Goal: Task Accomplishment & Management: Use online tool/utility

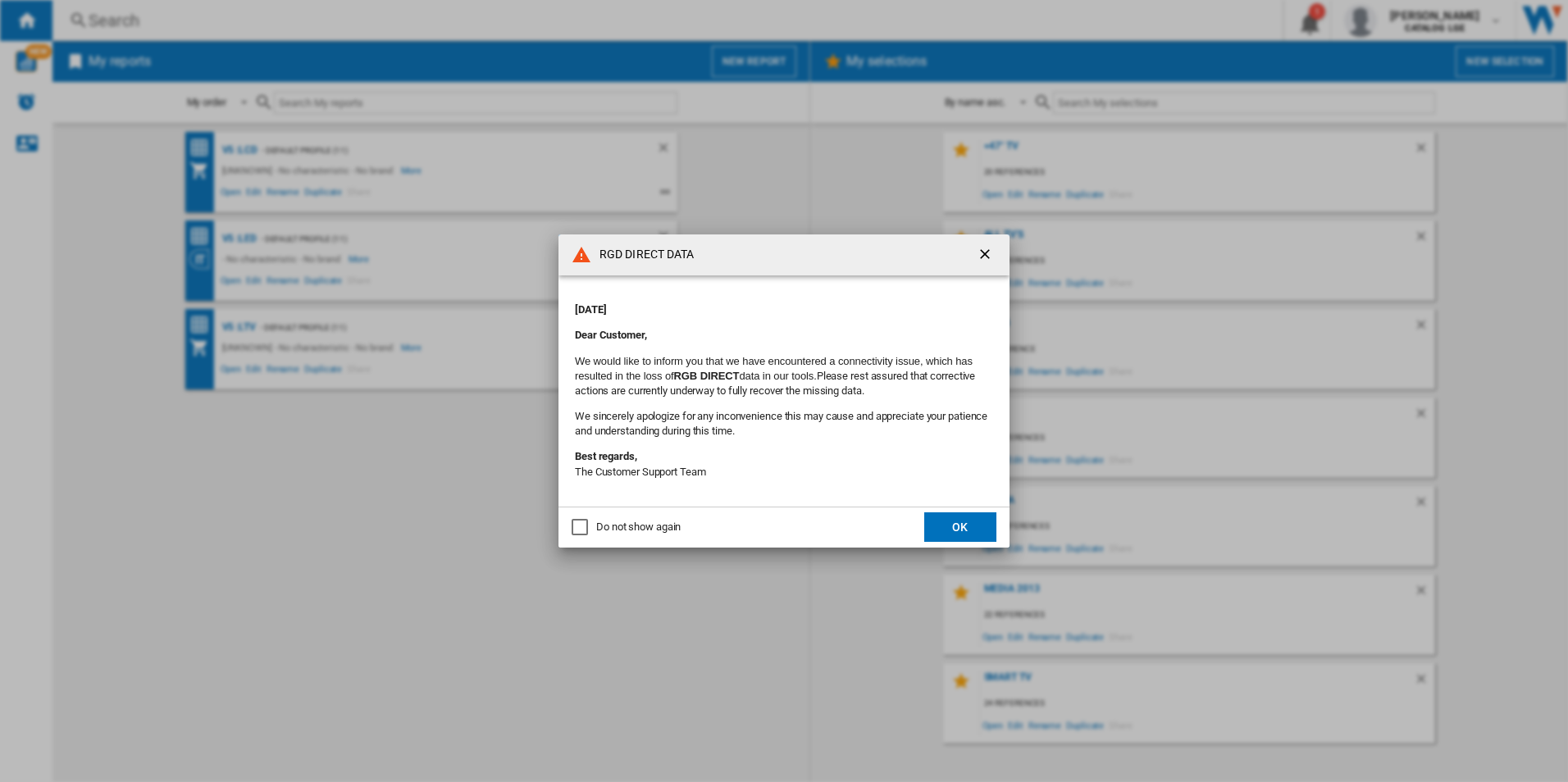
click at [971, 526] on button "OK" at bounding box center [960, 527] width 72 height 29
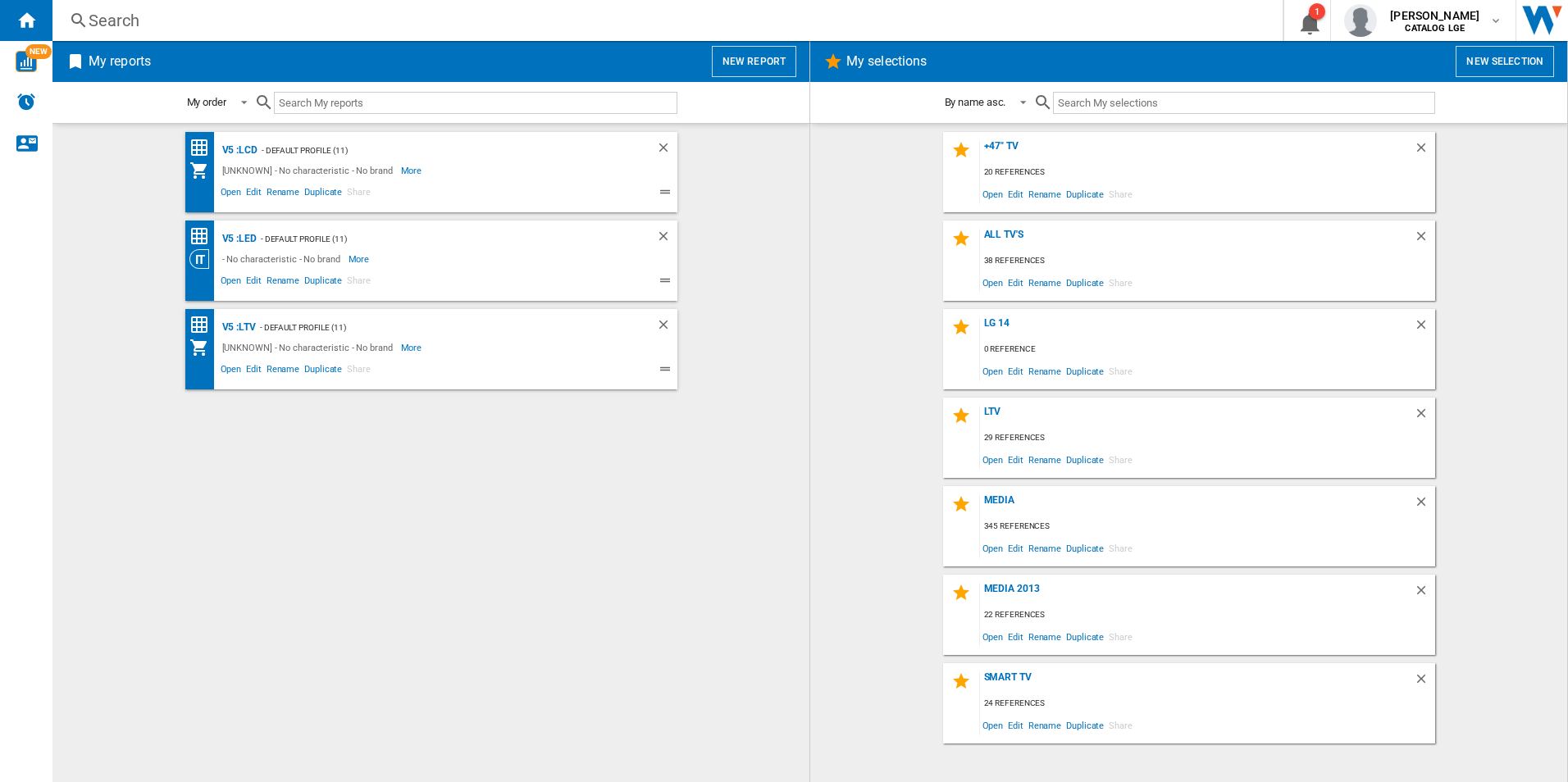
click at [771, 61] on button "New report" at bounding box center [754, 61] width 85 height 31
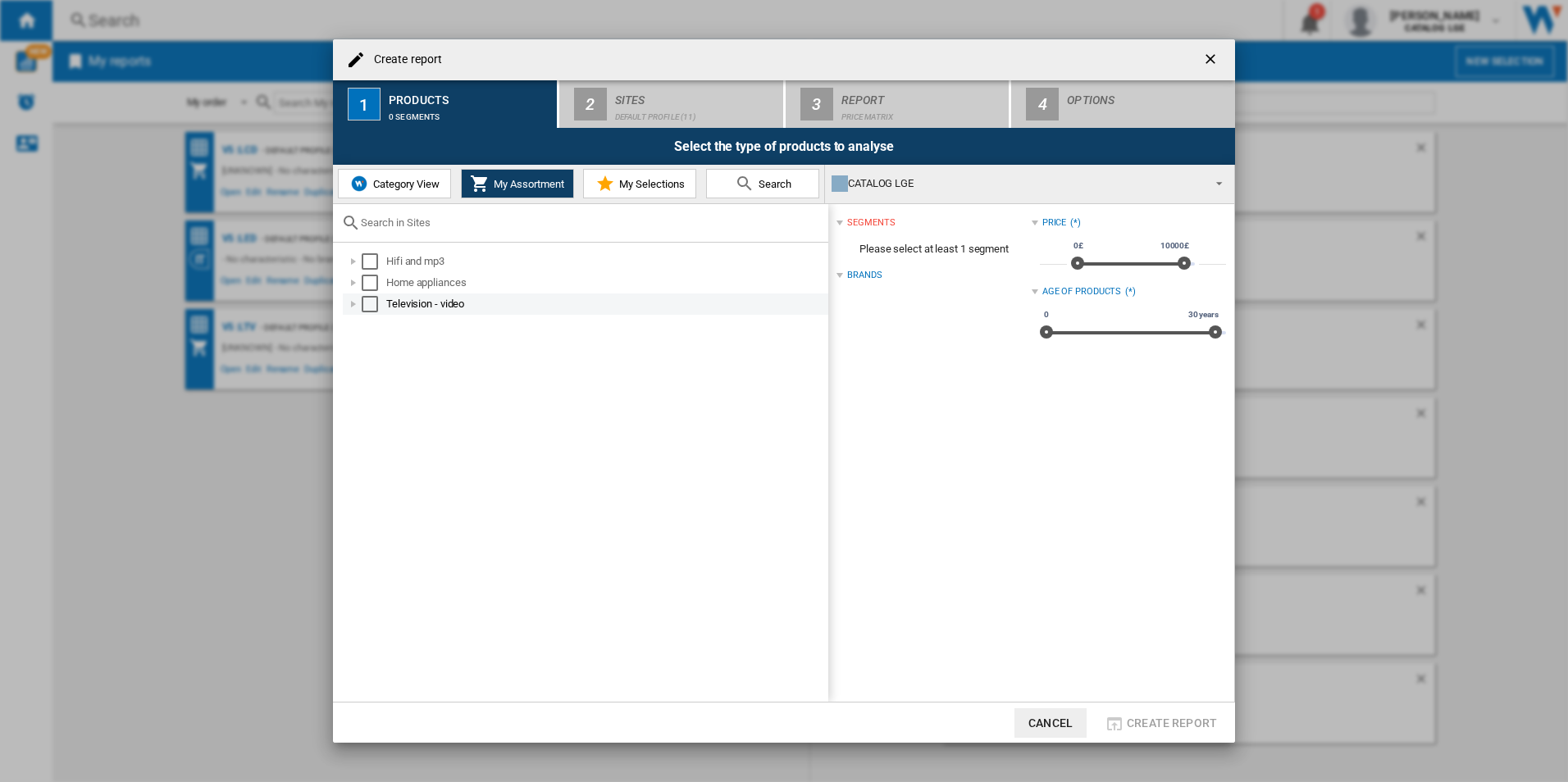
click at [351, 306] on div at bounding box center [353, 304] width 16 height 16
click at [373, 297] on div "Select" at bounding box center [369, 304] width 16 height 16
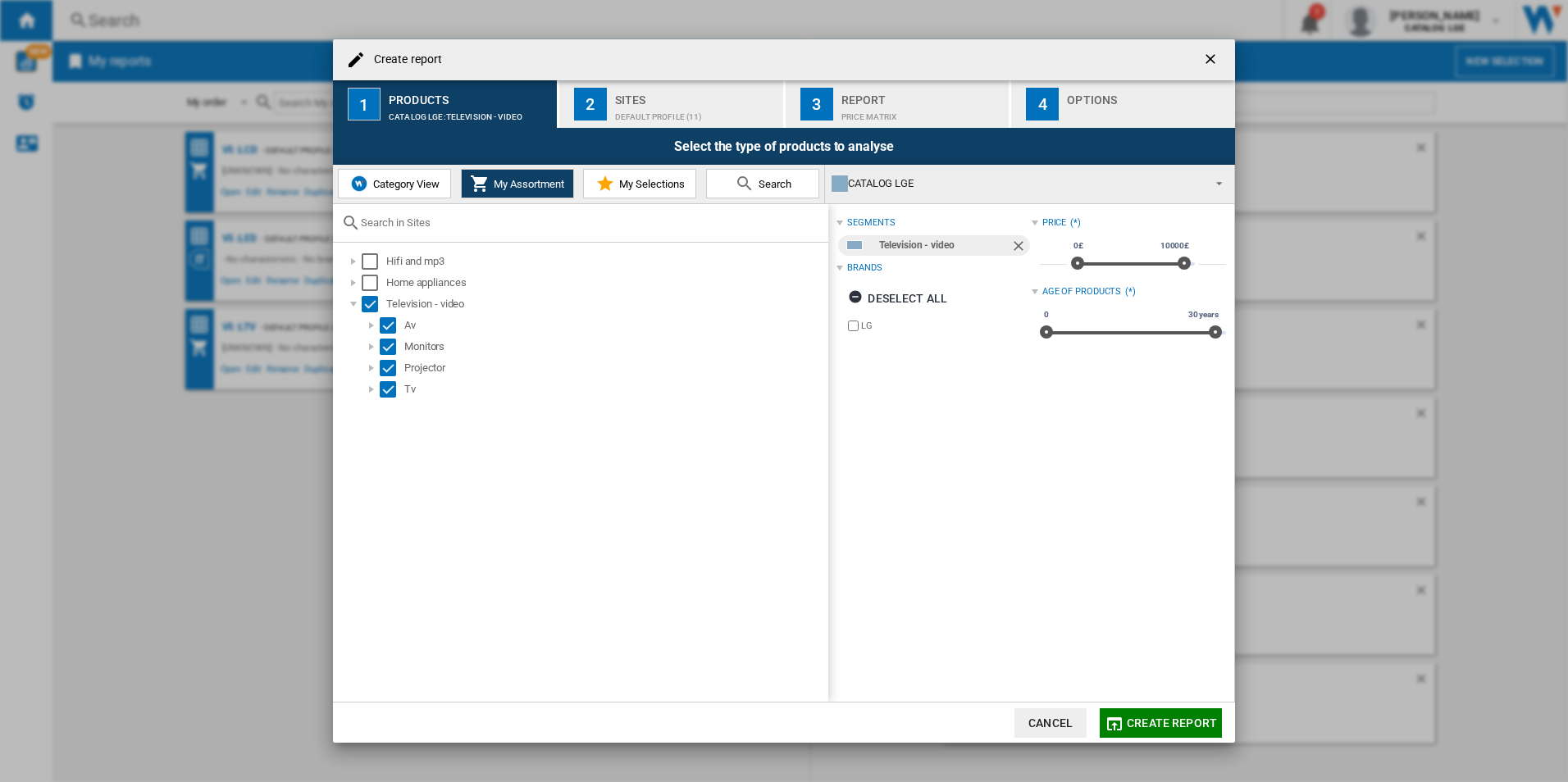
click at [445, 190] on button "Category View" at bounding box center [394, 183] width 113 height 29
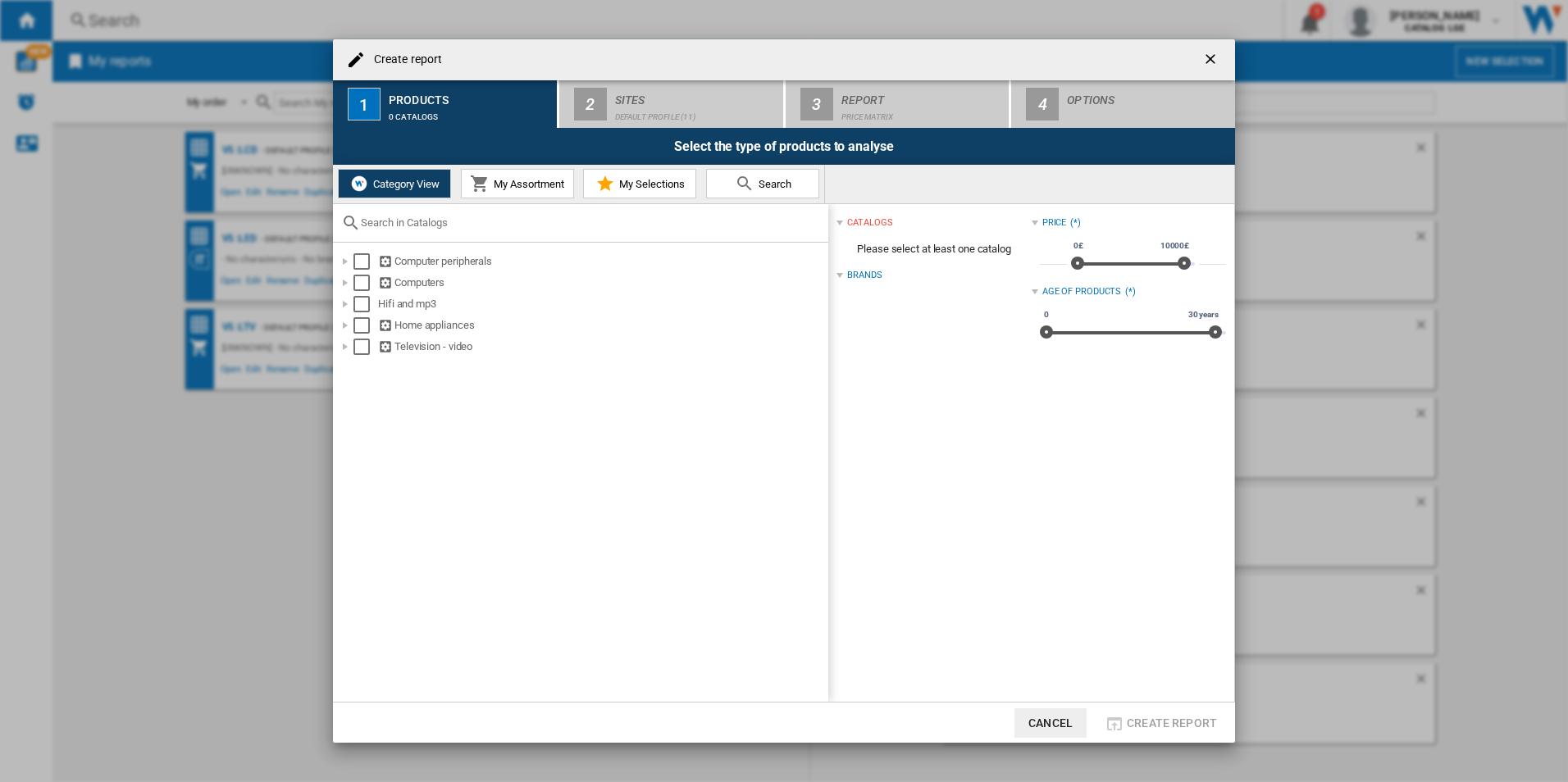
click at [503, 194] on button "My Assortment" at bounding box center [517, 183] width 113 height 29
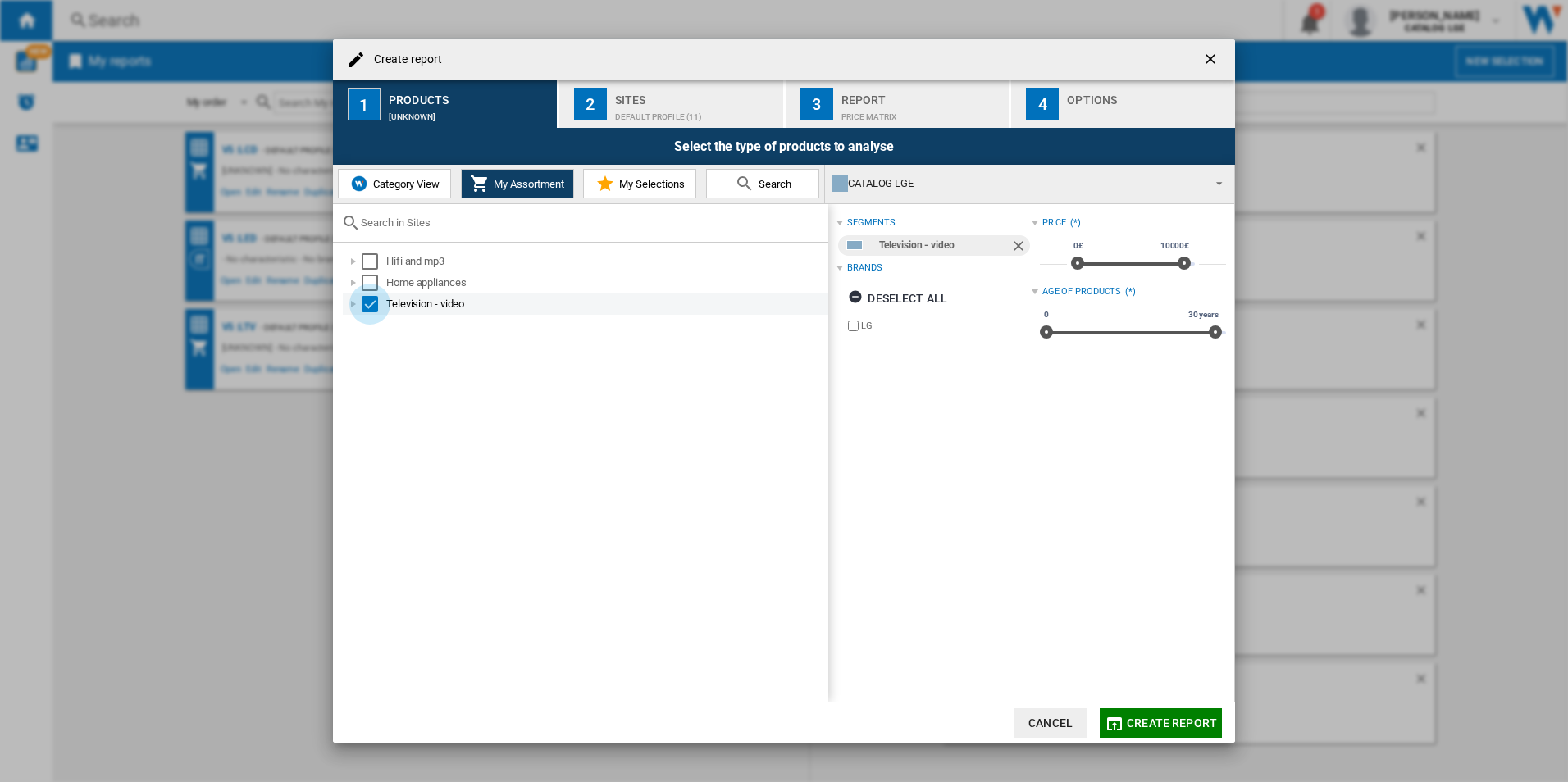
click at [372, 300] on div "Select" at bounding box center [369, 304] width 16 height 16
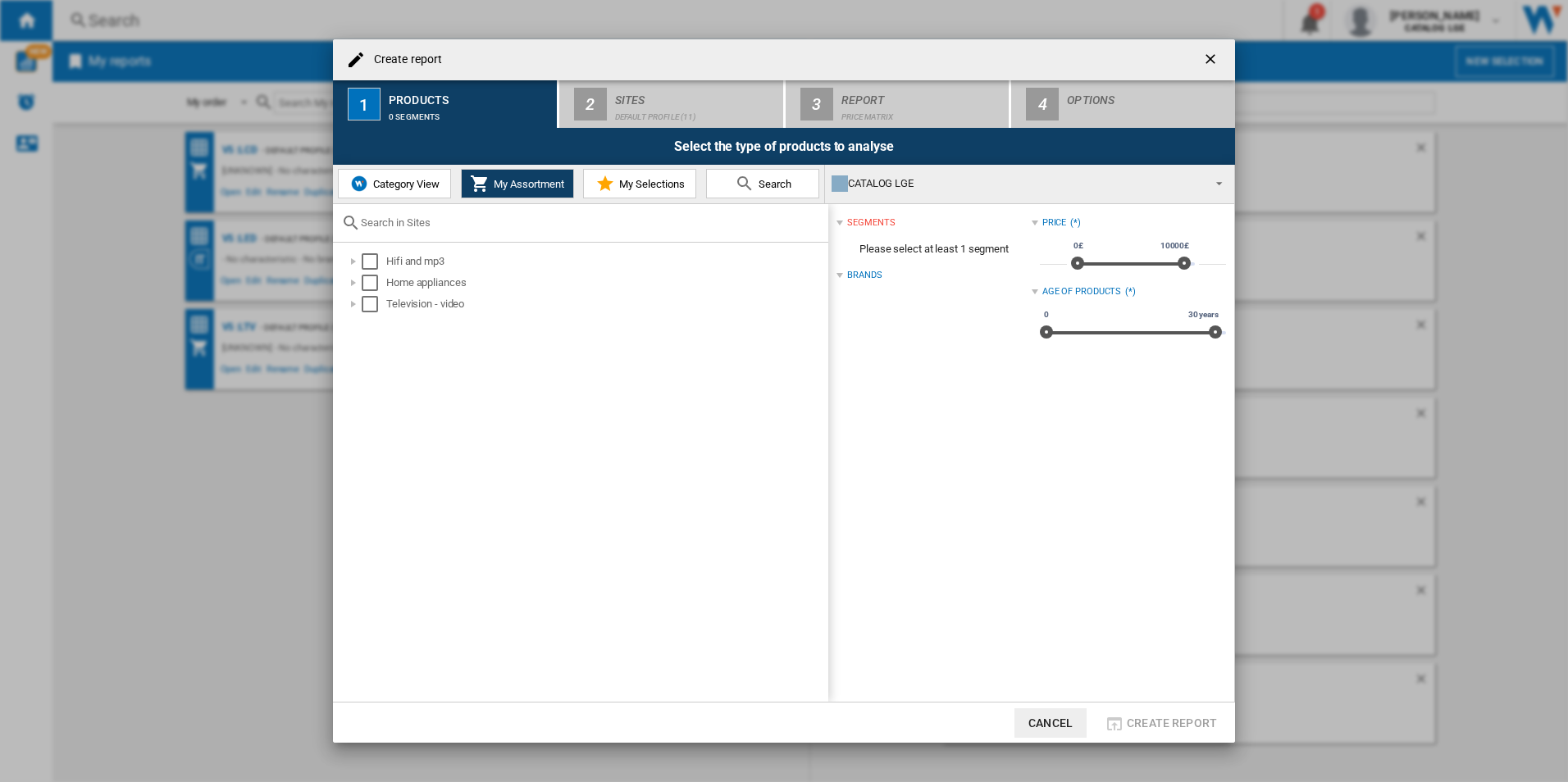
click at [405, 190] on button "Category View" at bounding box center [394, 183] width 113 height 29
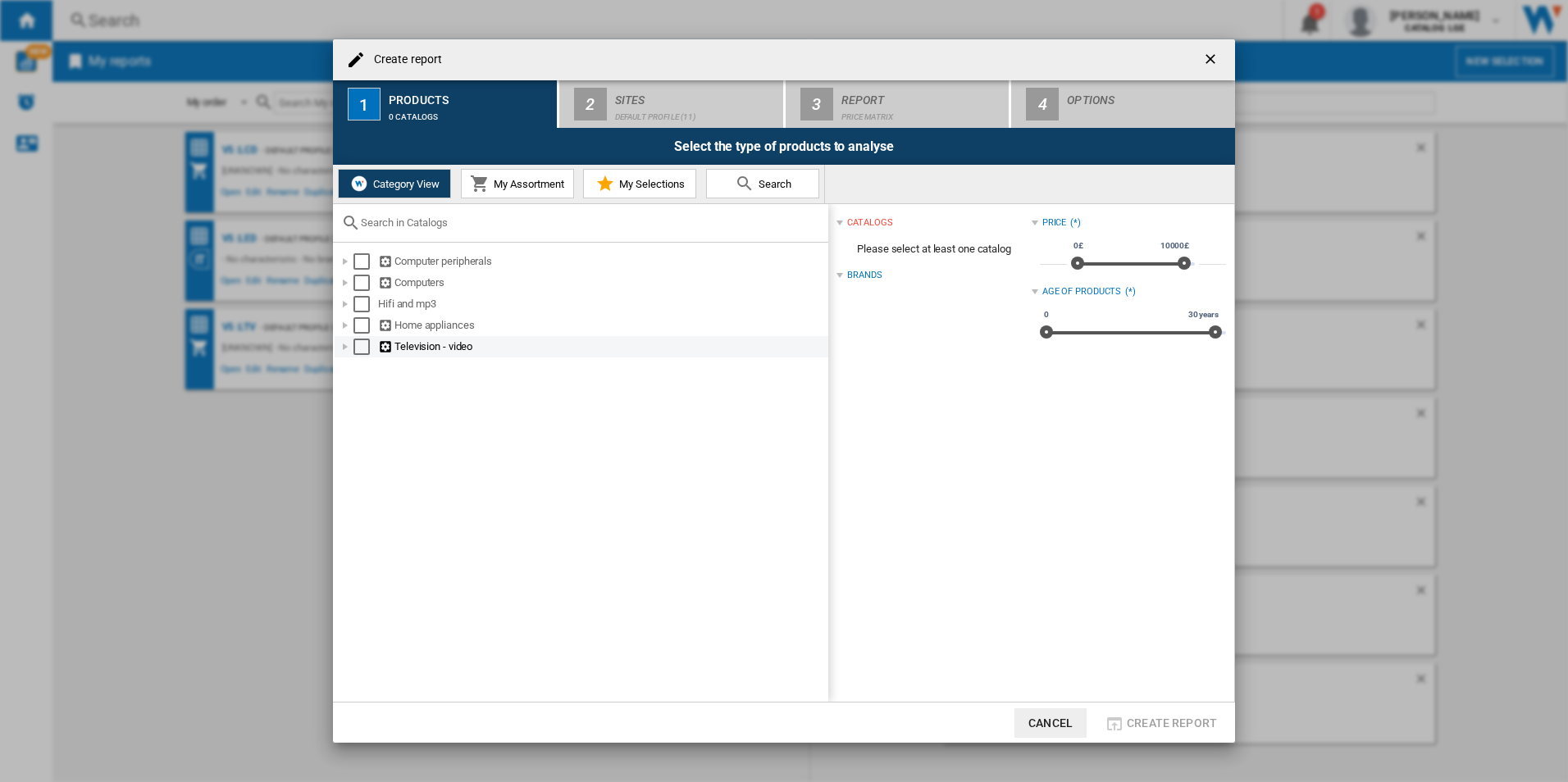
click at [341, 352] on div at bounding box center [345, 347] width 16 height 16
click at [361, 351] on div "Select" at bounding box center [361, 347] width 16 height 16
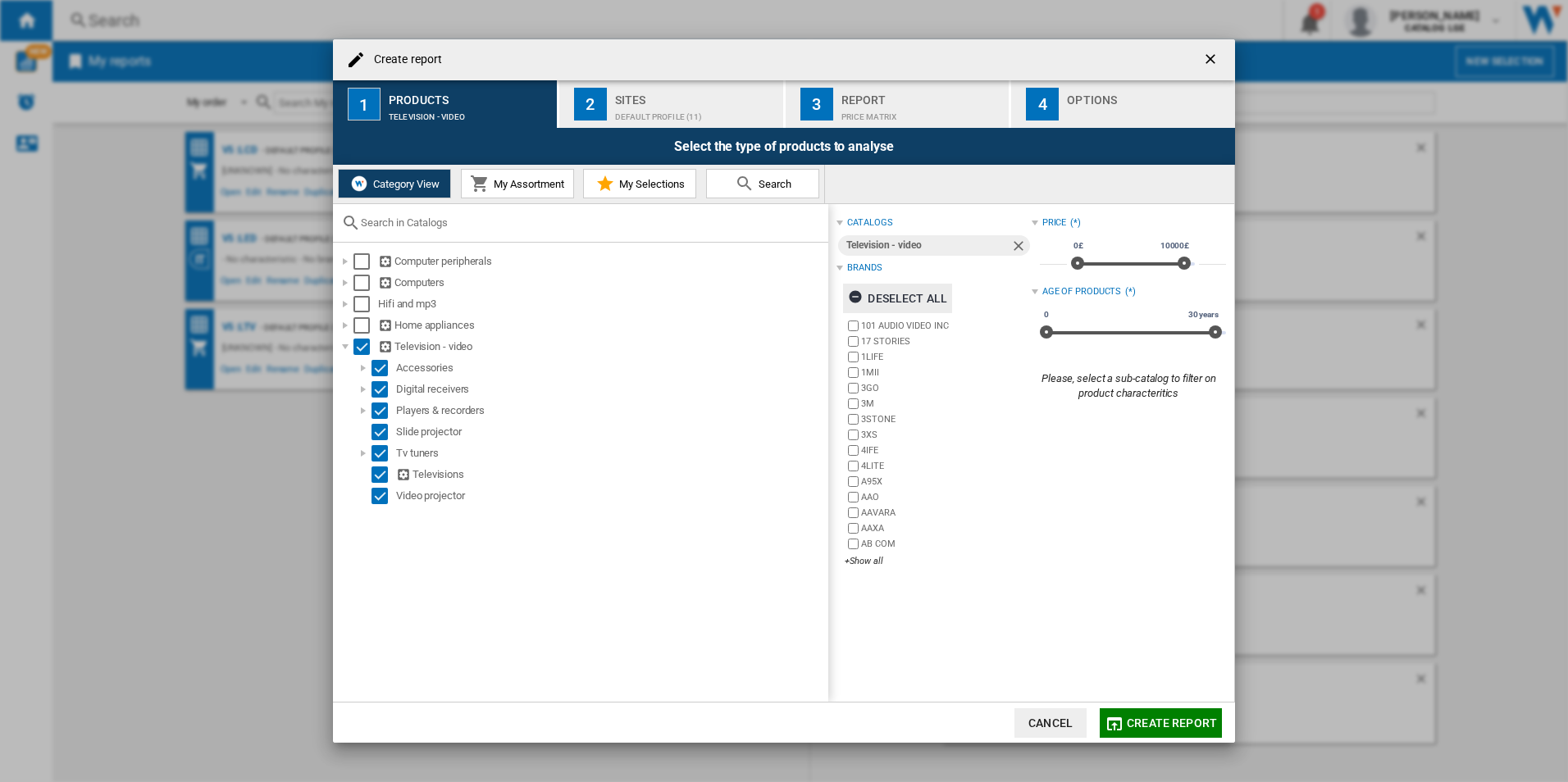
click at [907, 286] on div "Deselect all" at bounding box center [898, 298] width 100 height 29
click at [870, 566] on div "+Show all" at bounding box center [937, 561] width 186 height 12
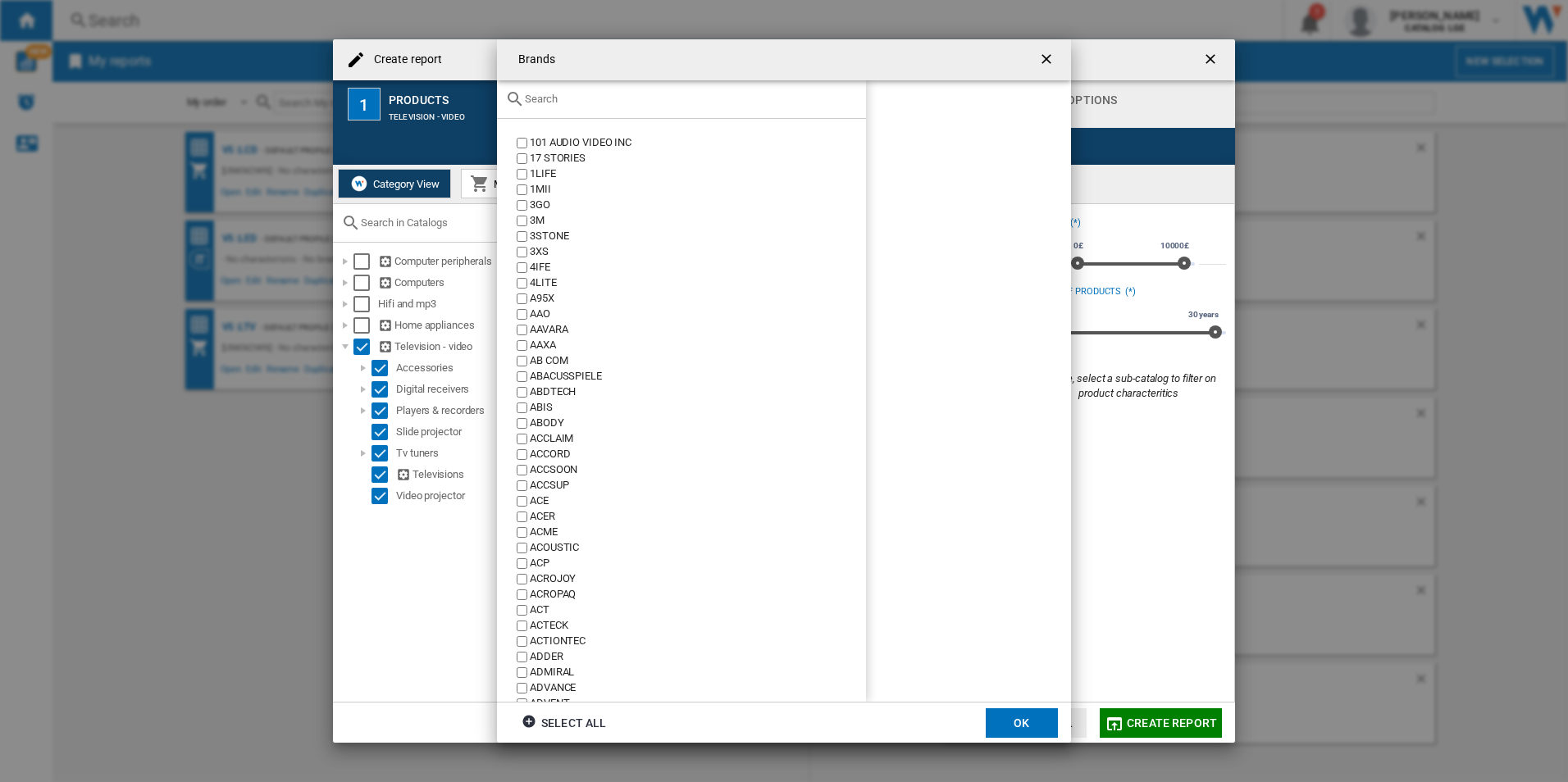
click at [608, 108] on div at bounding box center [681, 99] width 369 height 38
click at [602, 95] on input "text" at bounding box center [691, 99] width 333 height 12
type input "h"
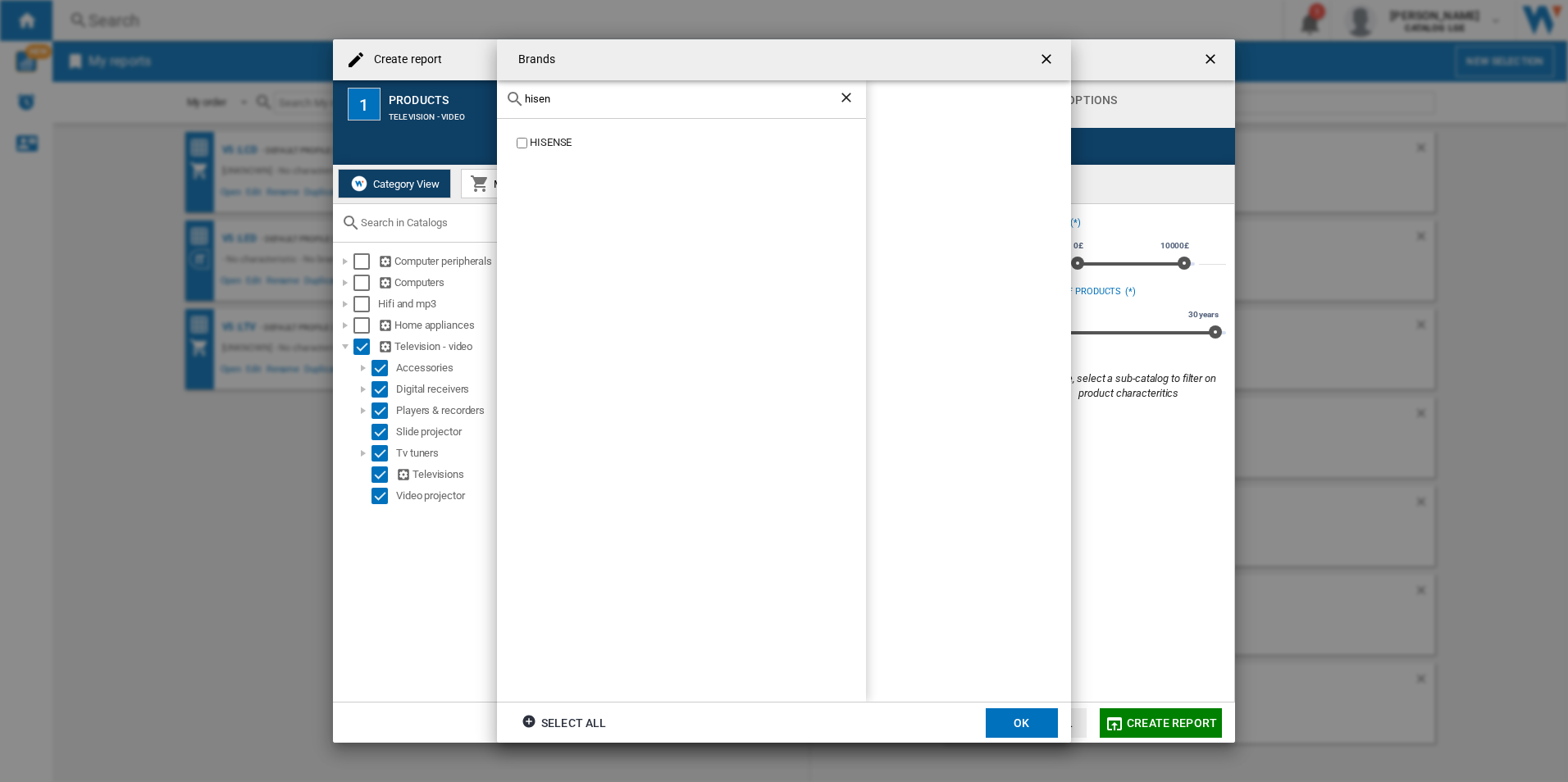
click at [574, 149] on div "HISENSE" at bounding box center [698, 143] width 336 height 16
click at [554, 135] on div "HISENSE" at bounding box center [698, 143] width 336 height 16
click at [539, 139] on div "HISENSE" at bounding box center [698, 143] width 336 height 16
drag, startPoint x: 582, startPoint y: 98, endPoint x: 383, endPoint y: 87, distance: 199.3
click at [383, 87] on div "Brands hisen HISENSE HISENSE Select all OK" at bounding box center [784, 391] width 1568 height 782
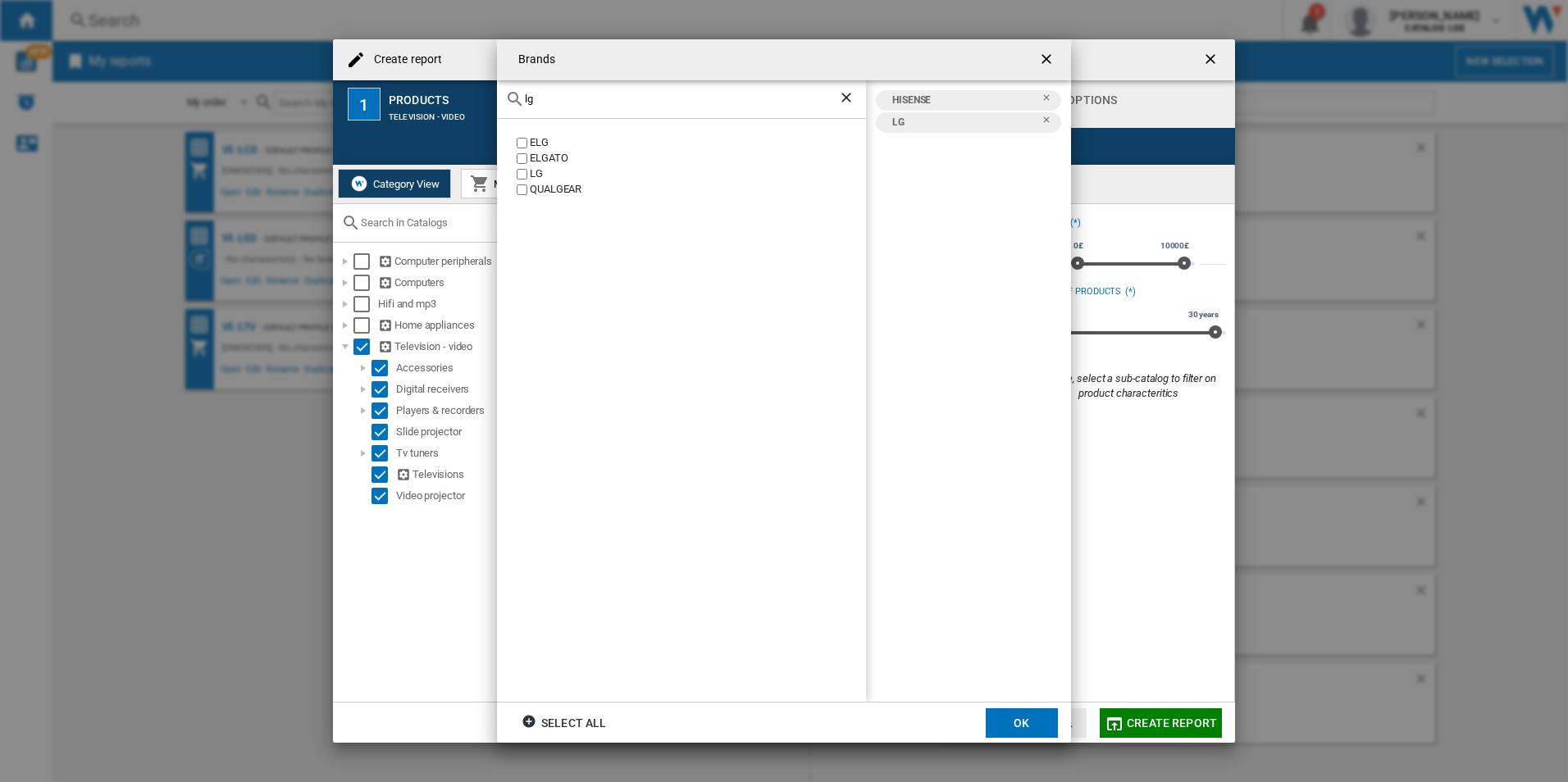
drag, startPoint x: 576, startPoint y: 100, endPoint x: 445, endPoint y: 102, distance: 131.0
click at [445, 102] on div "Brands [PERSON_NAME] ELGATO LG QUALGEAR HISENSE LG Select all OK" at bounding box center [784, 391] width 1568 height 782
click at [586, 126] on div "SAMSUNG" at bounding box center [681, 411] width 369 height 584
click at [564, 139] on div "SAMSUNG" at bounding box center [698, 143] width 336 height 16
drag, startPoint x: 569, startPoint y: 107, endPoint x: 314, endPoint y: 101, distance: 255.1
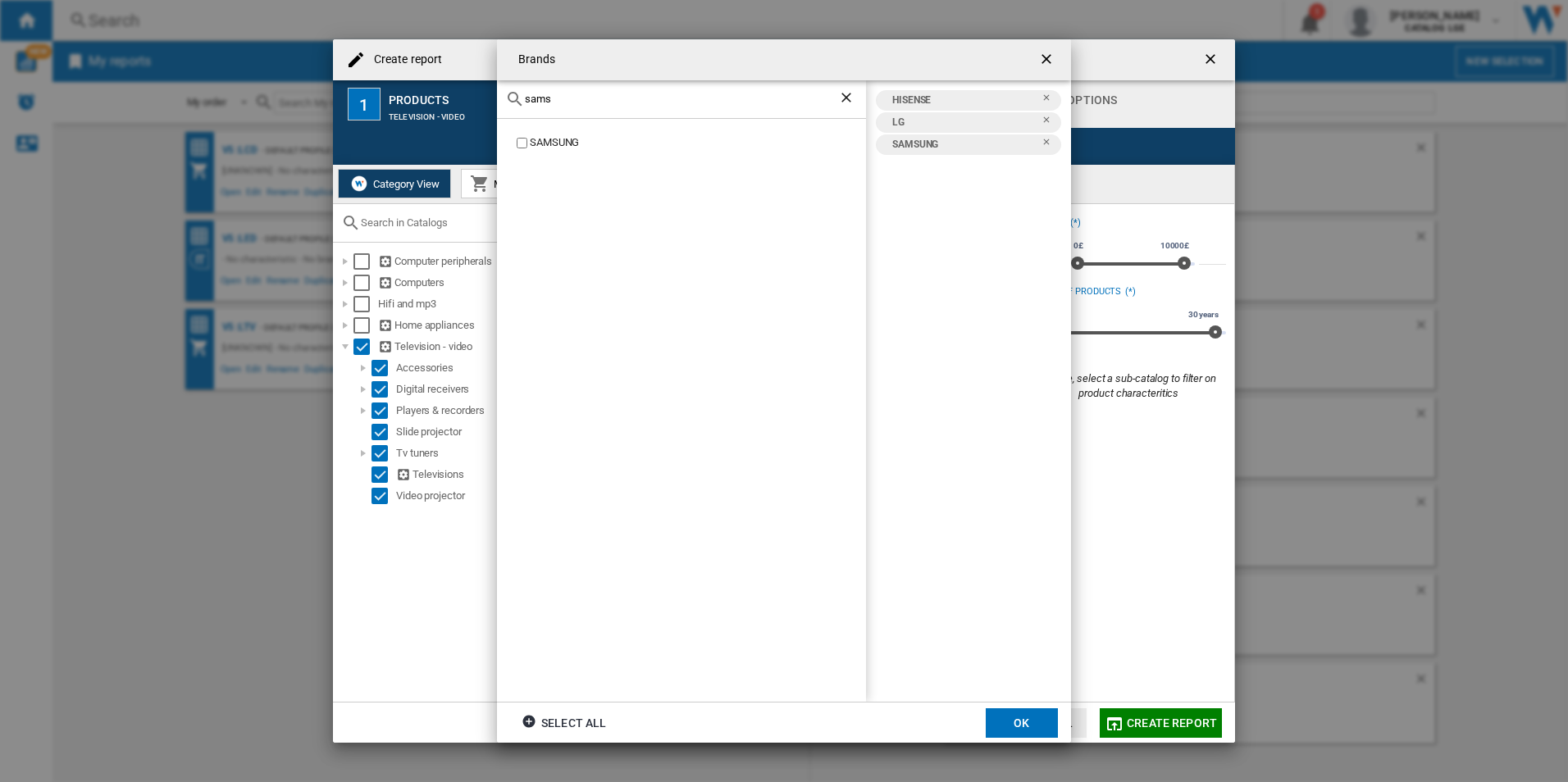
click at [314, 101] on div "Brands [PERSON_NAME] SAMSUNG HISENSE LG SAMSUNG Select all OK" at bounding box center [784, 391] width 1568 height 782
click at [565, 96] on input "sams" at bounding box center [682, 99] width 313 height 12
drag, startPoint x: 562, startPoint y: 98, endPoint x: 440, endPoint y: 90, distance: 122.3
click at [440, 90] on div "Brands [PERSON_NAME] SAMSUNG HISENSE LG SAMSUNG Select all OK" at bounding box center [784, 391] width 1568 height 782
type input "sony"
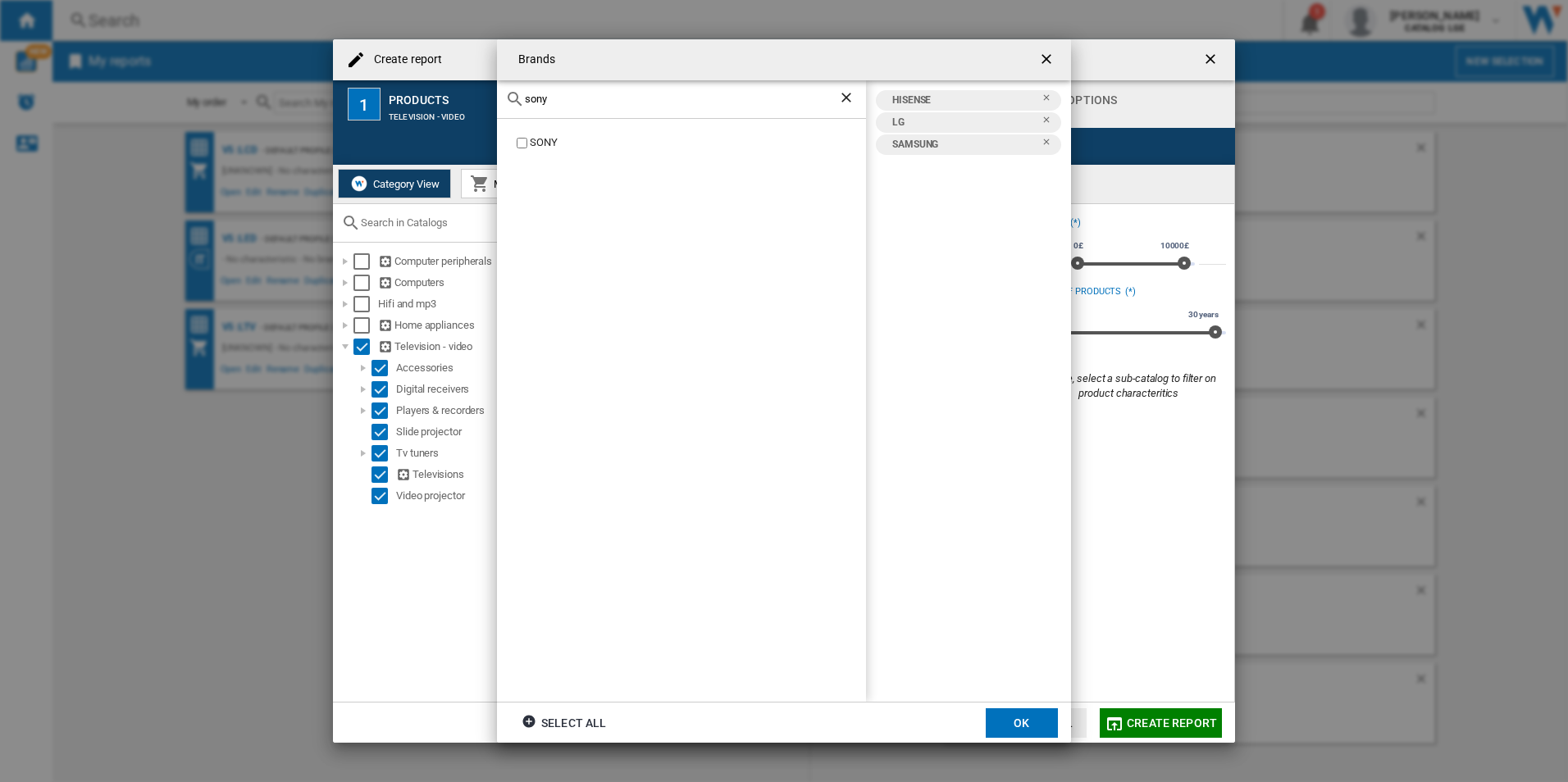
click at [551, 141] on div "SONY" at bounding box center [698, 143] width 336 height 16
click at [1020, 726] on button "OK" at bounding box center [1022, 722] width 72 height 29
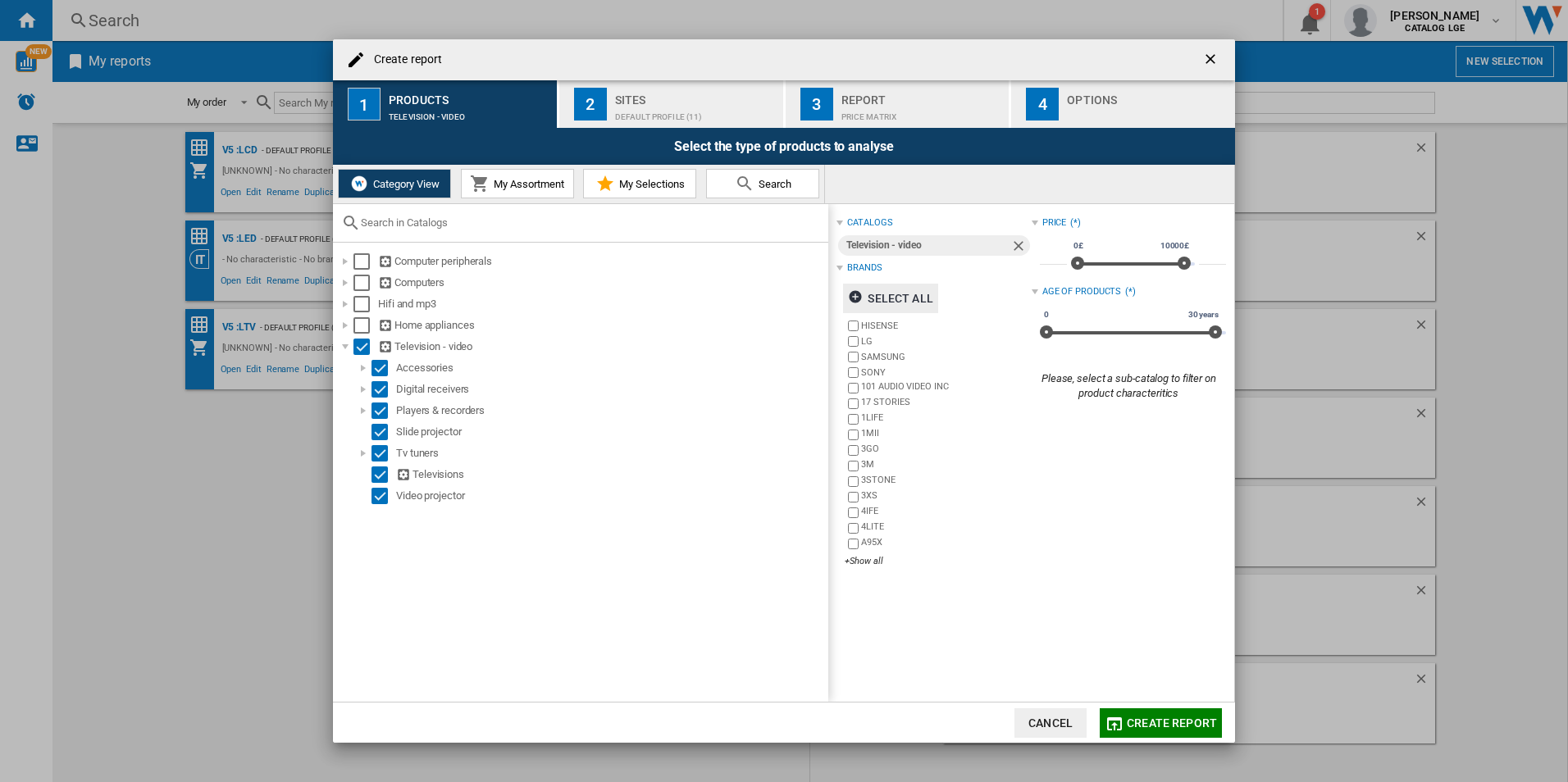
click at [1047, 256] on input "*" at bounding box center [1054, 256] width 27 height 16
type input "***"
drag, startPoint x: 1209, startPoint y: 326, endPoint x: 1064, endPoint y: 335, distance: 145.3
click at [1064, 335] on span at bounding box center [1069, 332] width 13 height 13
click at [673, 109] on div "Default profile (11)" at bounding box center [696, 112] width 162 height 17
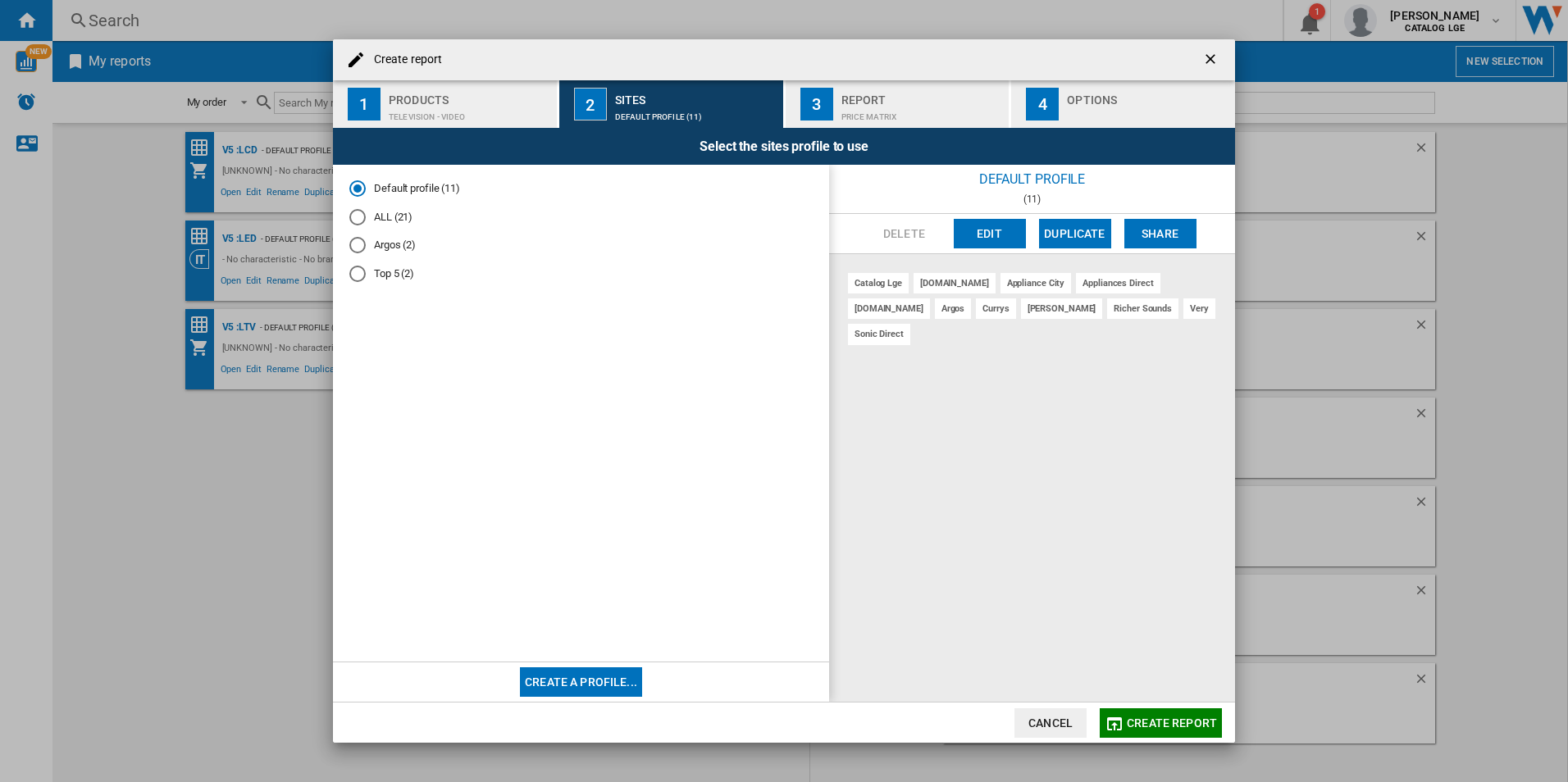
click at [1007, 235] on button "Edit" at bounding box center [990, 233] width 72 height 29
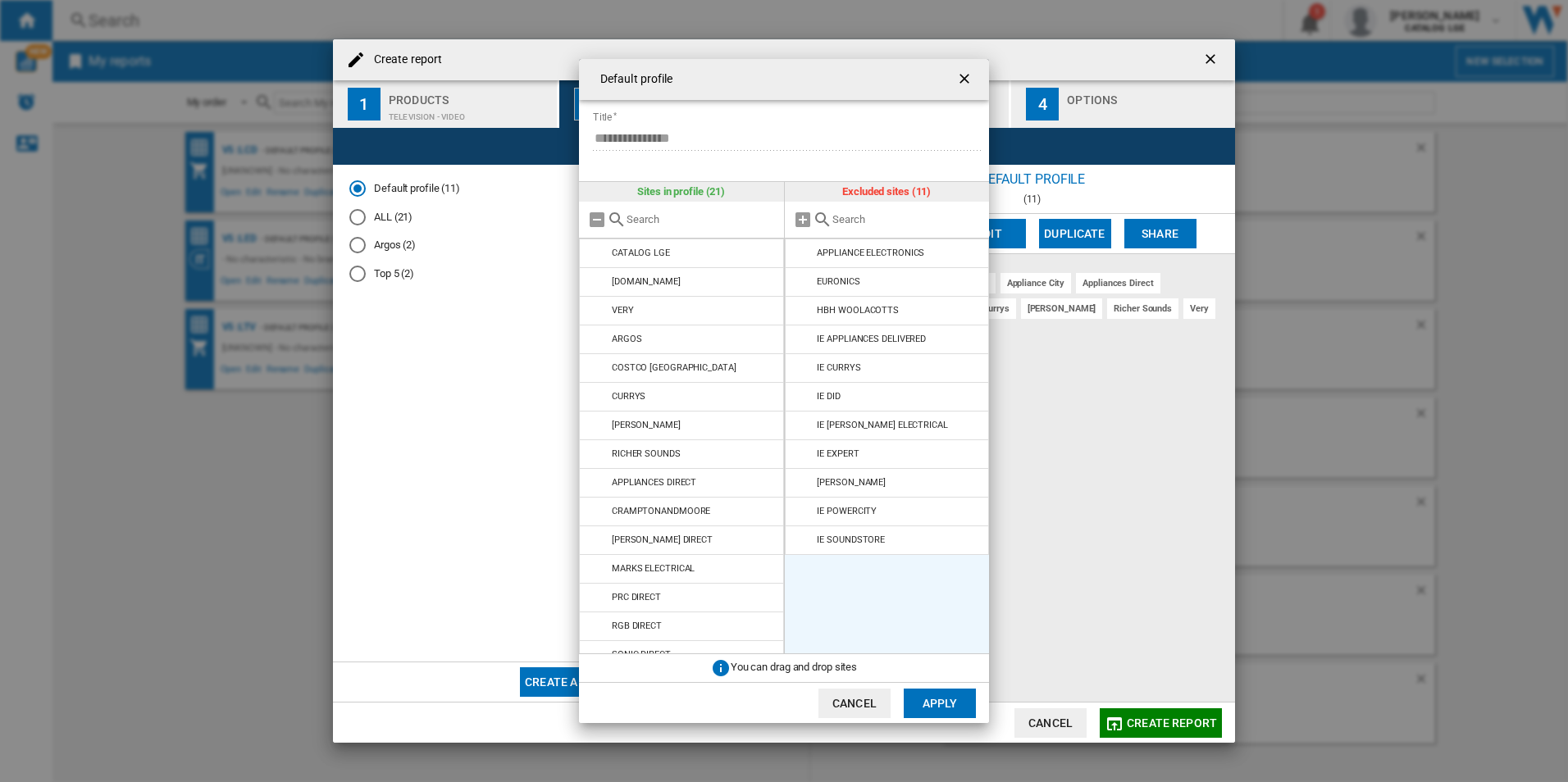
click at [926, 697] on button "Apply" at bounding box center [940, 703] width 72 height 29
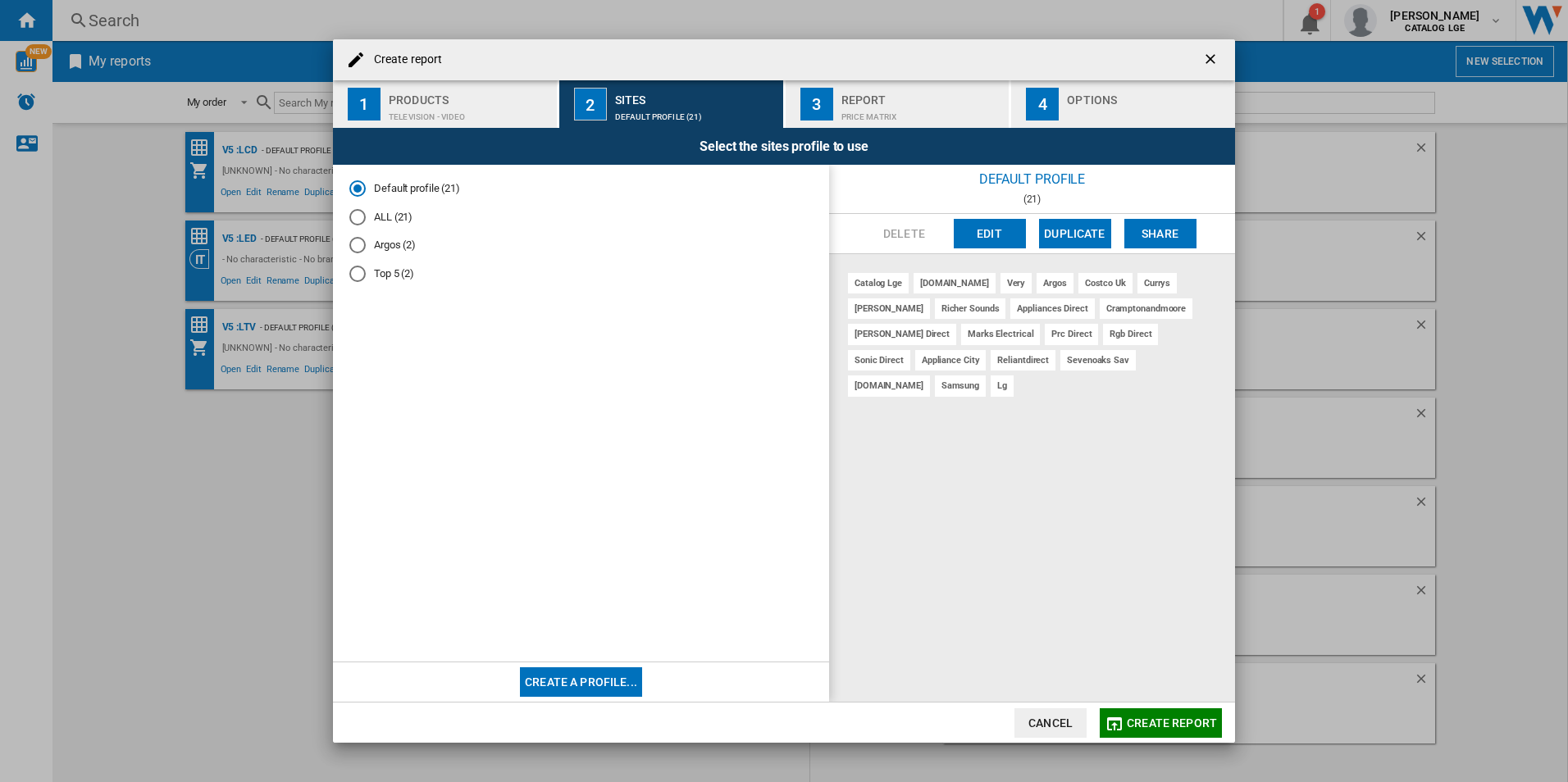
click at [935, 97] on div "Report" at bounding box center [923, 95] width 162 height 17
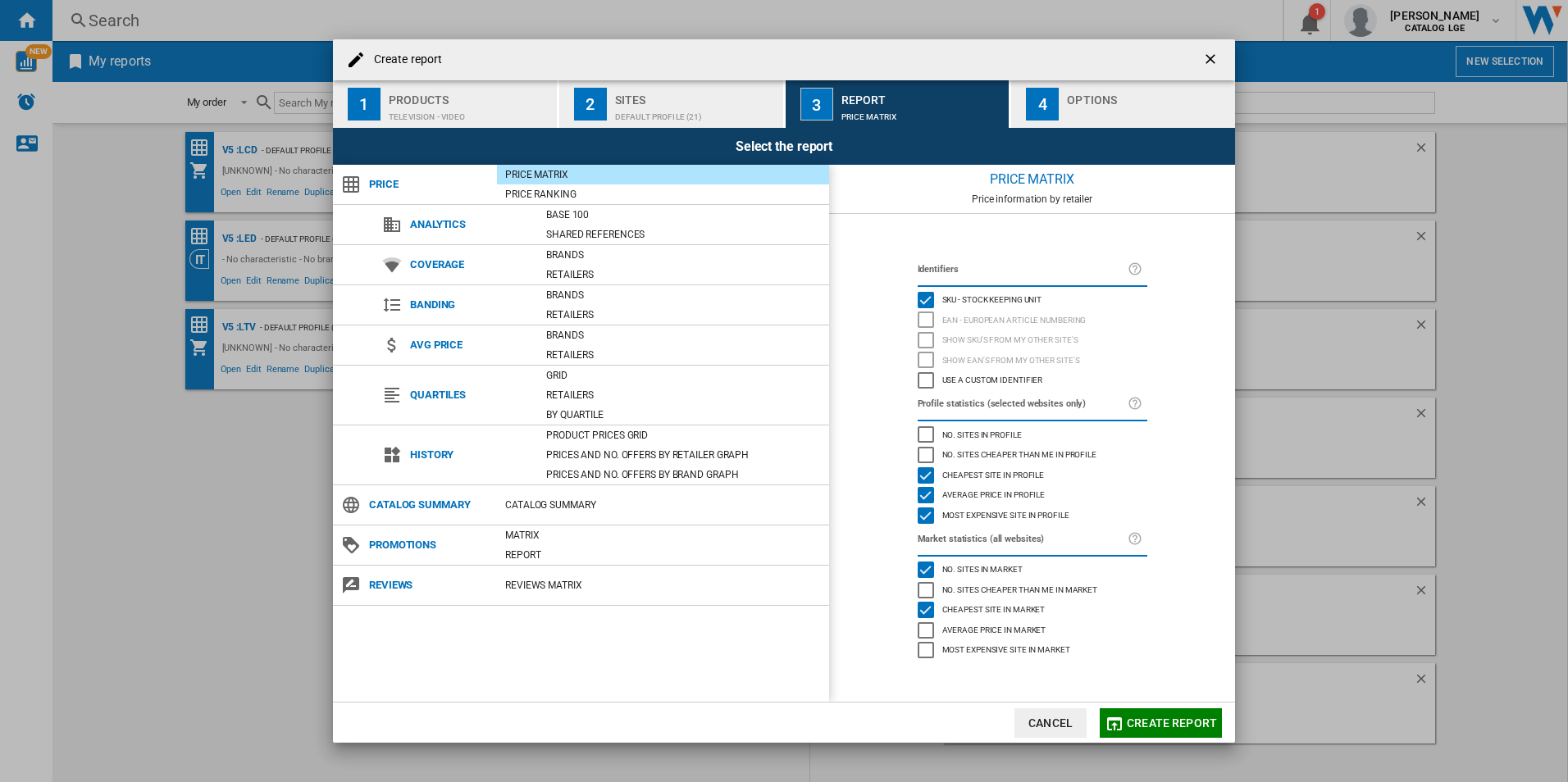
click at [974, 515] on span "Most expensive site in profile" at bounding box center [1006, 513] width 127 height 12
click at [984, 563] on span "No. sites in market" at bounding box center [982, 568] width 80 height 12
click at [972, 614] on span "Cheapest site in market" at bounding box center [994, 608] width 103 height 12
click at [1087, 96] on div "Options" at bounding box center [1148, 95] width 162 height 17
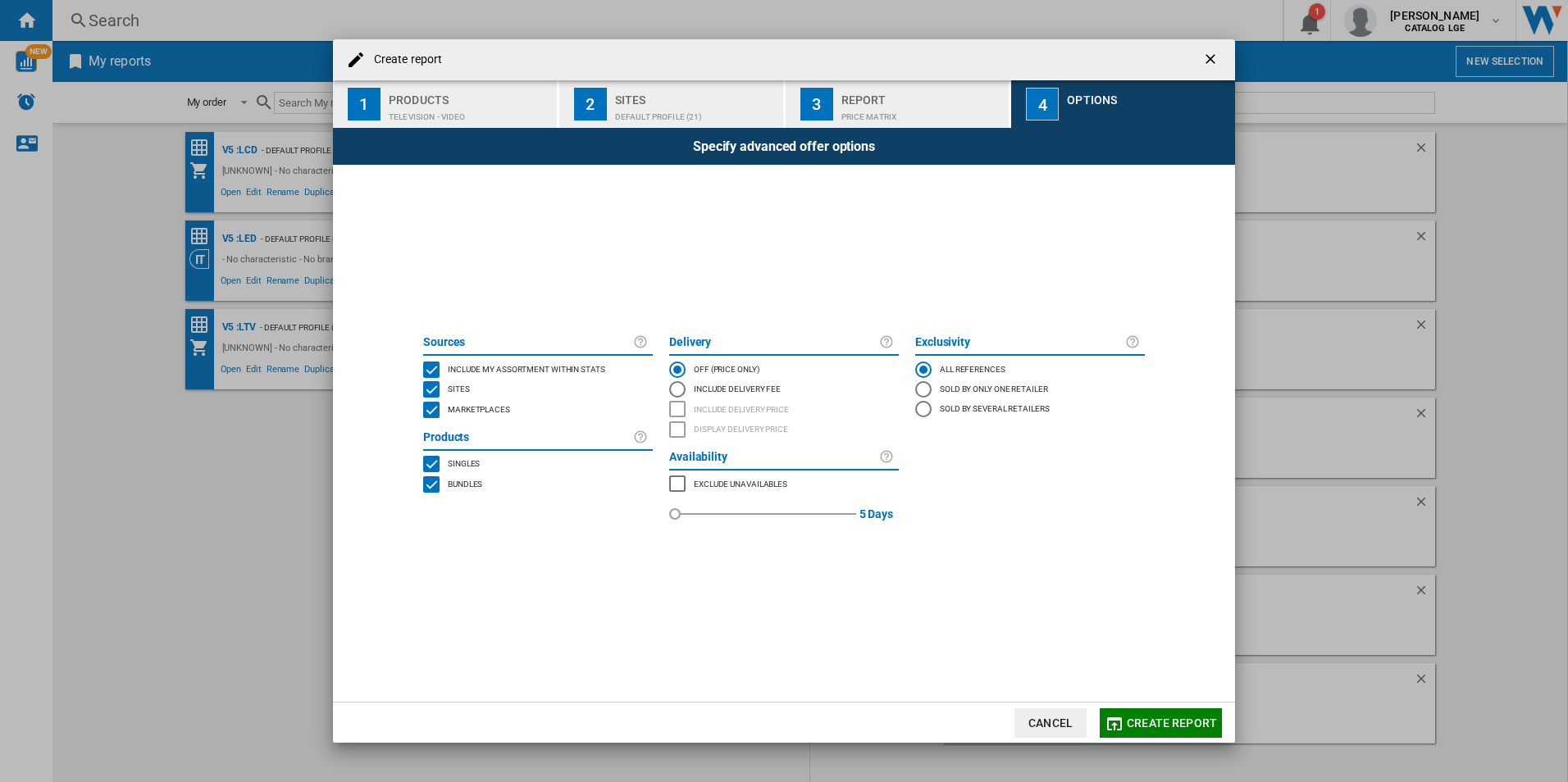
drag, startPoint x: 465, startPoint y: 470, endPoint x: 444, endPoint y: 482, distance: 24.2
click at [465, 469] on div "Singles" at bounding box center [462, 464] width 36 height 16
click at [440, 482] on div "BUNDLES" at bounding box center [432, 484] width 16 height 16
click at [440, 476] on div "BUNDLES" at bounding box center [432, 484] width 16 height 16
click at [432, 459] on div "SINGLE" at bounding box center [432, 464] width 16 height 16
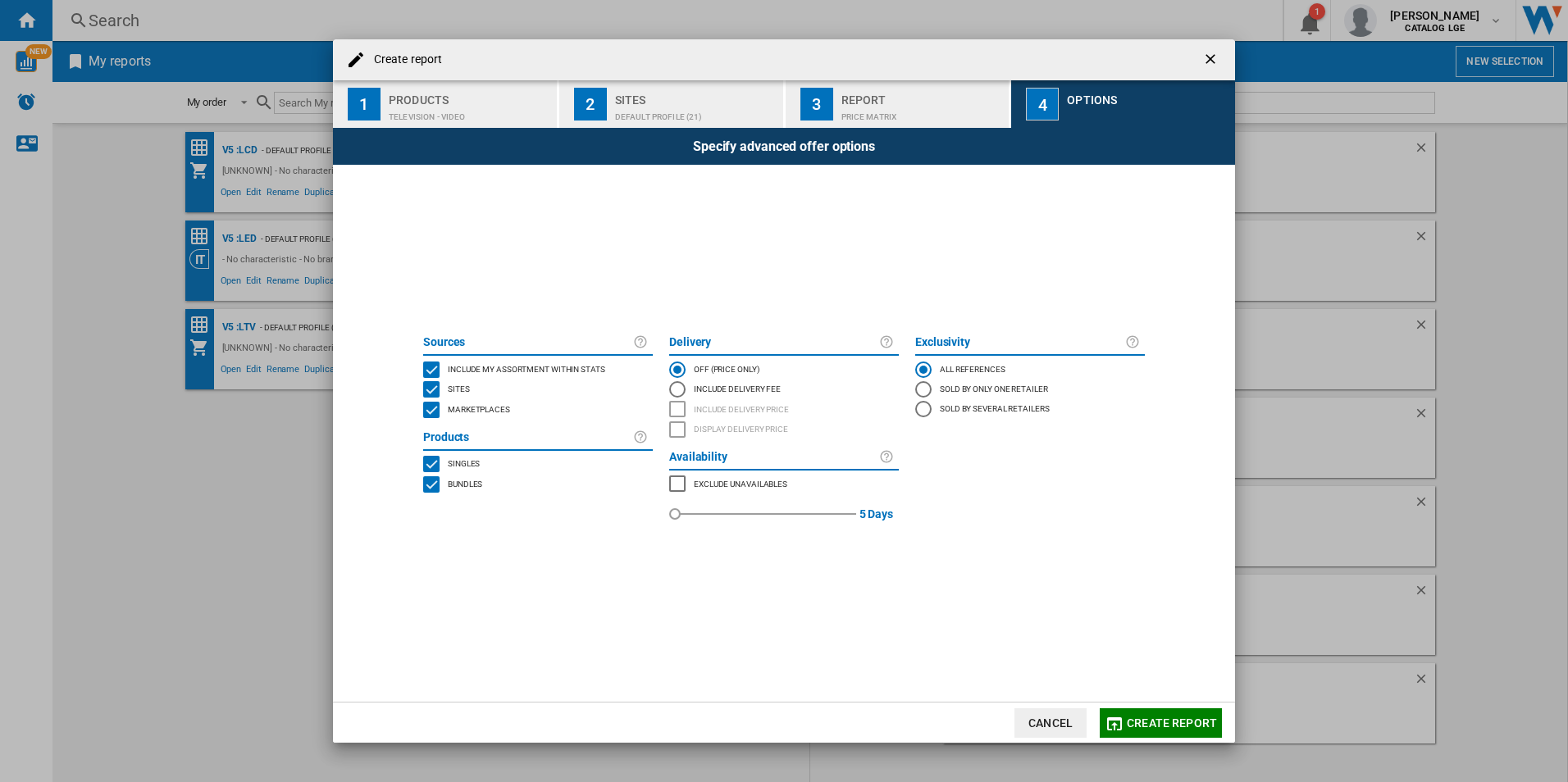
click at [430, 482] on div "BUNDLES" at bounding box center [432, 484] width 16 height 16
click at [1180, 726] on span "Create report" at bounding box center [1171, 722] width 90 height 13
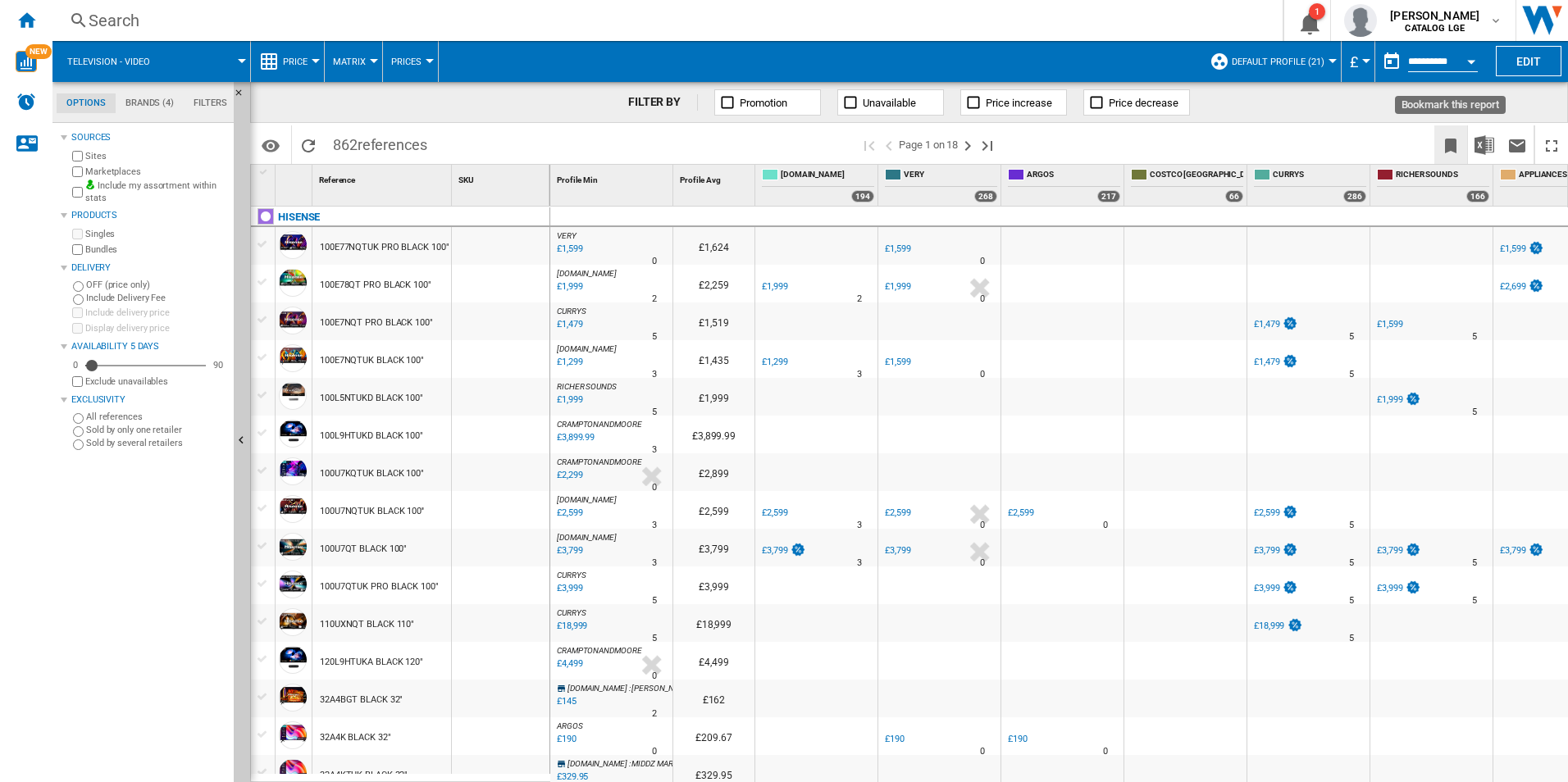
click at [1459, 149] on ng-md-icon "Bookmark this report" at bounding box center [1451, 146] width 20 height 20
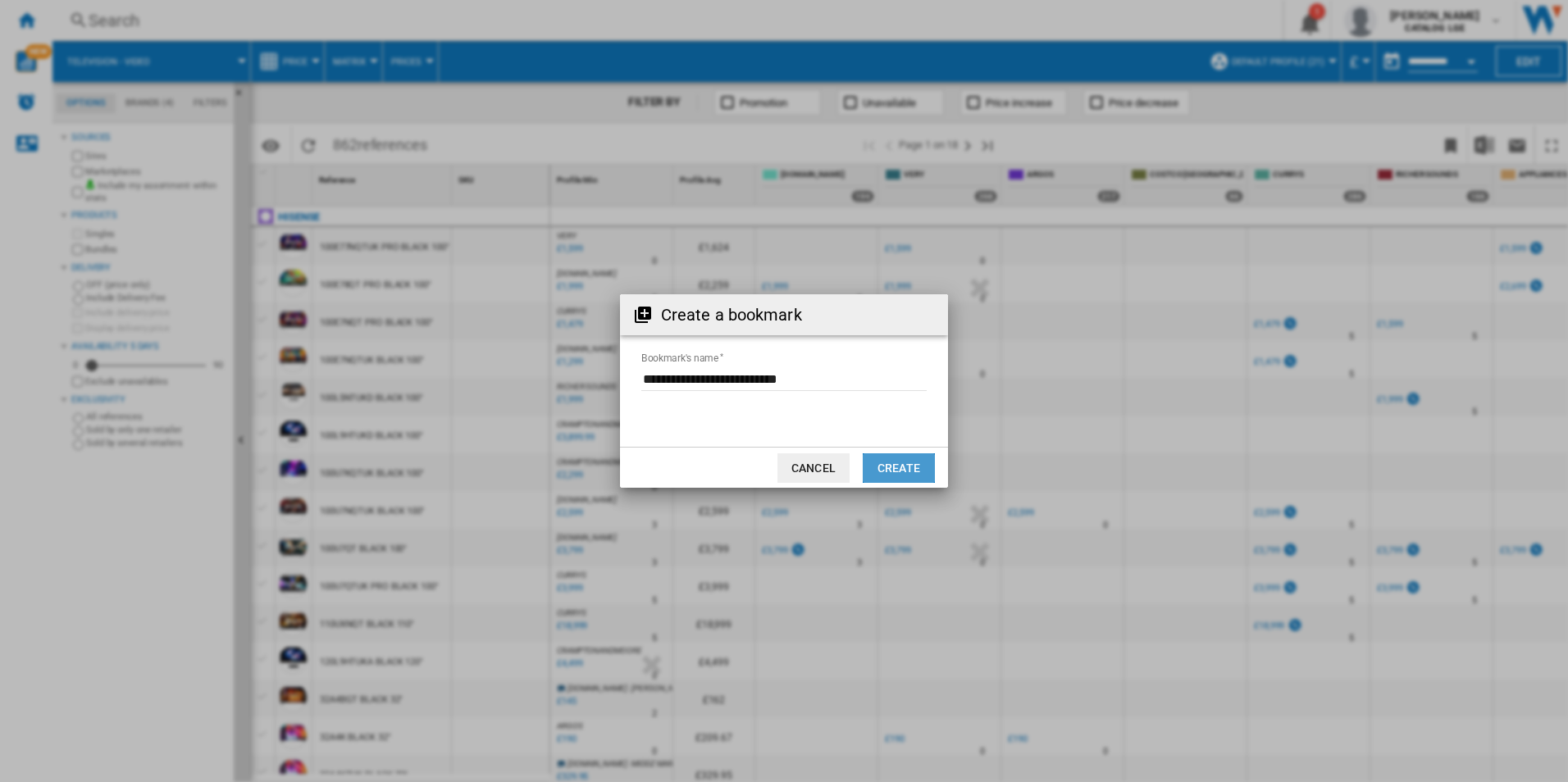
click at [909, 462] on button "Create" at bounding box center [899, 468] width 72 height 29
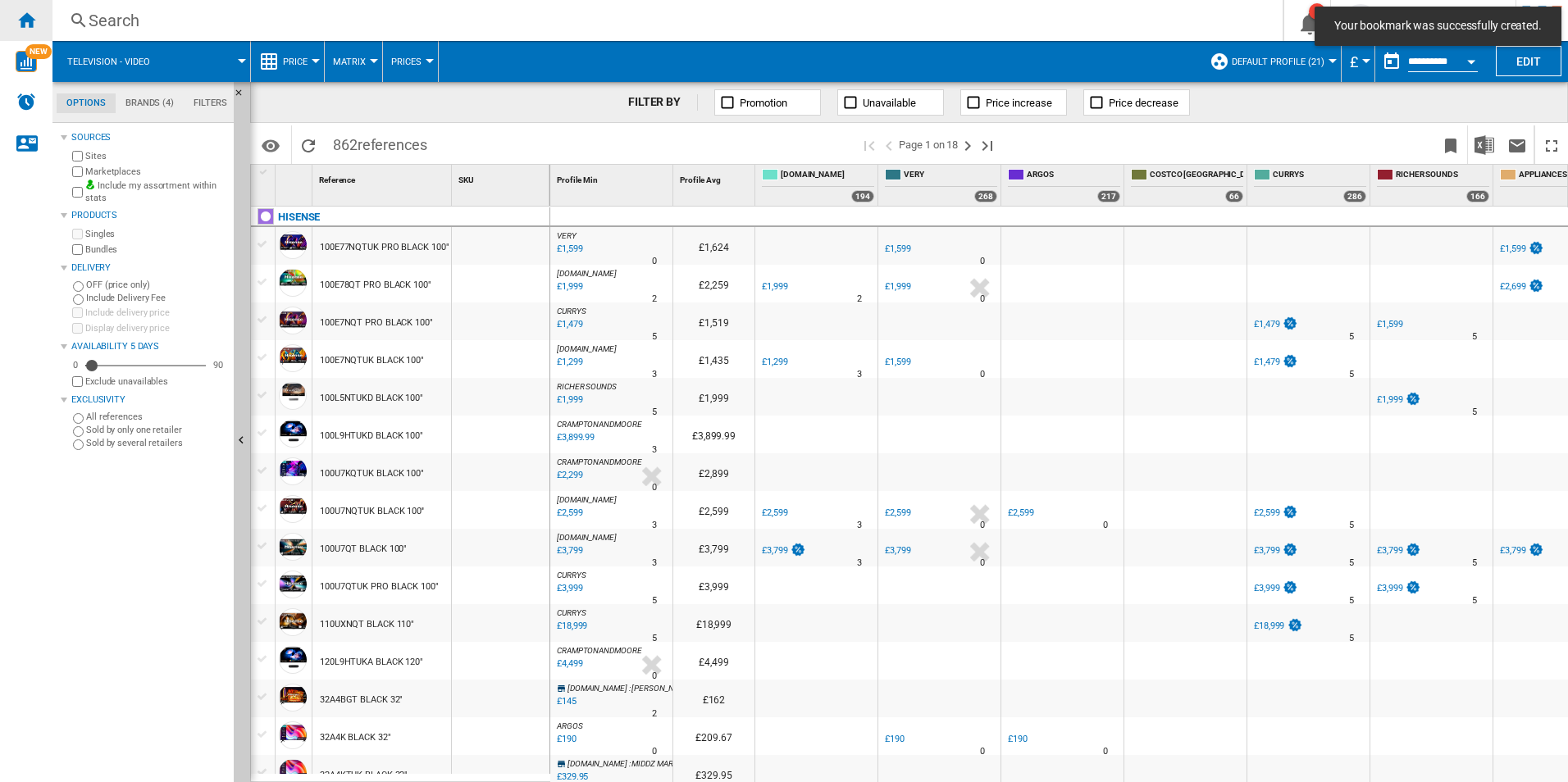
click at [26, 6] on div "Home" at bounding box center [26, 20] width 53 height 41
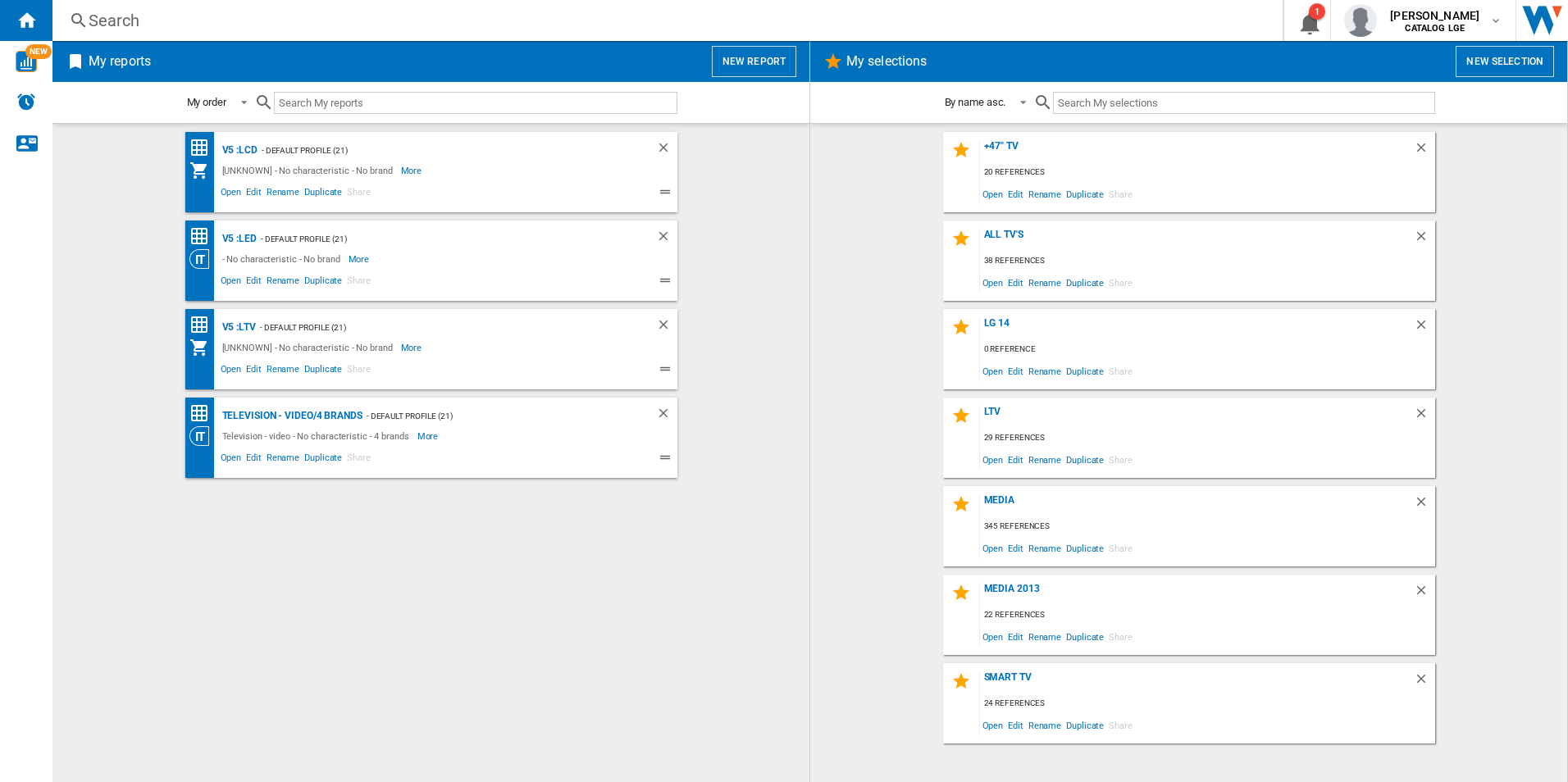
click at [763, 59] on button "New report" at bounding box center [754, 61] width 85 height 31
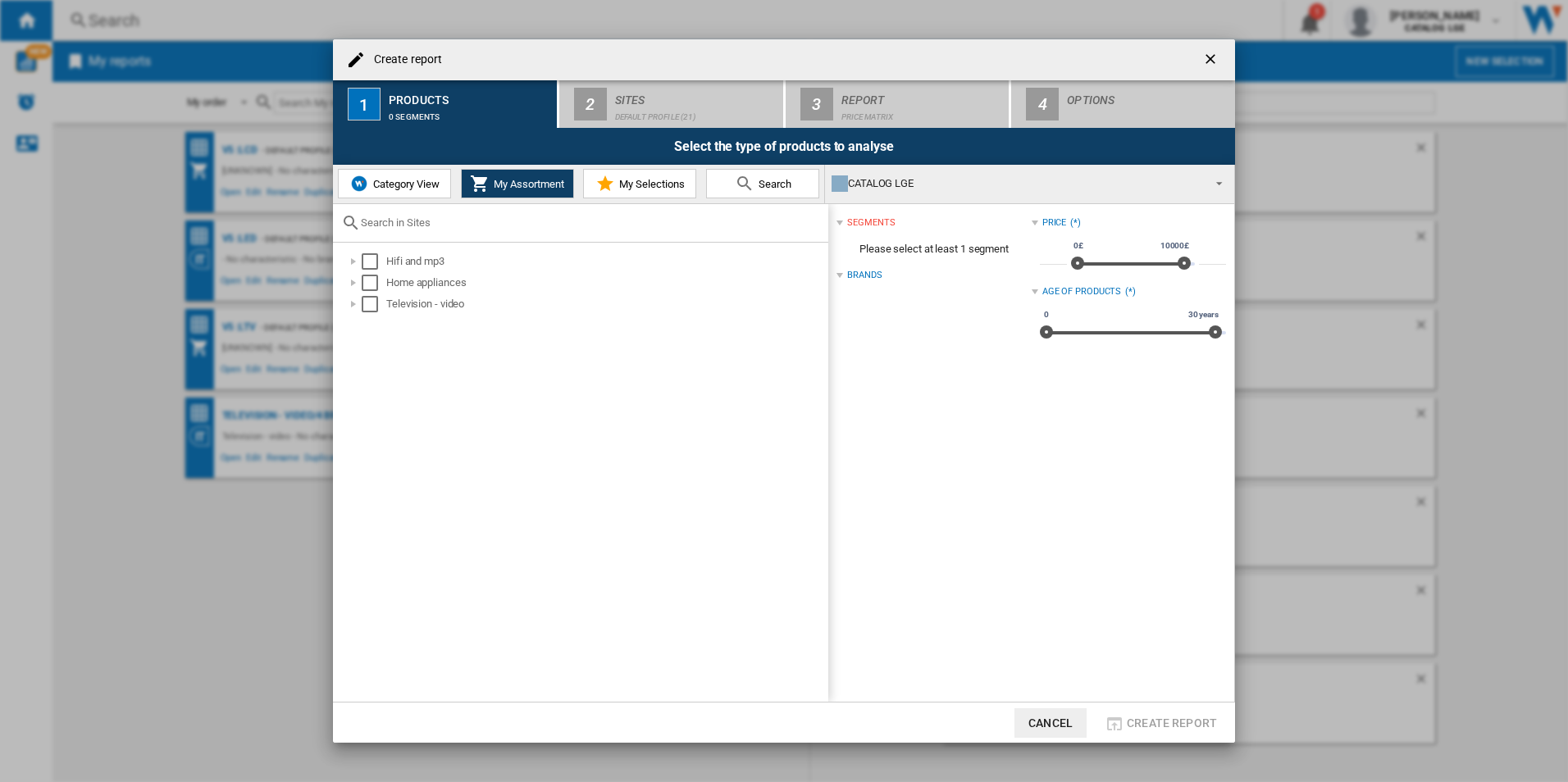
click at [424, 182] on span "Category View" at bounding box center [404, 184] width 70 height 12
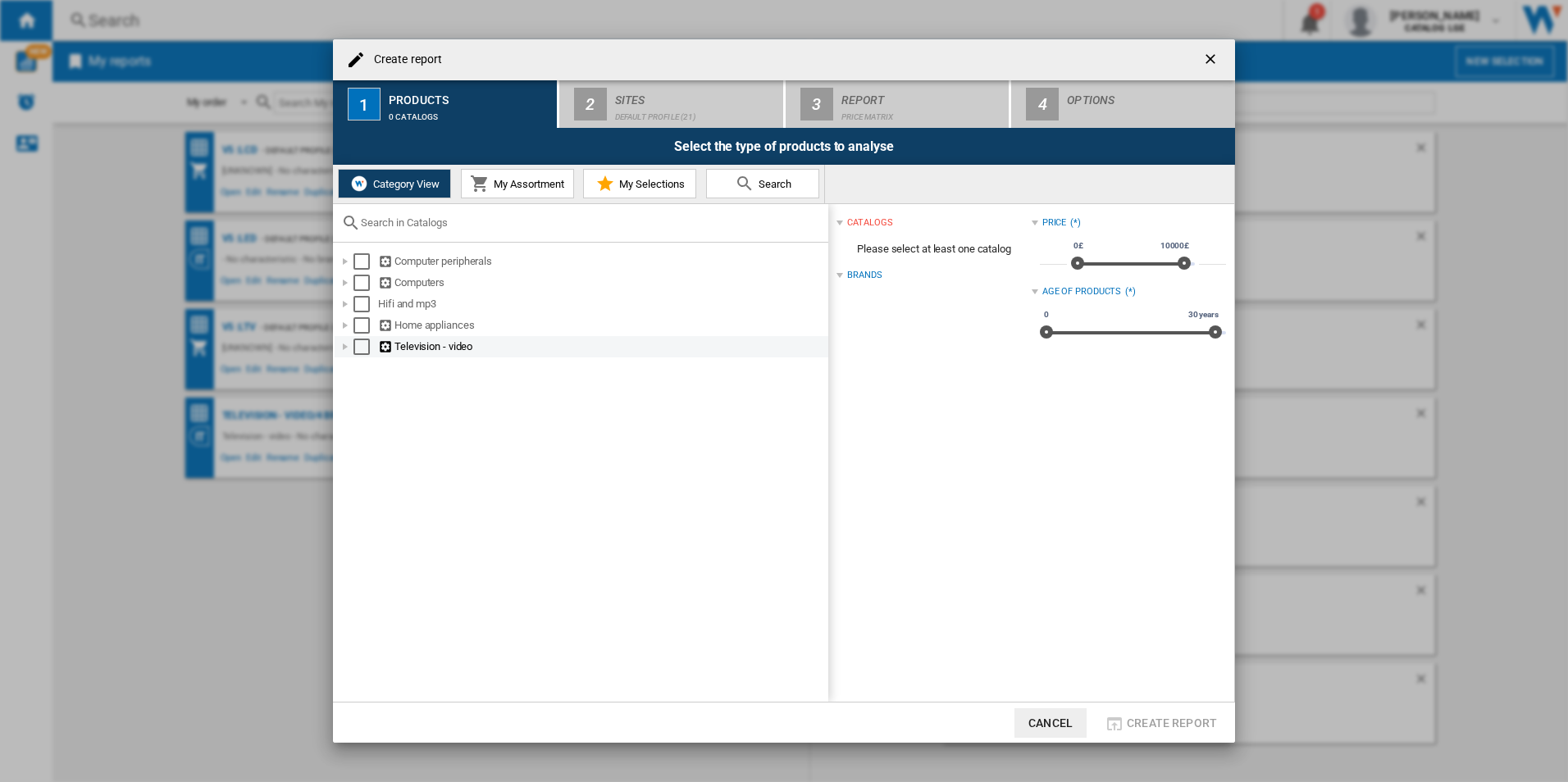
click at [371, 343] on md-checkbox "Select" at bounding box center [366, 347] width 25 height 16
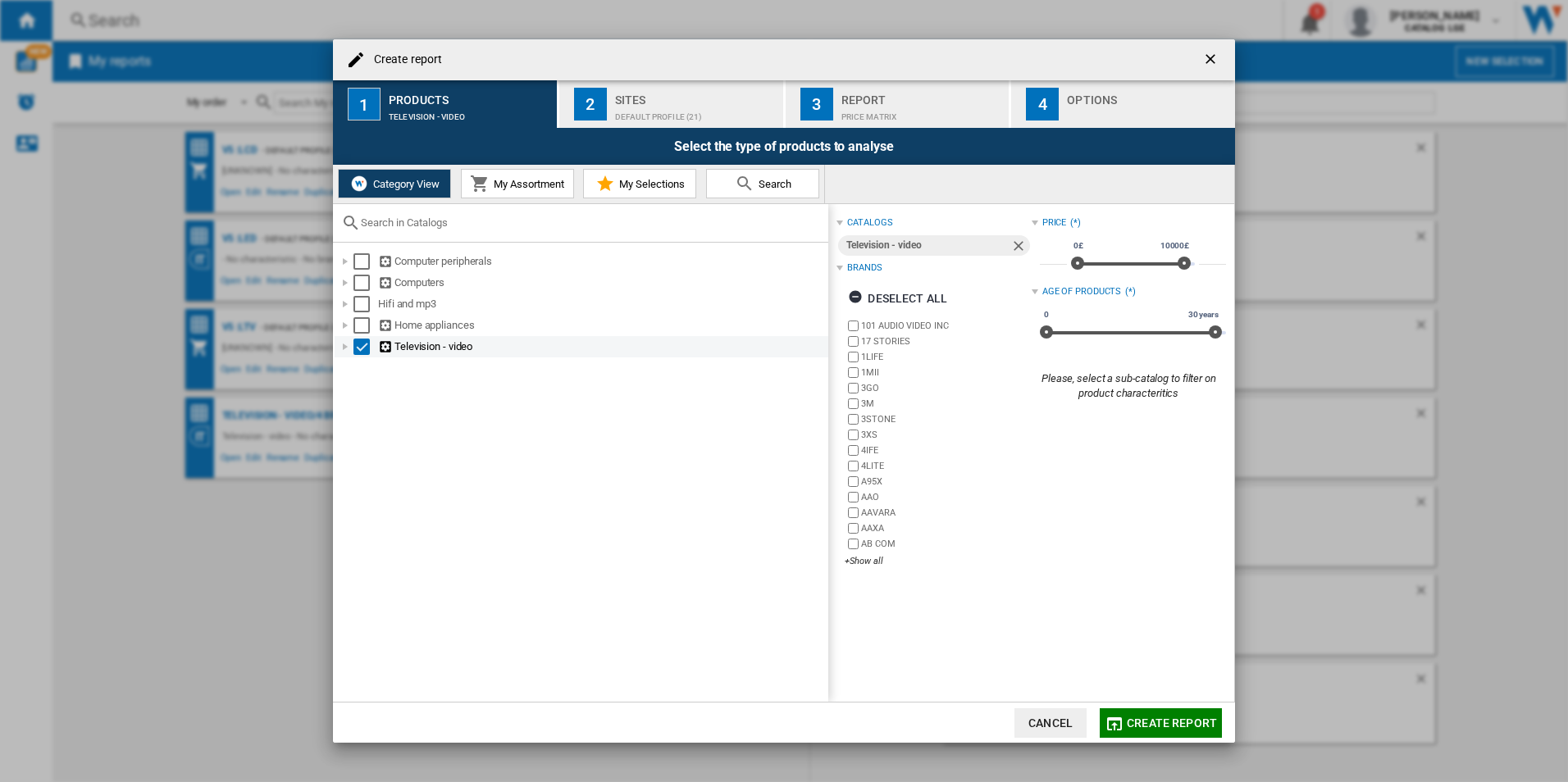
click at [359, 345] on div "Select" at bounding box center [361, 347] width 16 height 16
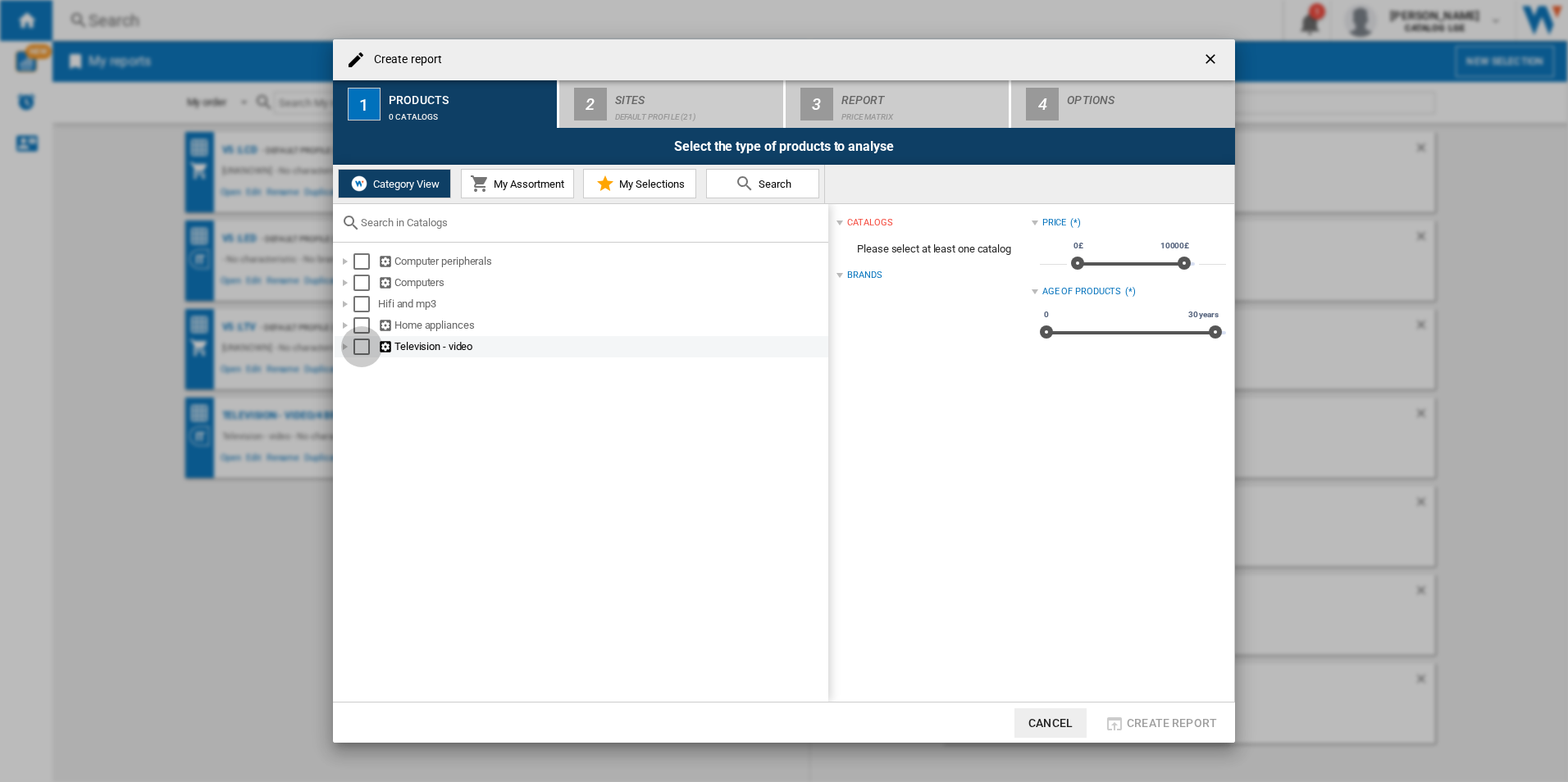
click at [359, 345] on div "Select" at bounding box center [361, 347] width 16 height 16
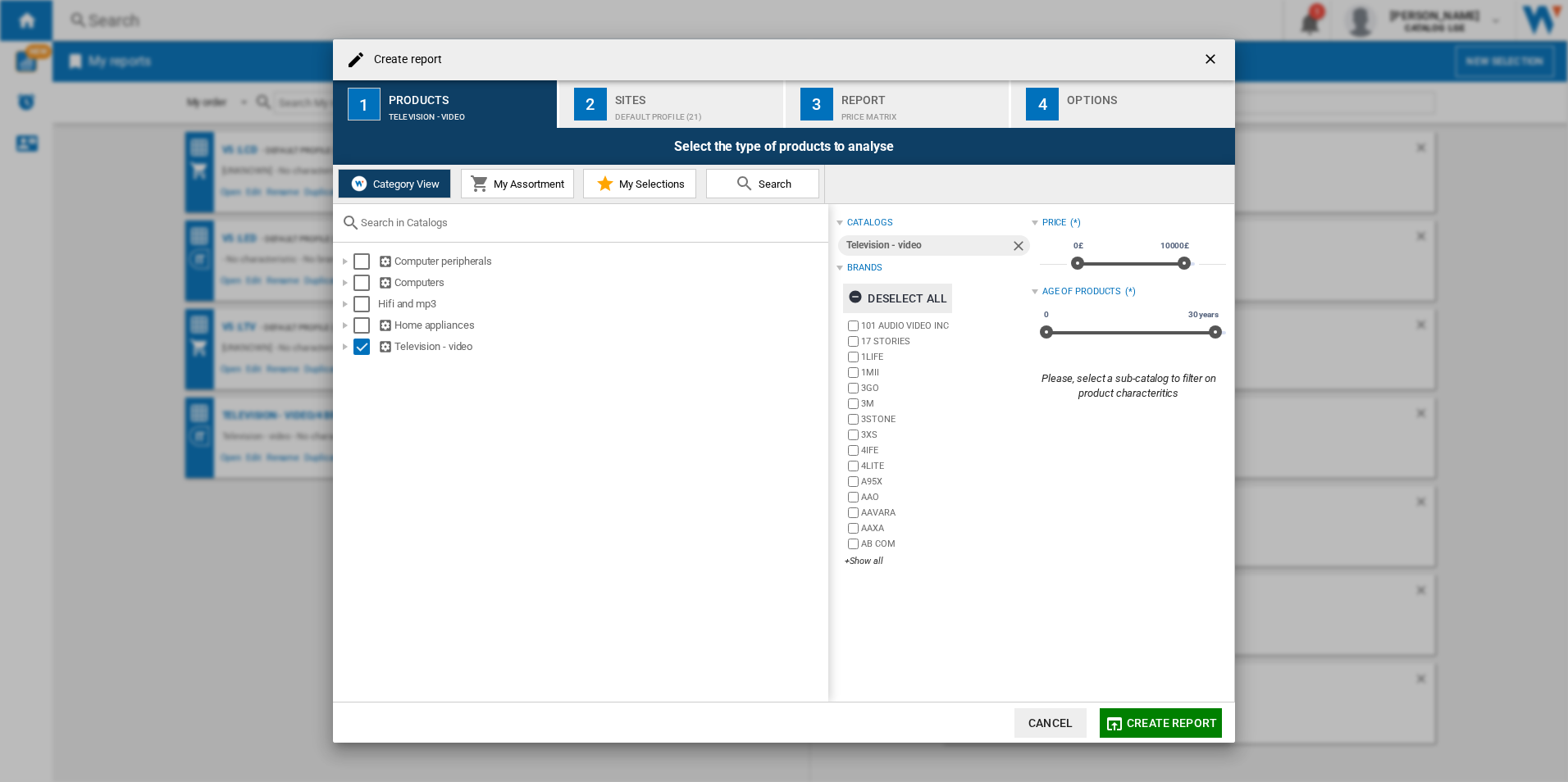
click at [896, 308] on div "Deselect all" at bounding box center [898, 298] width 100 height 29
click at [869, 562] on div "+Show all" at bounding box center [937, 561] width 186 height 12
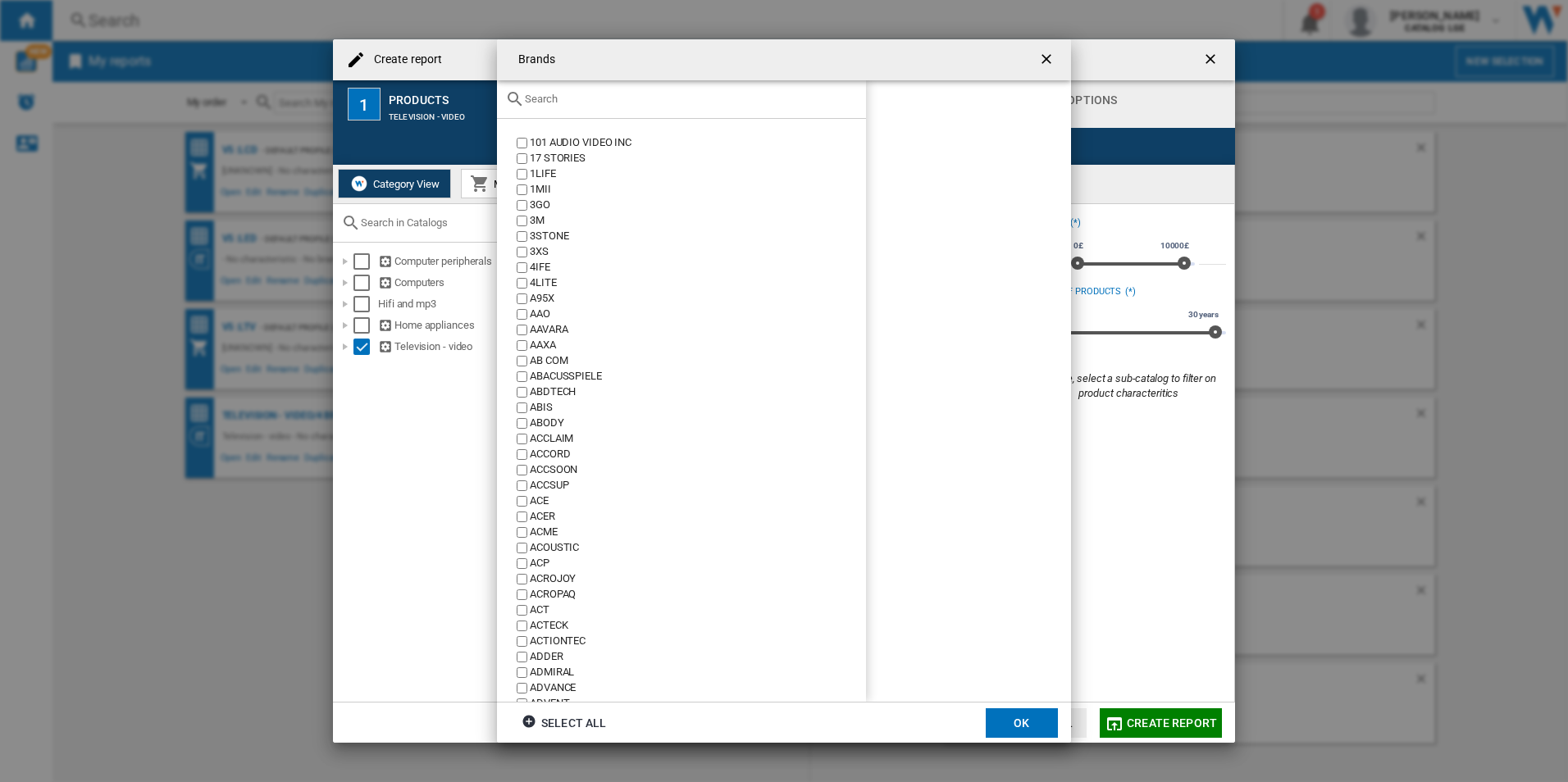
click at [591, 102] on input "Brands 101 ..." at bounding box center [691, 99] width 333 height 12
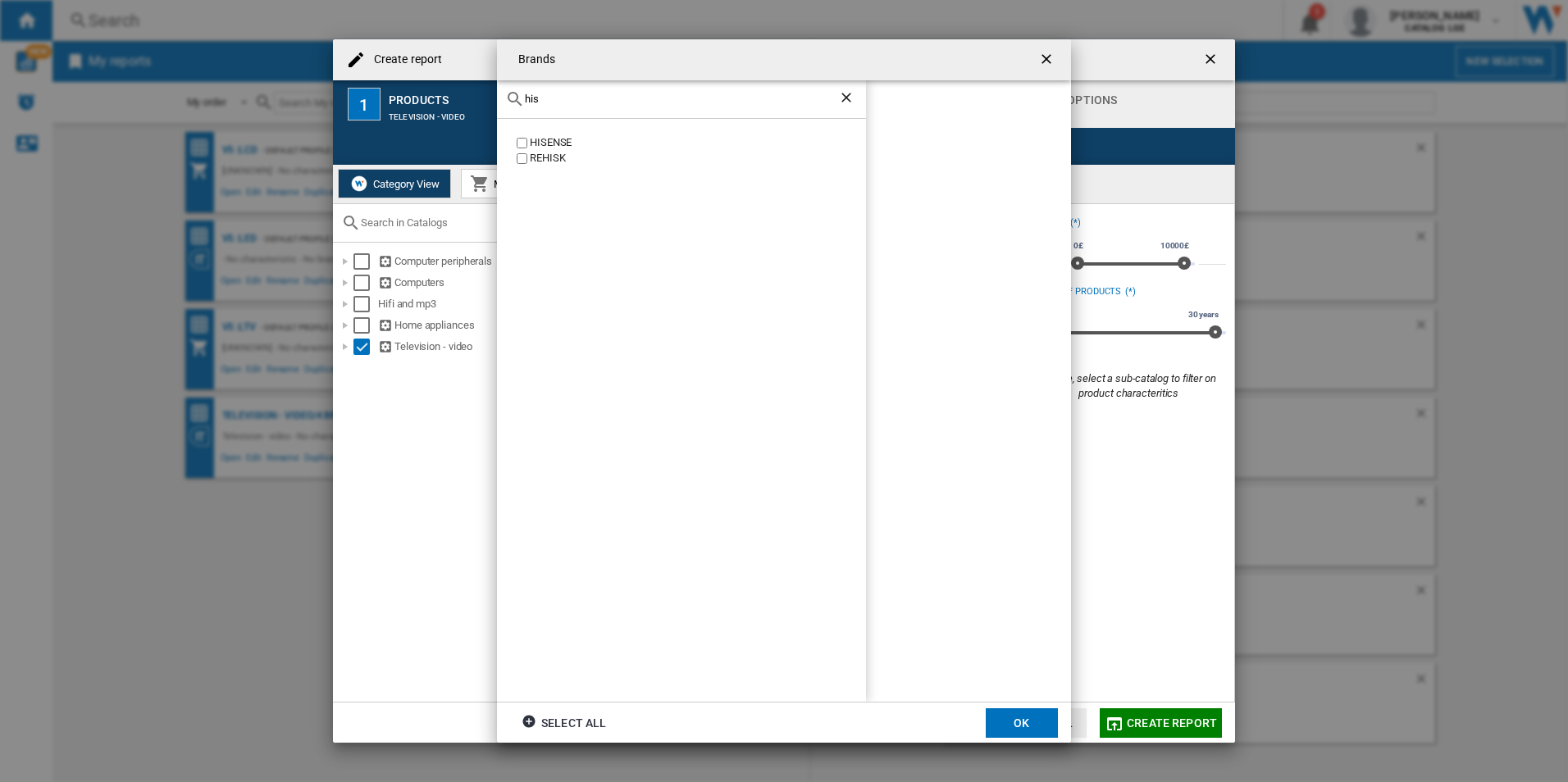
click at [571, 138] on div "HISENSE" at bounding box center [698, 143] width 336 height 16
drag, startPoint x: 546, startPoint y: 91, endPoint x: 451, endPoint y: 85, distance: 95.2
click at [451, 85] on div "Brands his HISENSE REHISK HISENSE Select all OK" at bounding box center [784, 391] width 1568 height 782
click at [562, 90] on div "his" at bounding box center [681, 99] width 369 height 38
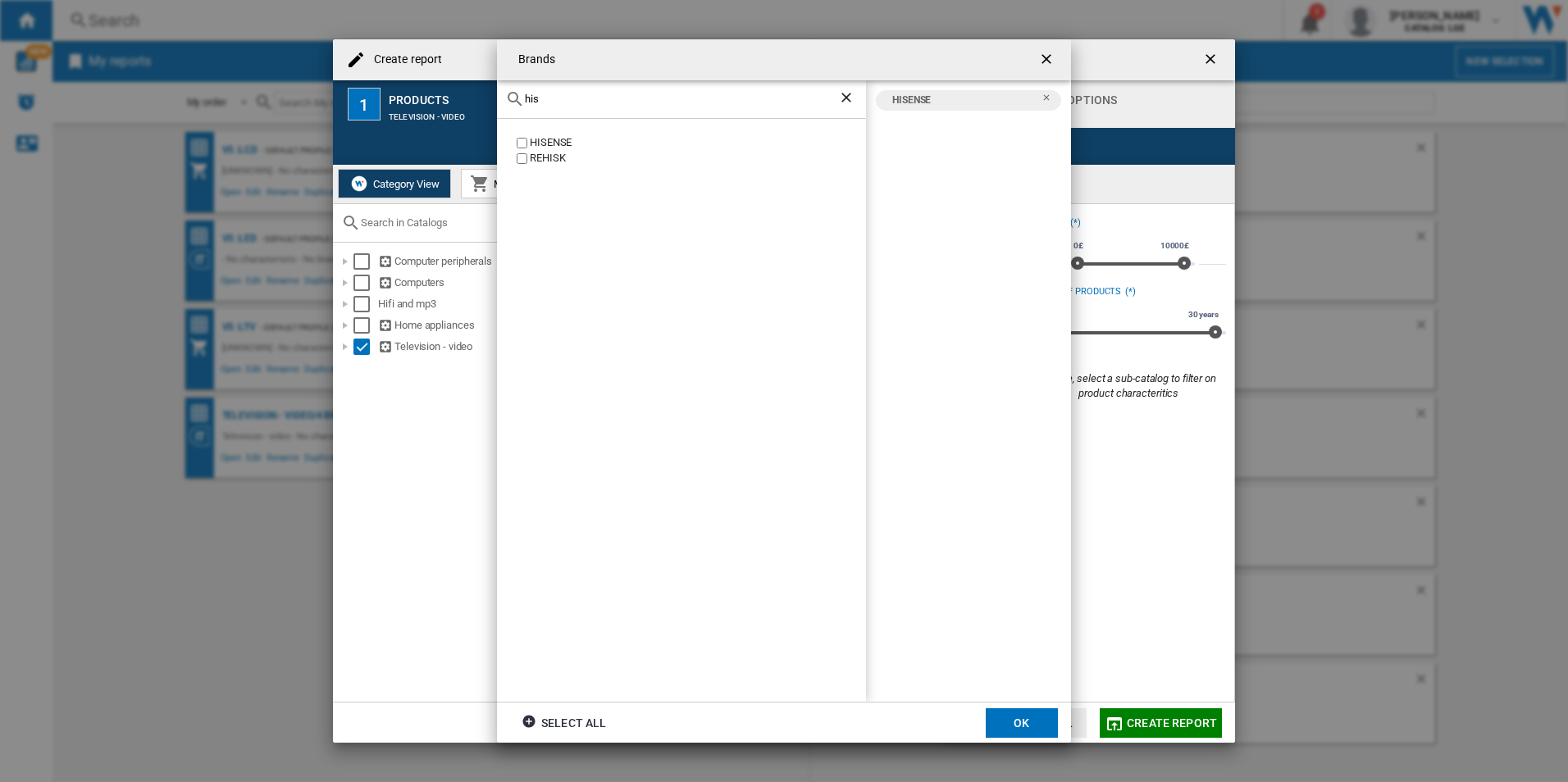
click at [557, 93] on input "his" at bounding box center [682, 99] width 313 height 12
click at [594, 91] on div "lg" at bounding box center [681, 99] width 369 height 38
click at [575, 104] on input "lg" at bounding box center [682, 99] width 313 height 12
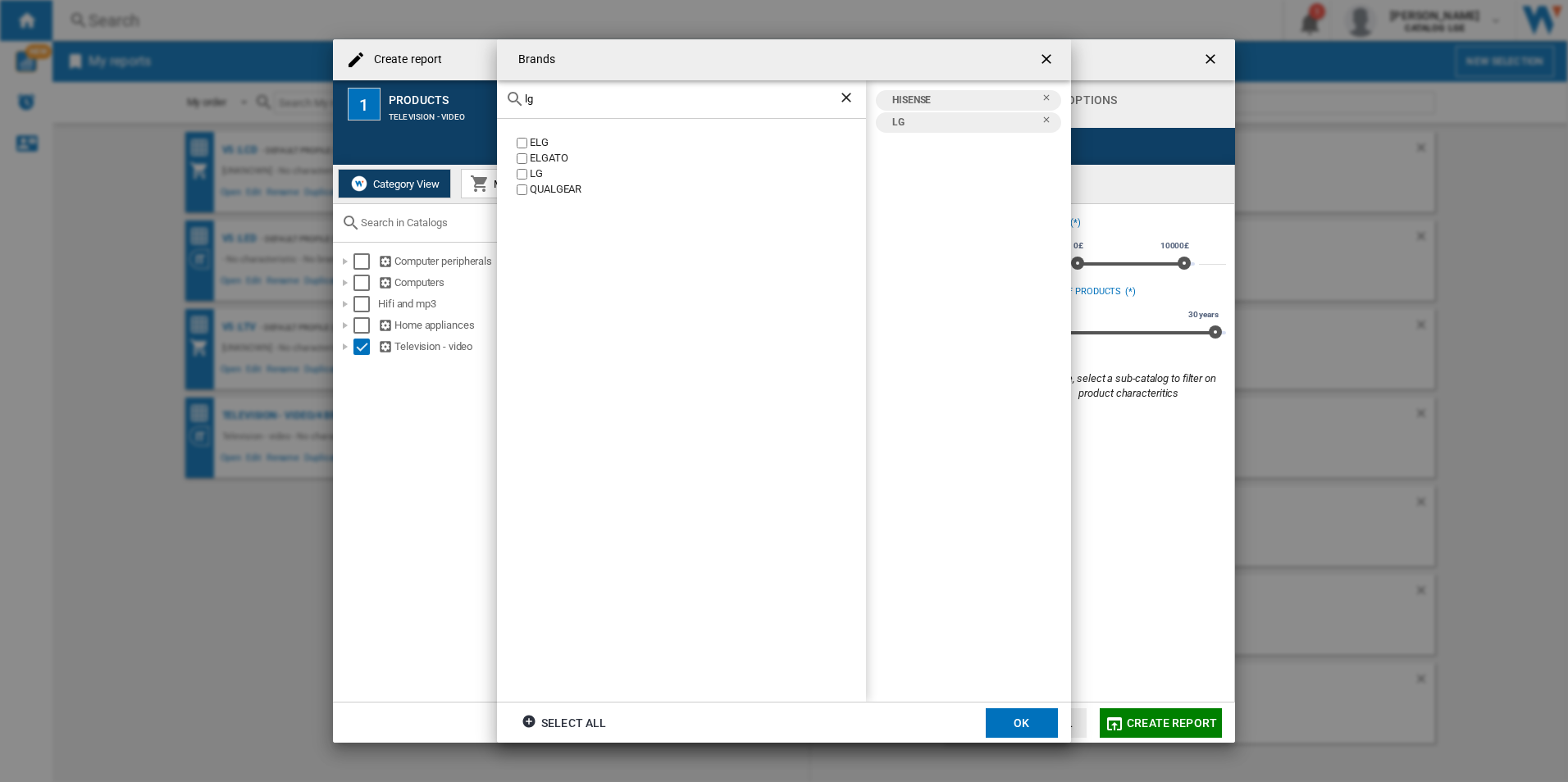
click at [575, 103] on input "lg" at bounding box center [682, 99] width 313 height 12
click at [560, 145] on div "SAMSUNG" at bounding box center [698, 143] width 336 height 16
click at [581, 99] on input "[GEOGRAPHIC_DATA]" at bounding box center [682, 99] width 313 height 12
click at [582, 99] on input "[GEOGRAPHIC_DATA]" at bounding box center [682, 99] width 313 height 12
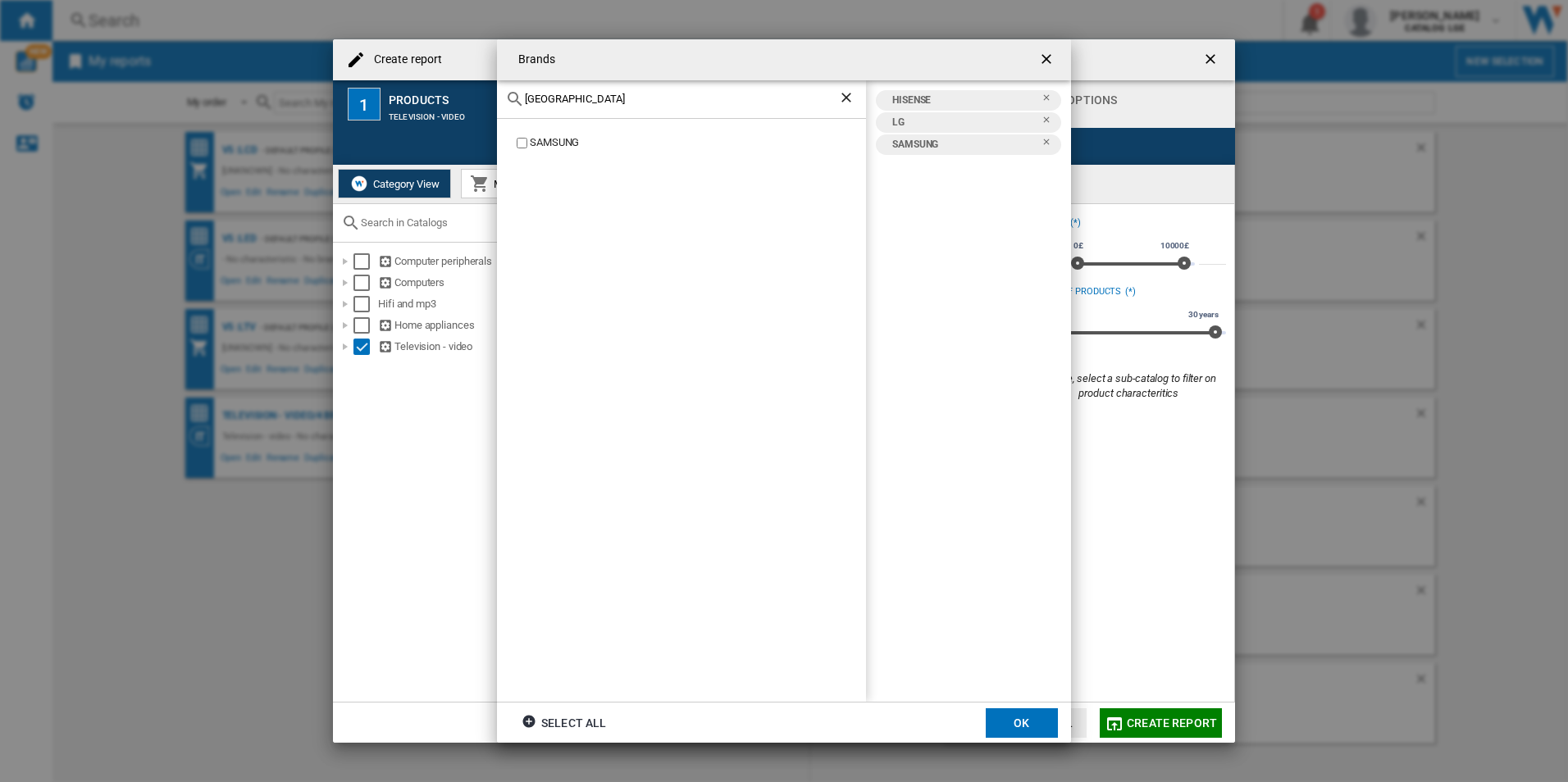
click at [582, 99] on input "[GEOGRAPHIC_DATA]" at bounding box center [682, 99] width 313 height 12
type input "sony"
click at [545, 141] on div "SONY" at bounding box center [698, 143] width 336 height 16
click at [1018, 717] on button "OK" at bounding box center [1022, 722] width 72 height 29
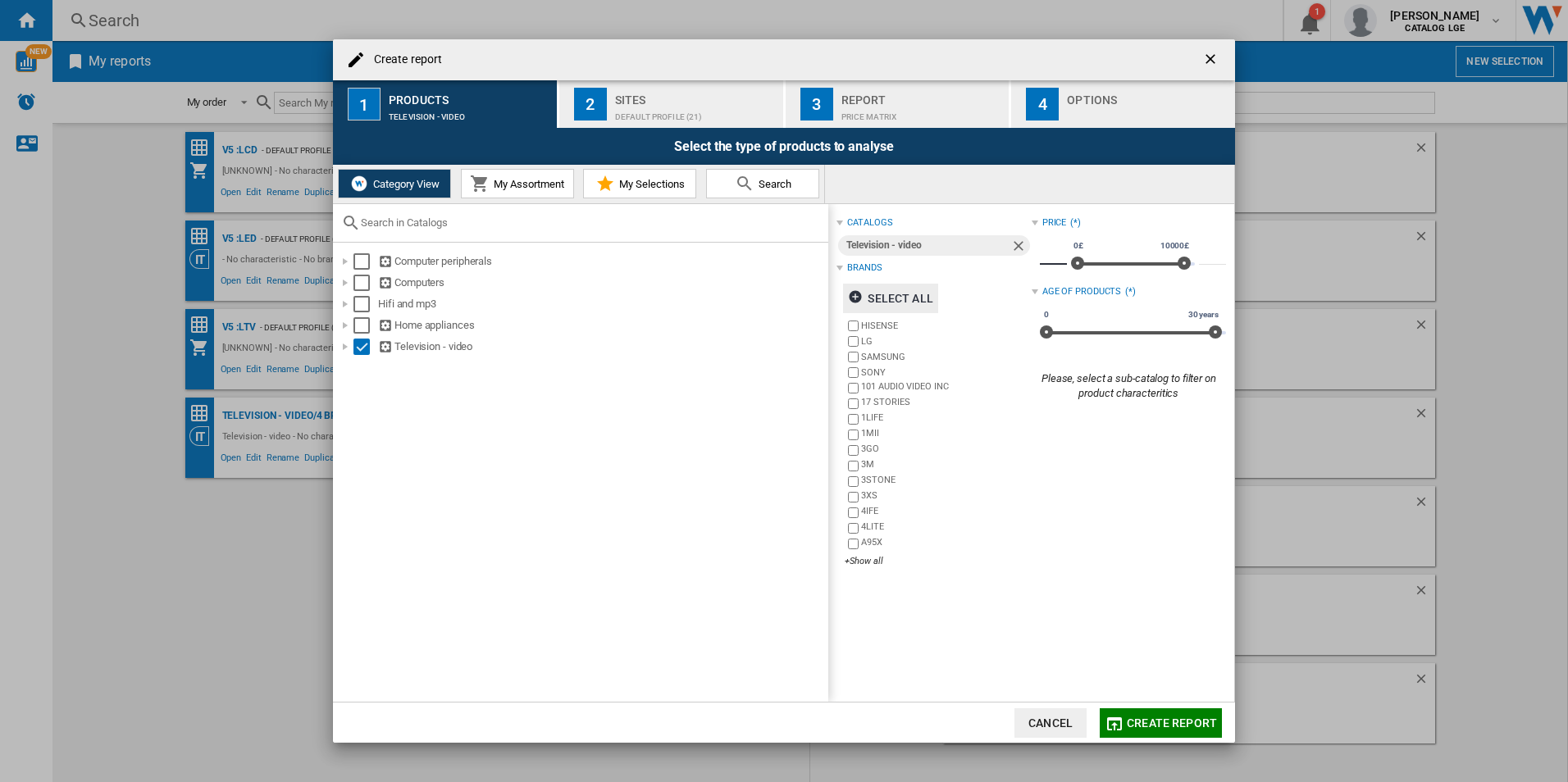
click at [1055, 262] on input "*" at bounding box center [1054, 256] width 27 height 16
type input "***"
drag, startPoint x: 1203, startPoint y: 332, endPoint x: 1063, endPoint y: 331, distance: 140.0
click at [1063, 331] on div "0 30 years 0 3 years 0 - 3 years" at bounding box center [1133, 333] width 186 height 4
click at [687, 106] on div "Default profile (21)" at bounding box center [696, 112] width 162 height 17
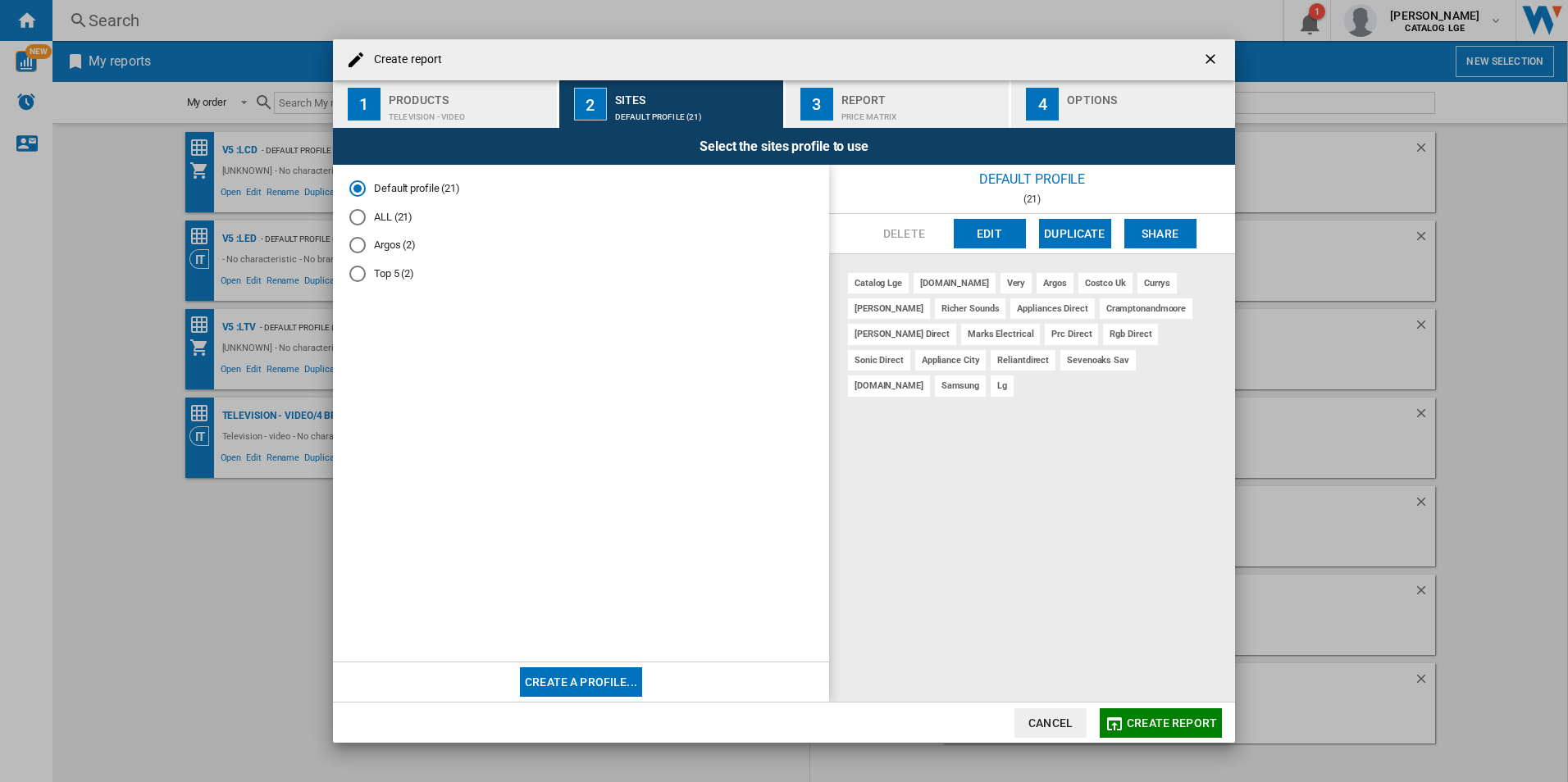
click at [857, 108] on div "Price Matrix" at bounding box center [923, 112] width 162 height 17
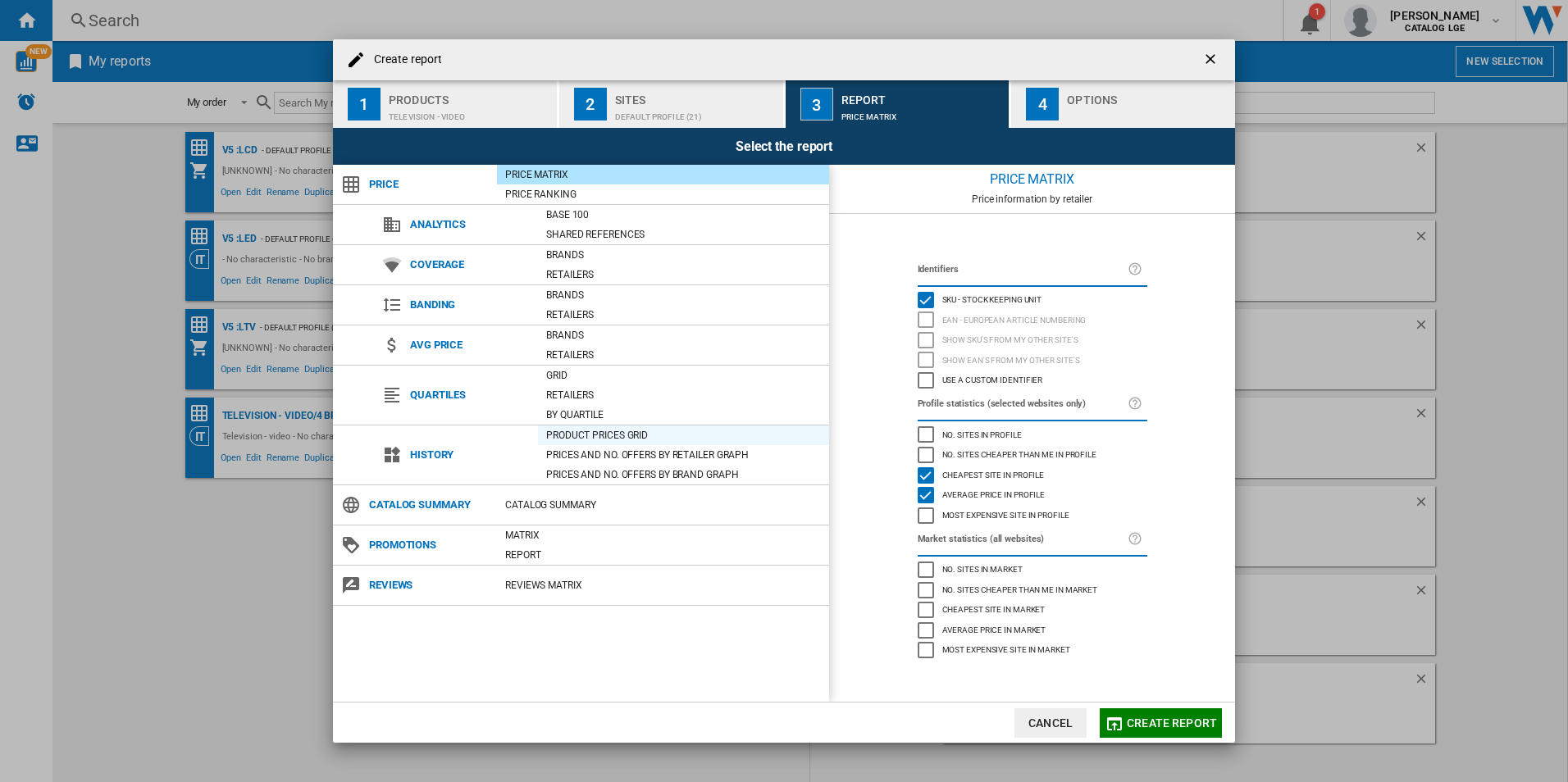
click at [633, 439] on div "Product prices grid" at bounding box center [683, 435] width 291 height 16
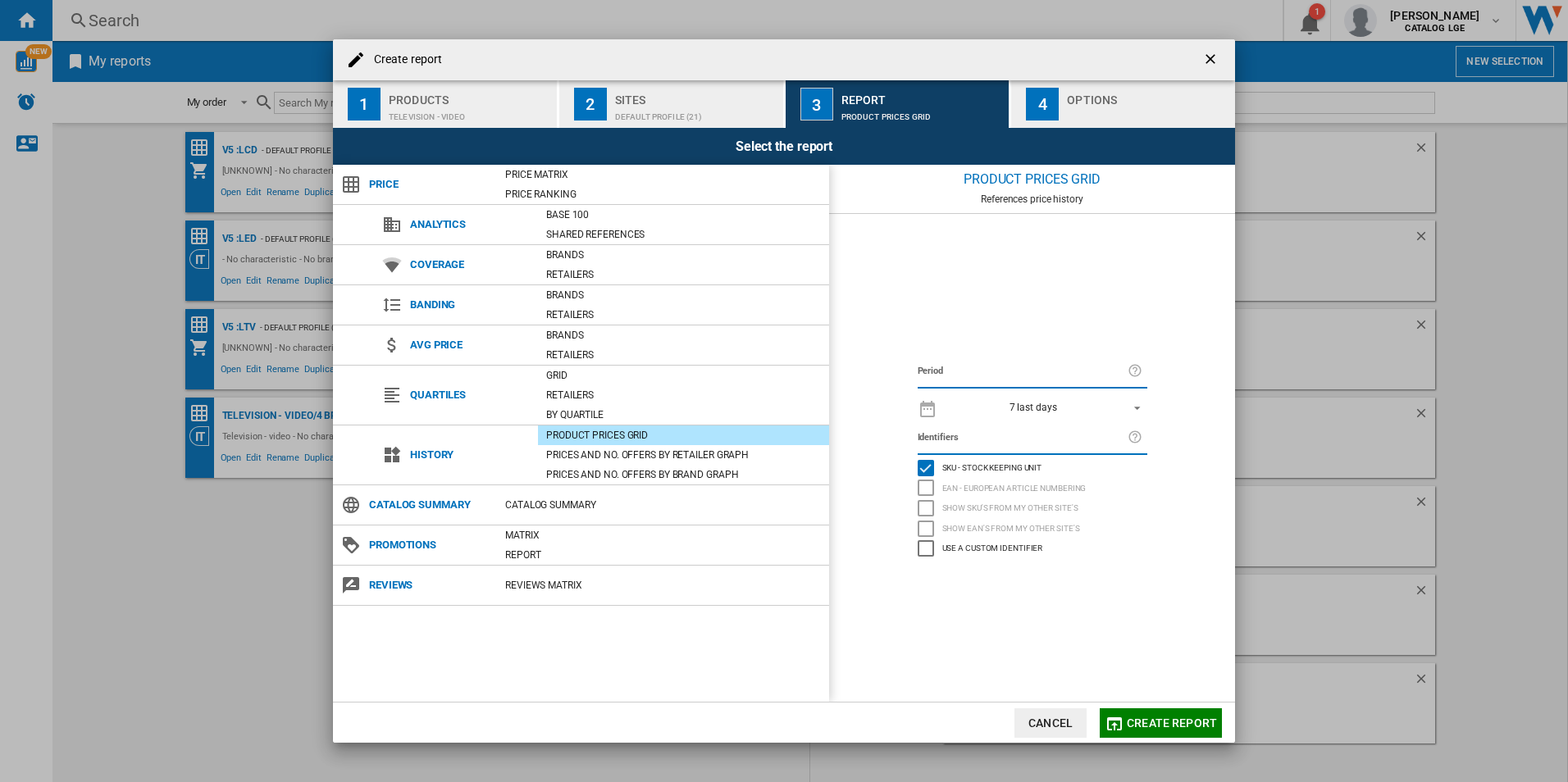
click at [1142, 131] on div "Select the report" at bounding box center [784, 146] width 902 height 36
click at [1136, 109] on div "Create report ..." at bounding box center [1148, 112] width 162 height 17
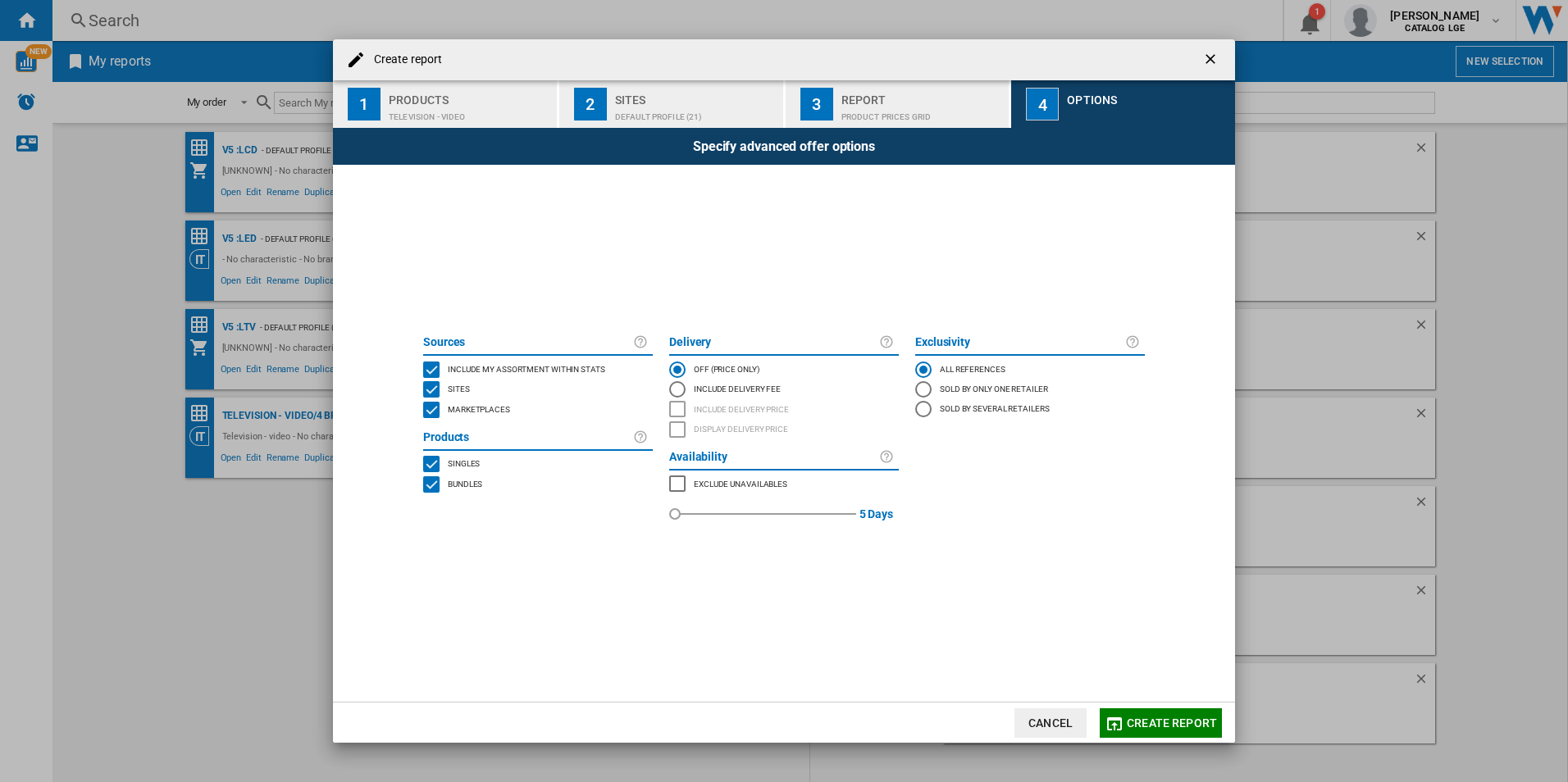
click at [439, 489] on div "BUNDLES" at bounding box center [432, 484] width 16 height 16
click at [1180, 731] on button "Create report" at bounding box center [1160, 722] width 122 height 29
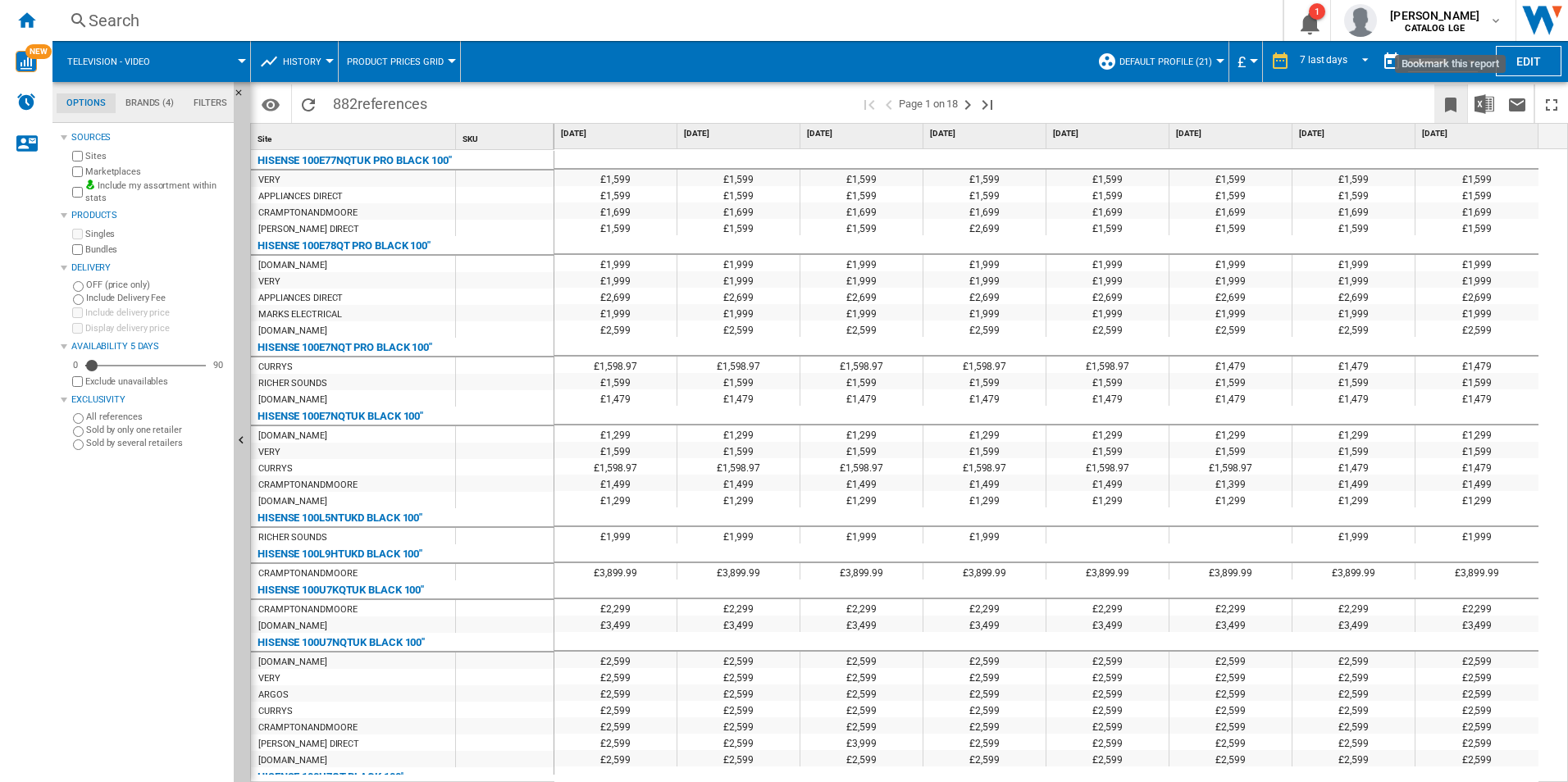
click at [1451, 111] on ng-md-icon "Bookmark this report" at bounding box center [1451, 105] width 20 height 20
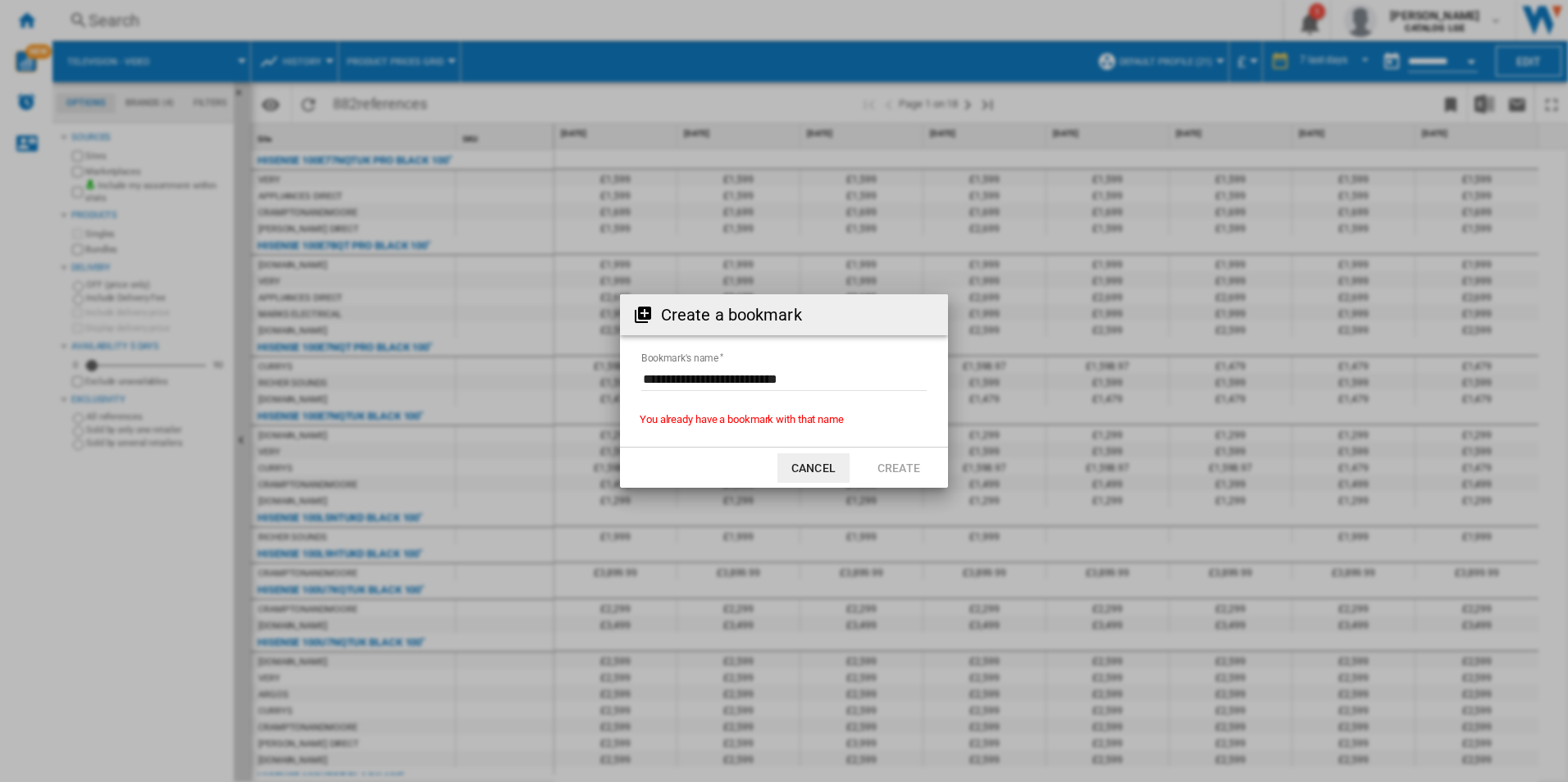
click at [824, 381] on input "Bookmark's name" at bounding box center [784, 379] width 286 height 25
type input "**********"
click at [914, 465] on button "Create" at bounding box center [899, 468] width 72 height 29
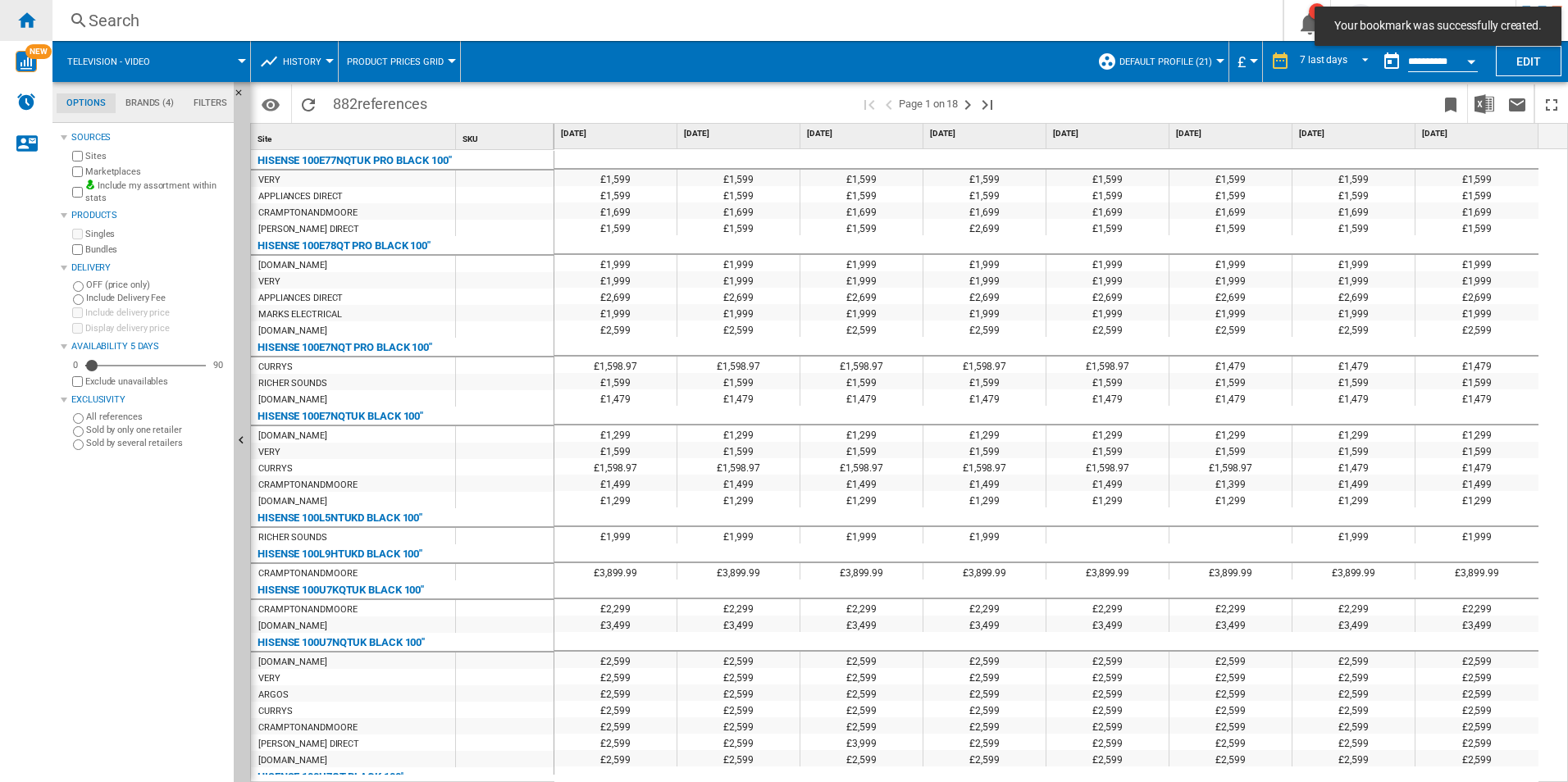
click at [34, 24] on ng-md-icon "Home" at bounding box center [26, 20] width 20 height 20
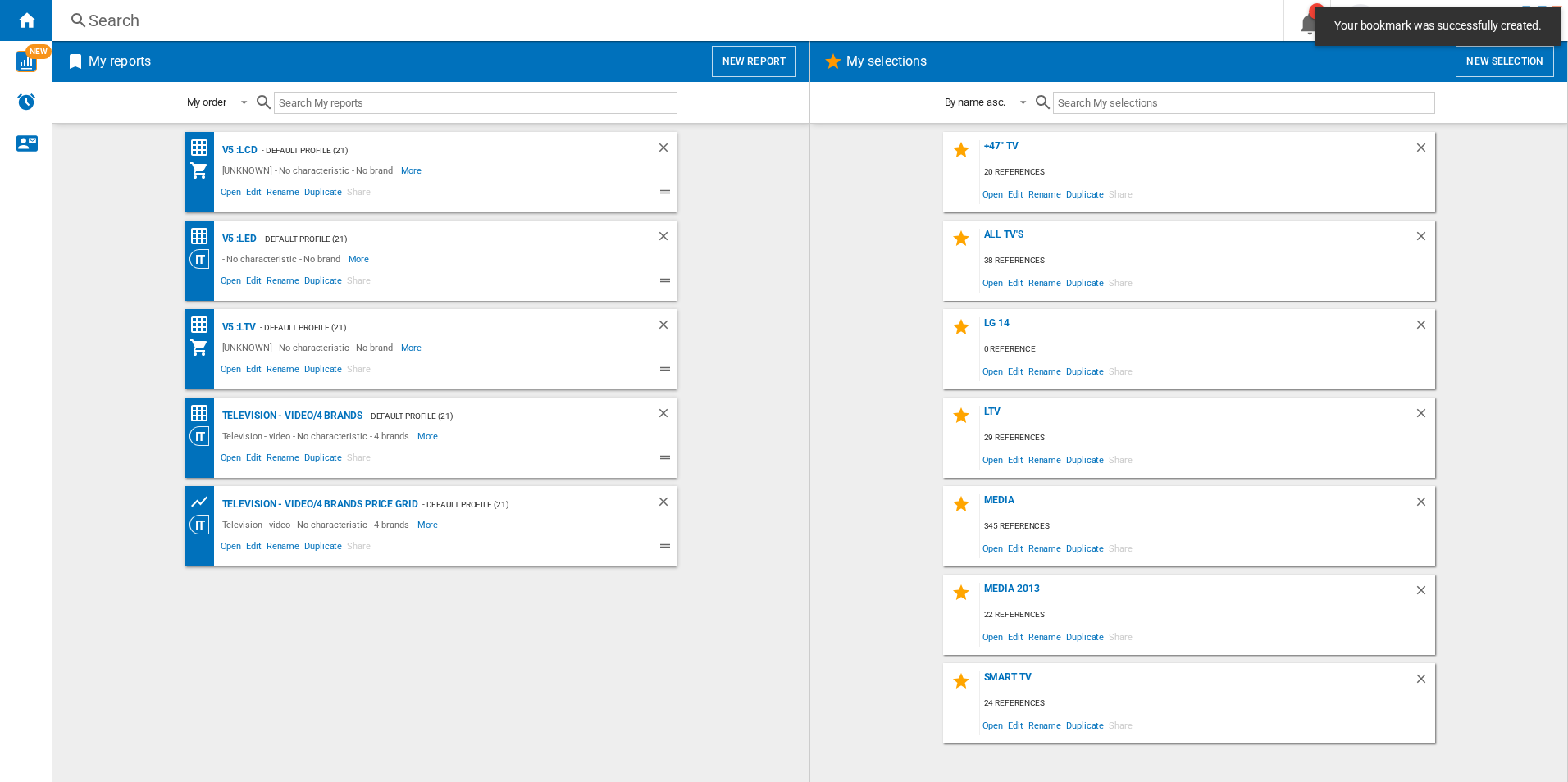
click at [767, 69] on button "New report" at bounding box center [754, 61] width 85 height 31
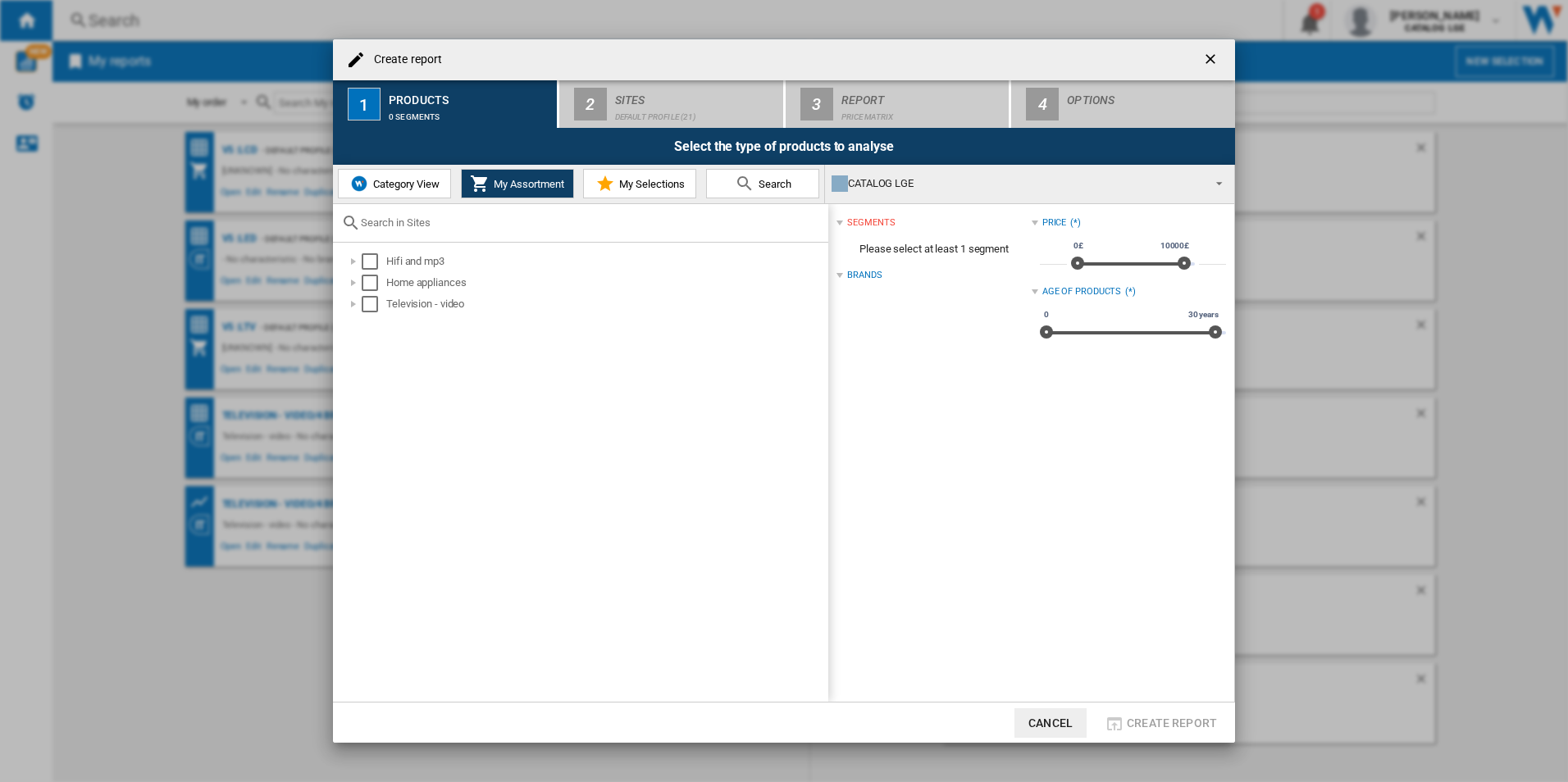
click at [396, 182] on span "Category View" at bounding box center [404, 184] width 70 height 12
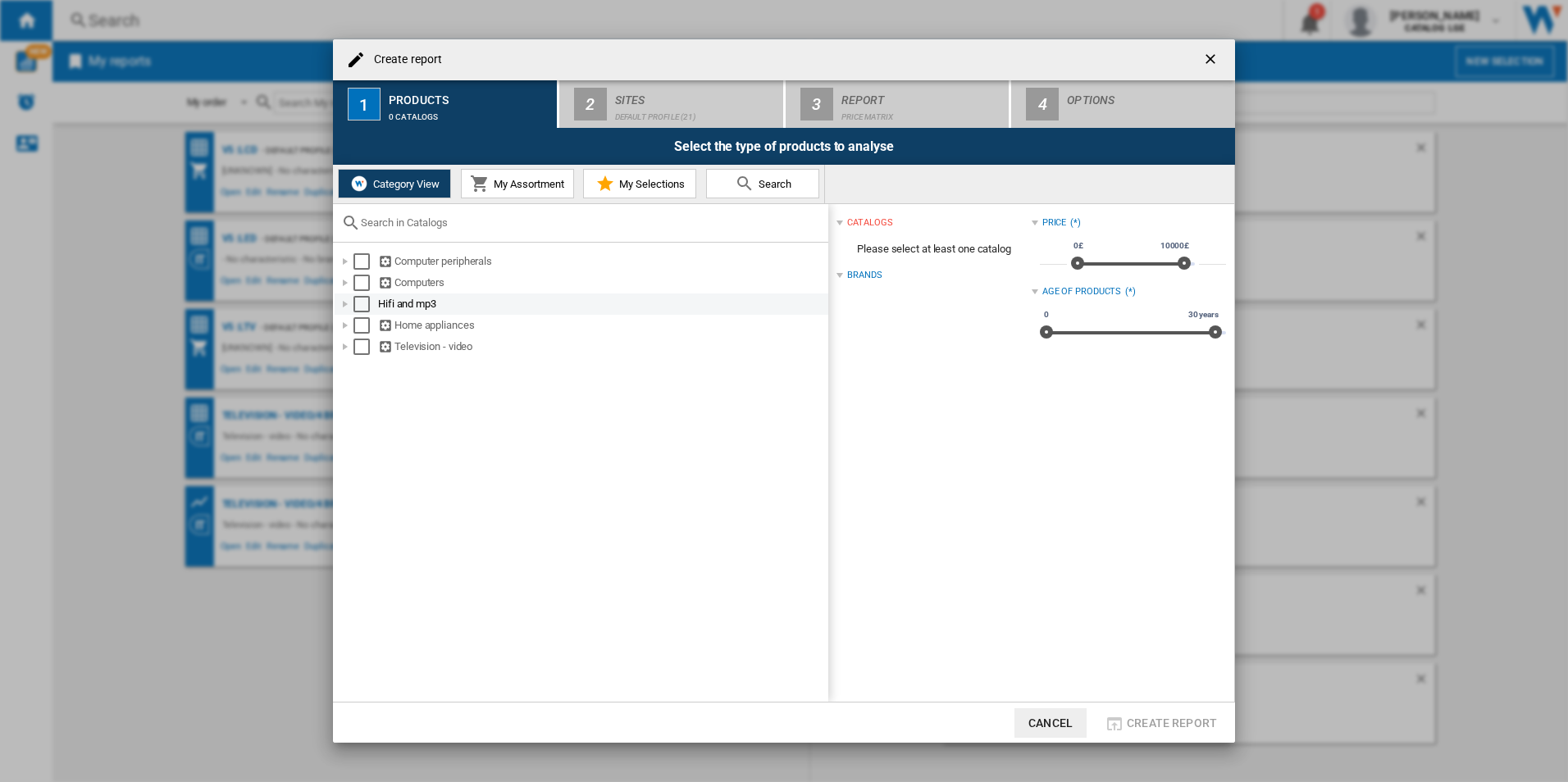
click at [350, 307] on div "Create report ..." at bounding box center [345, 304] width 16 height 16
click at [367, 307] on div "Select" at bounding box center [361, 304] width 16 height 16
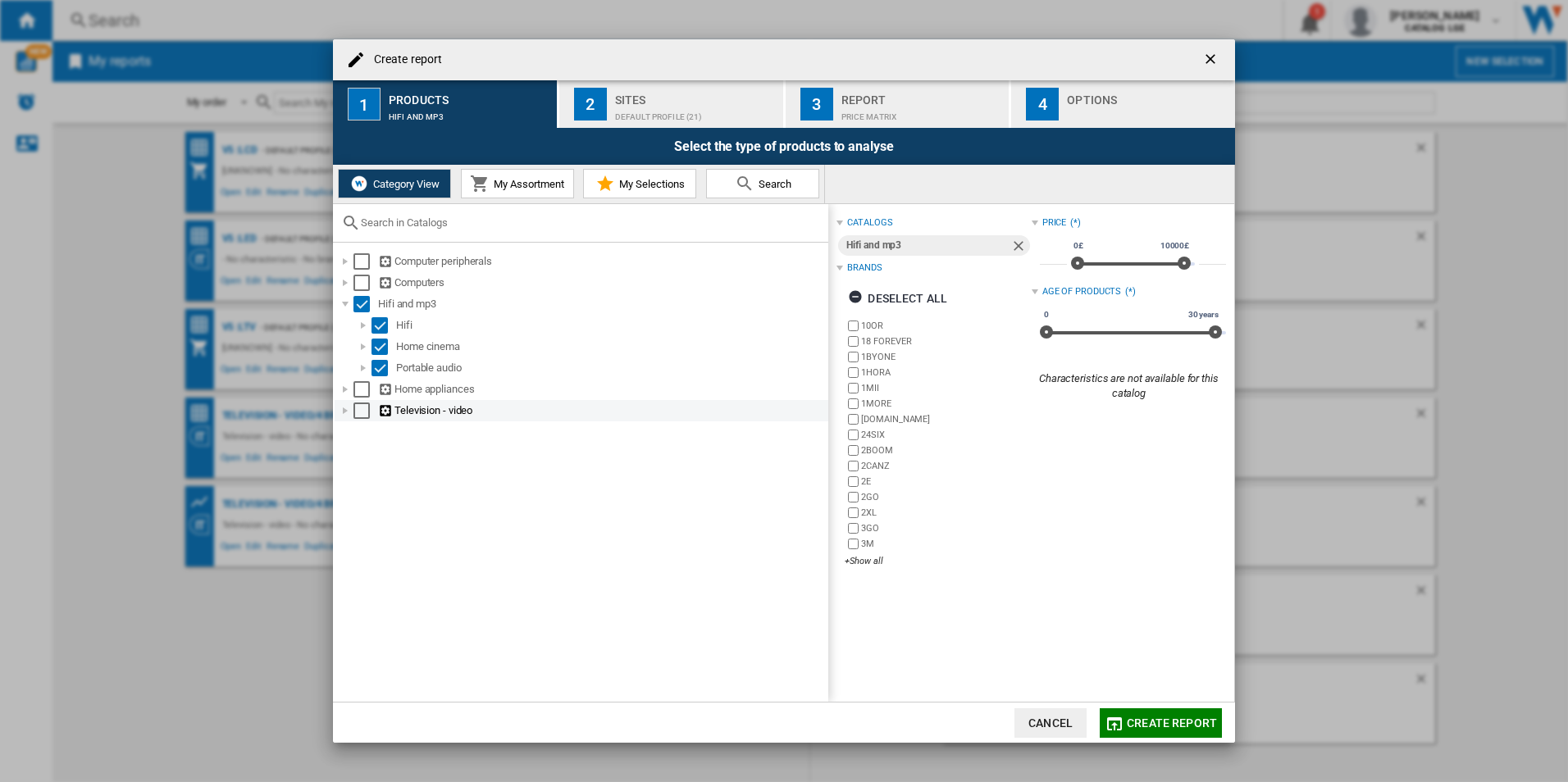
click at [346, 415] on div "Create report ..." at bounding box center [345, 411] width 16 height 16
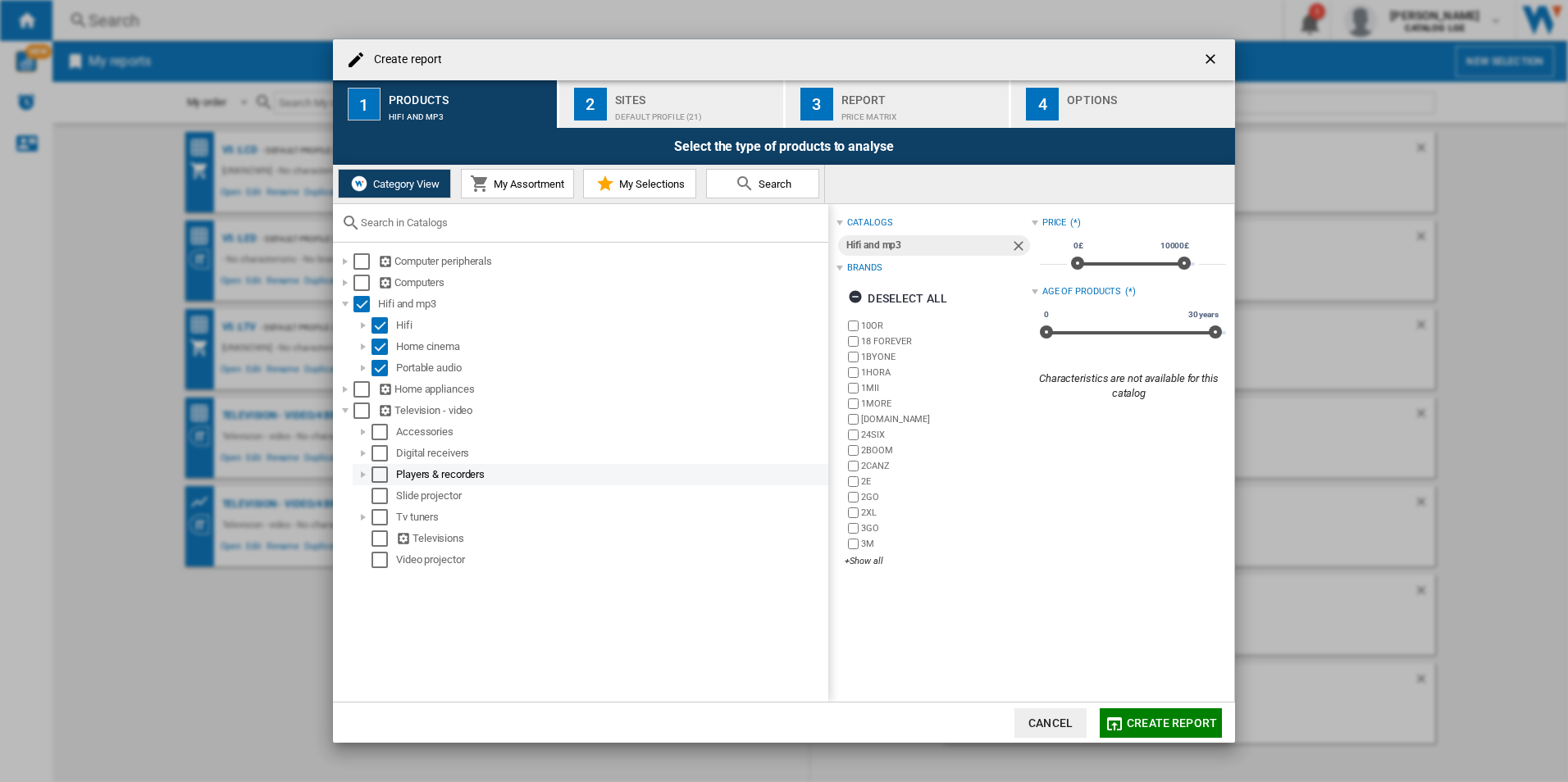
click at [373, 472] on div "Select" at bounding box center [379, 474] width 16 height 16
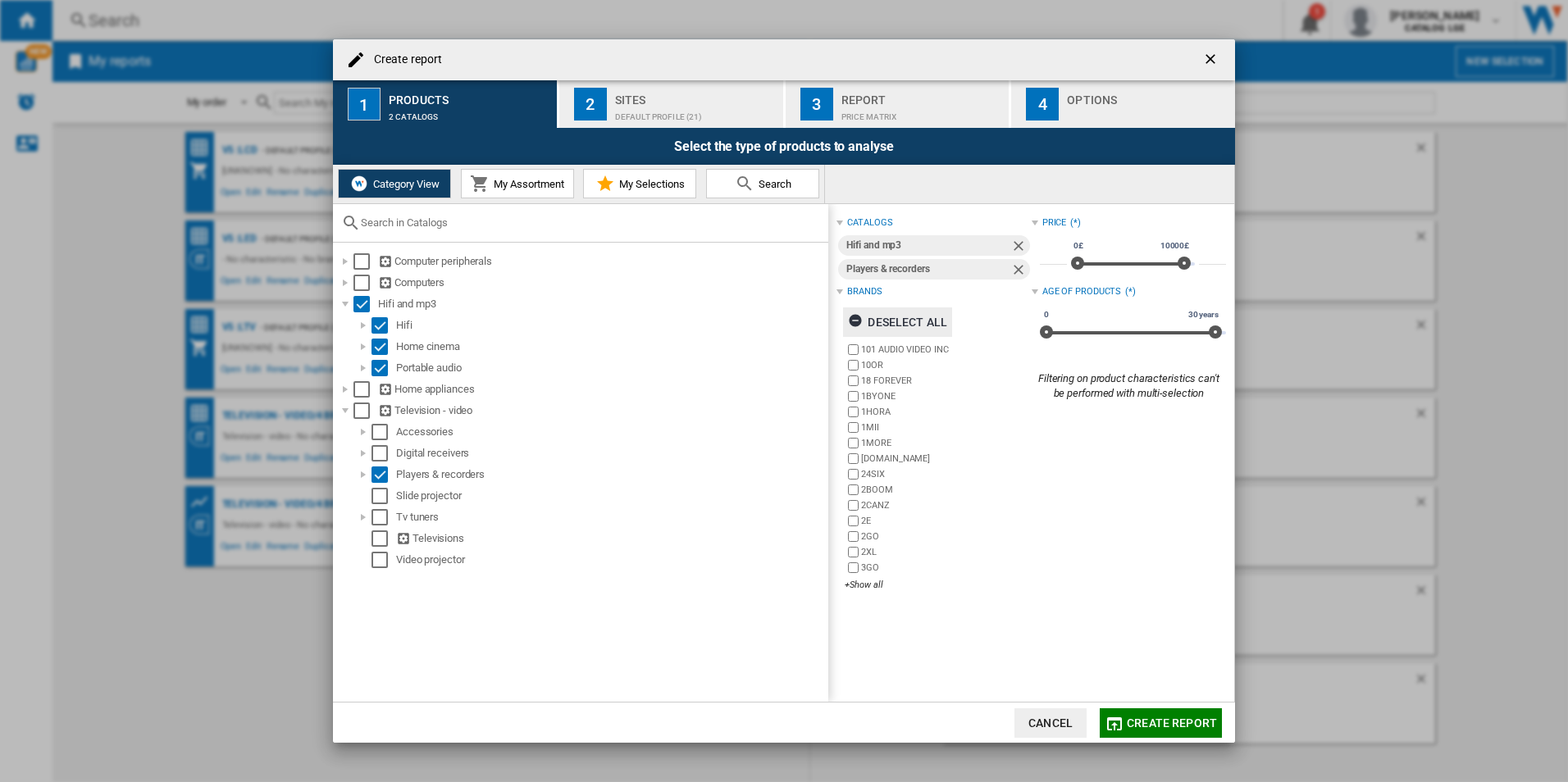
click at [884, 325] on div "Deselect all" at bounding box center [898, 322] width 100 height 29
click at [874, 584] on div "+Show all" at bounding box center [937, 585] width 186 height 12
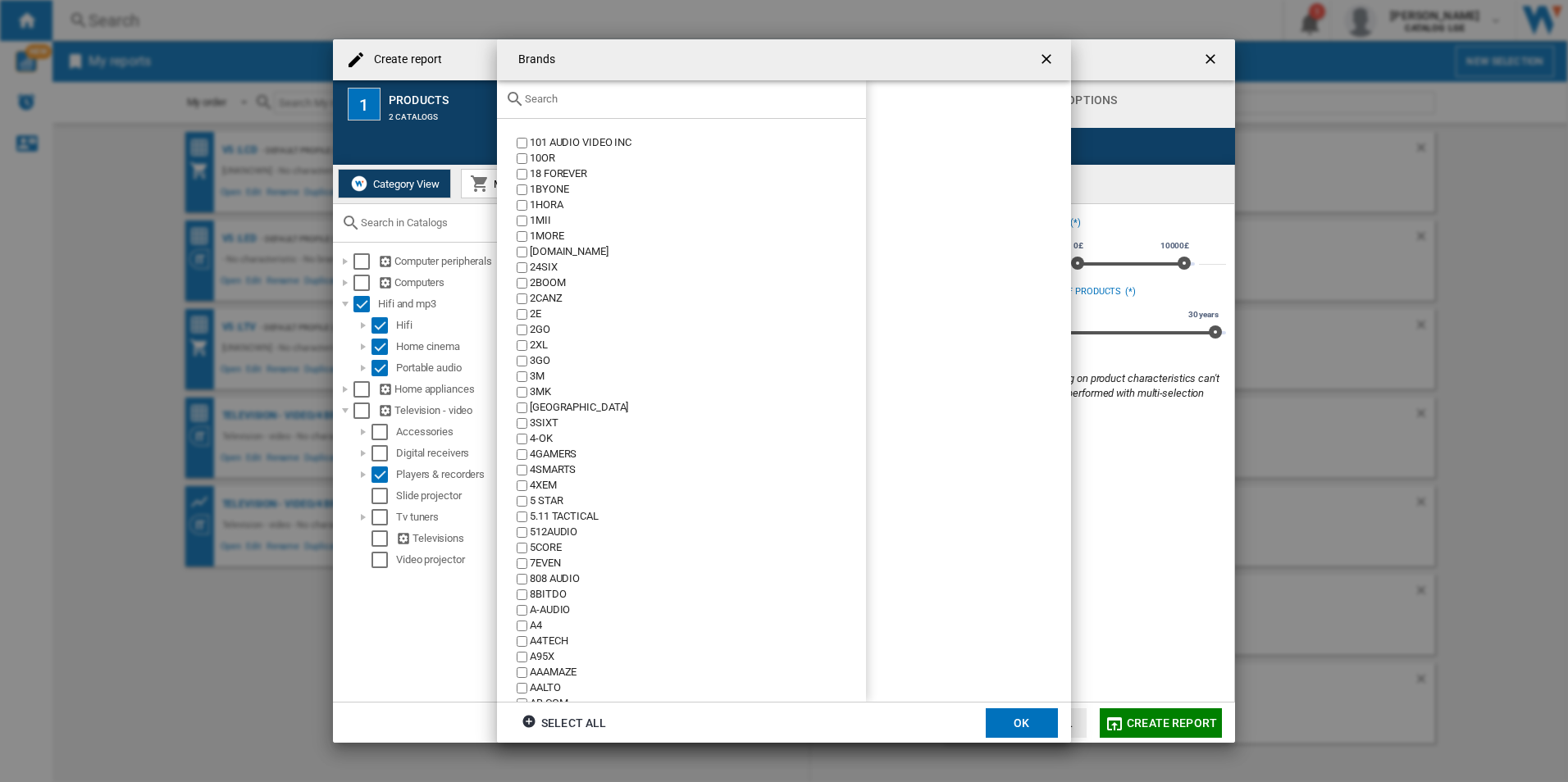
click at [612, 108] on div "Brands 101 ..." at bounding box center [681, 99] width 369 height 38
click at [591, 93] on input "Brands 101 ..." at bounding box center [691, 99] width 333 height 12
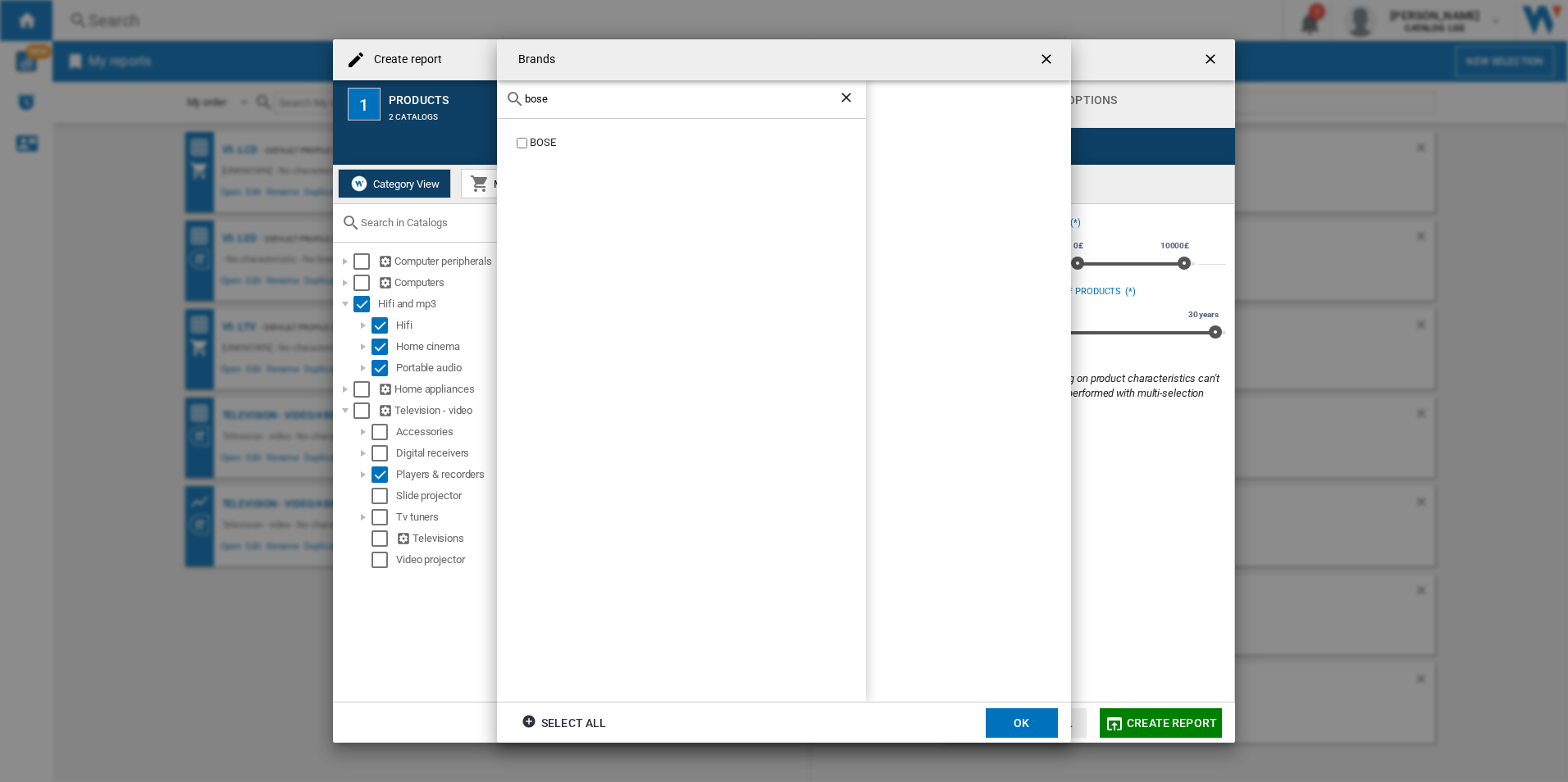
click at [572, 88] on div "bose" at bounding box center [681, 99] width 369 height 38
click at [540, 133] on div "BOSE" at bounding box center [681, 411] width 369 height 584
click at [529, 146] on div "BOSE" at bounding box center [698, 143] width 336 height 16
click at [591, 107] on div "bose" at bounding box center [681, 99] width 369 height 38
click at [591, 106] on div "bose" at bounding box center [681, 99] width 369 height 38
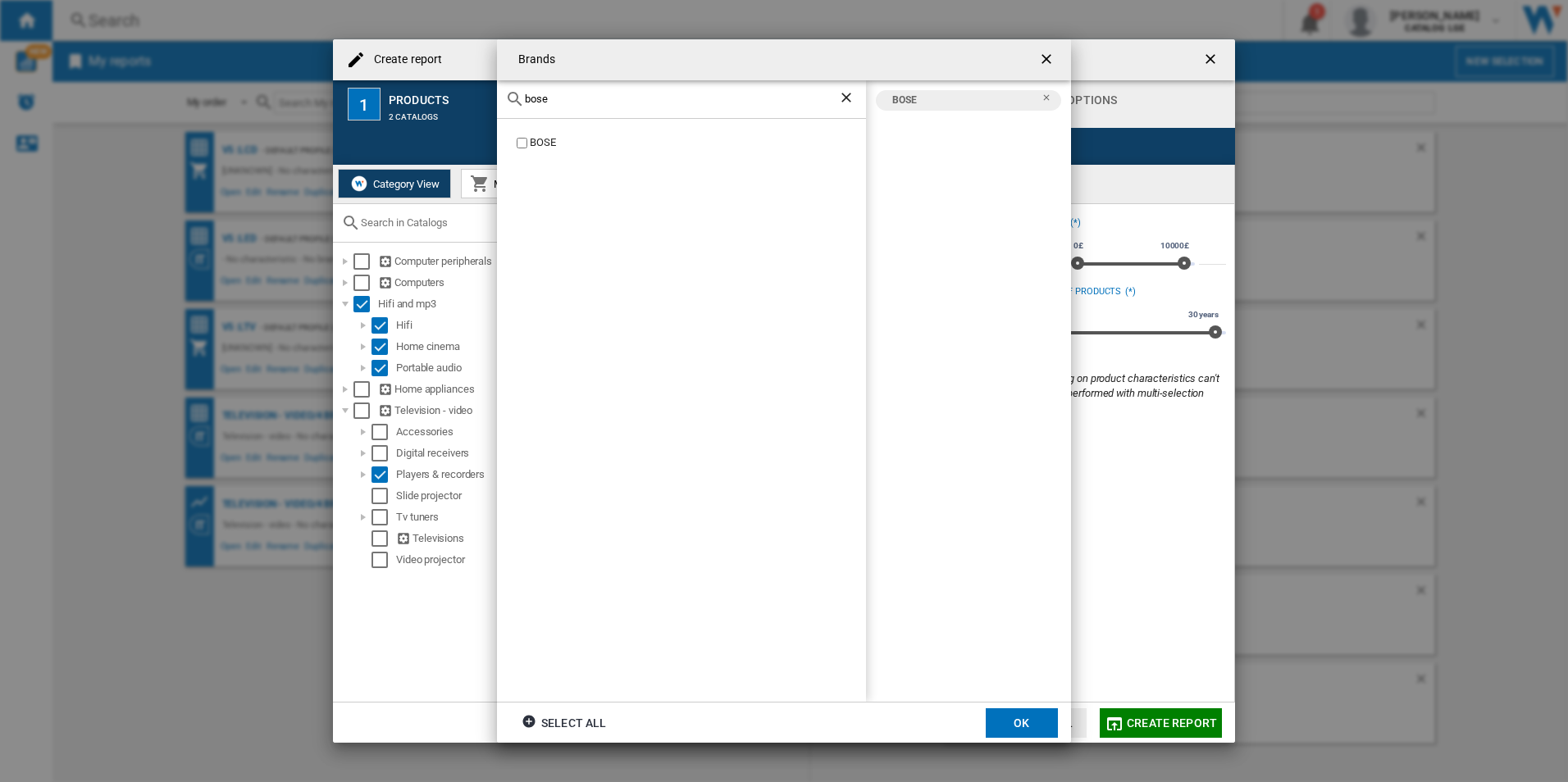
click at [591, 106] on div "bose" at bounding box center [681, 99] width 369 height 38
click at [591, 100] on input "bose" at bounding box center [682, 99] width 313 height 12
click at [591, 99] on input "bose" at bounding box center [682, 99] width 313 height 12
click at [533, 209] on div "LG" at bounding box center [698, 206] width 336 height 16
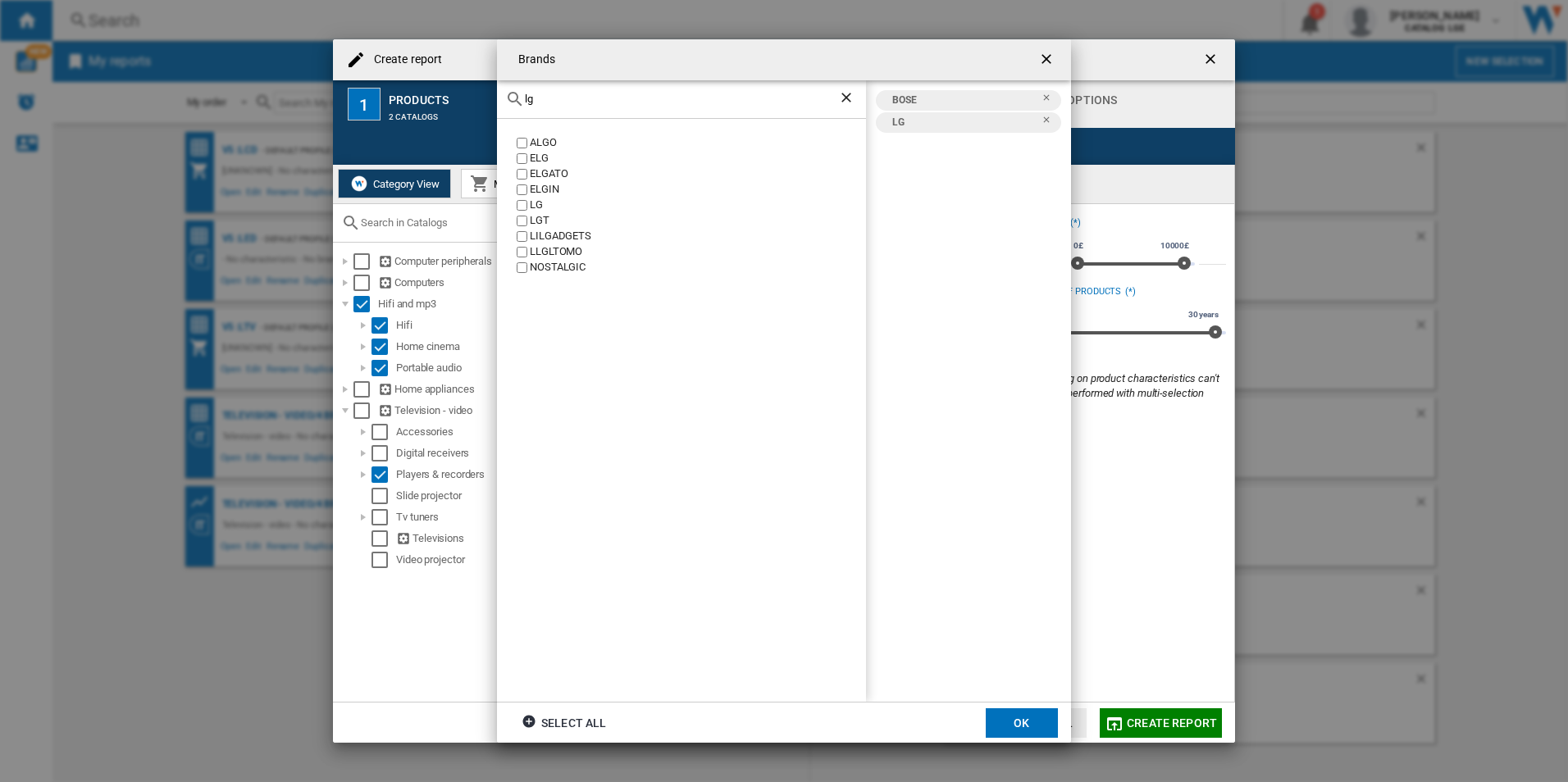
drag, startPoint x: 582, startPoint y: 96, endPoint x: 443, endPoint y: 93, distance: 139.0
click at [447, 92] on div "Brands lg ALGO ELG ELGATO [GEOGRAPHIC_DATA] LG LGT [GEOGRAPHIC_DATA] LLGLTOMO N…" at bounding box center [784, 391] width 1568 height 782
click at [554, 139] on div "SAMSUNG" at bounding box center [698, 143] width 336 height 16
drag, startPoint x: 585, startPoint y: 100, endPoint x: 475, endPoint y: 93, distance: 110.2
click at [475, 93] on div "Brands samsung SAMSUNG BOSE LG SAMSUNG Select all OK" at bounding box center [784, 391] width 1568 height 782
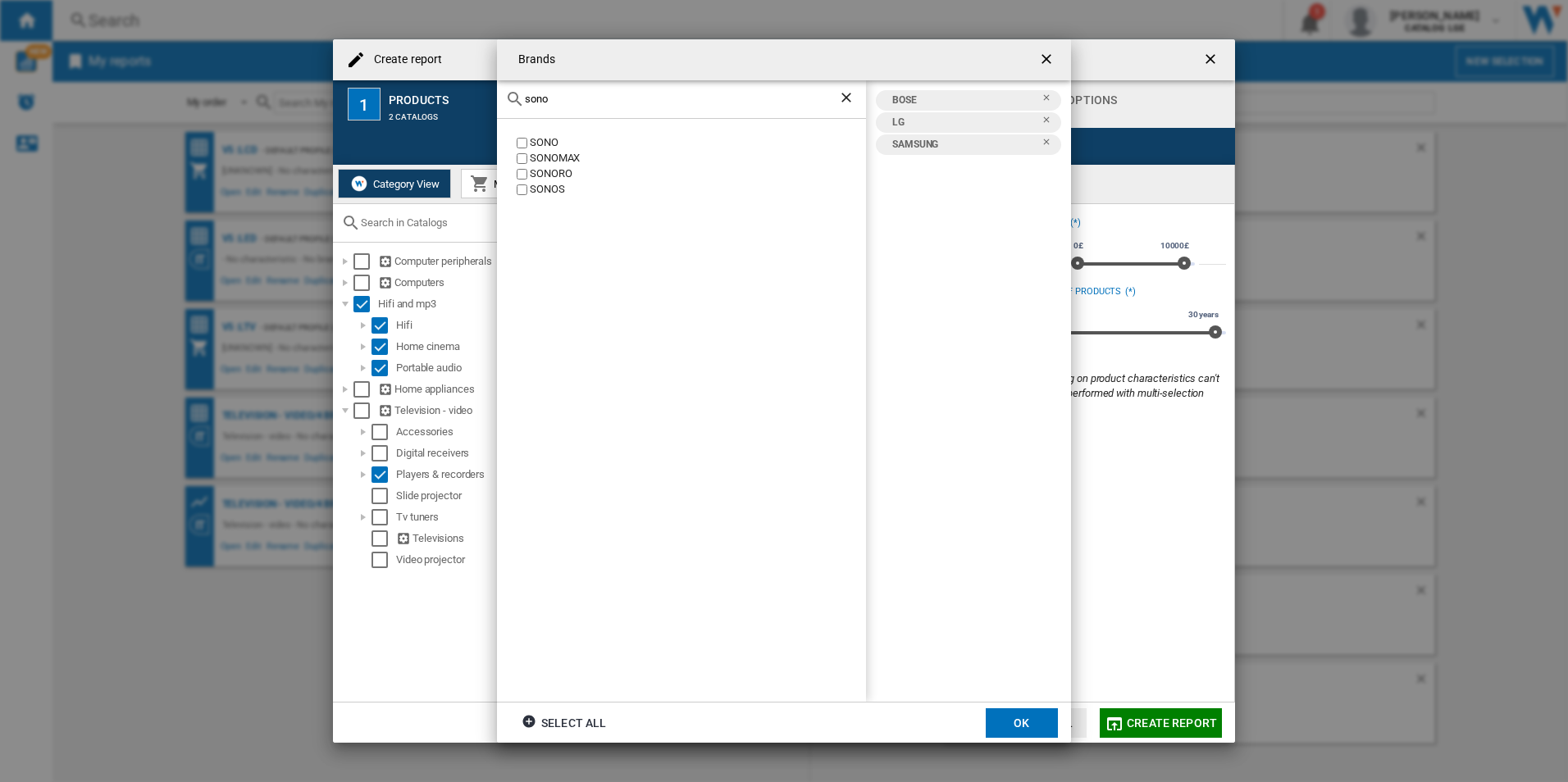
click at [538, 189] on div "SONOS" at bounding box center [698, 190] width 336 height 16
drag, startPoint x: 575, startPoint y: 101, endPoint x: 465, endPoint y: 88, distance: 110.8
click at [465, 88] on div "Brands sono SONO SONOMAX [GEOGRAPHIC_DATA] SONOS BOSE LG SAMSUNG SONOS Select a…" at bounding box center [784, 391] width 1568 height 782
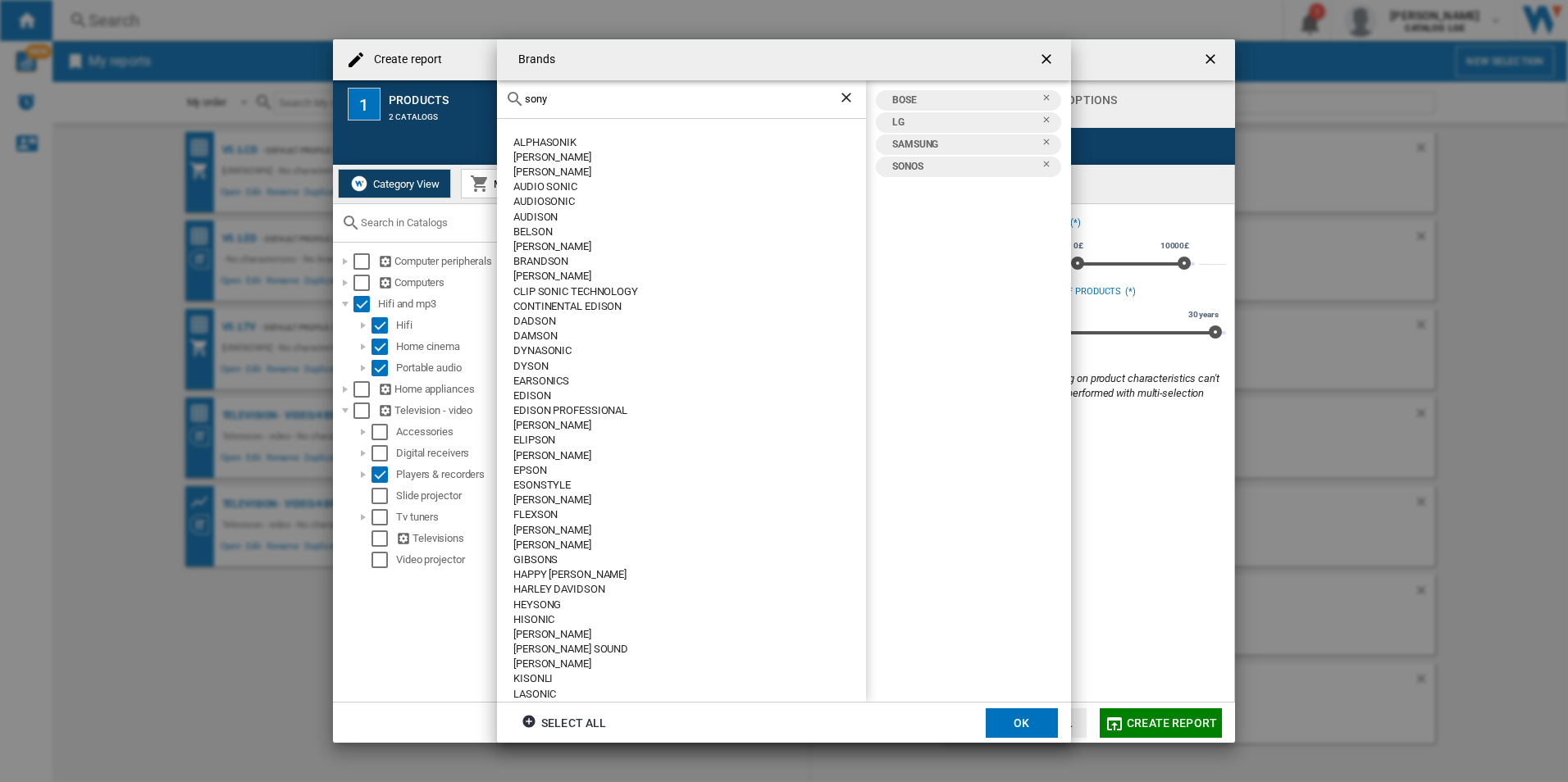
type input "sony"
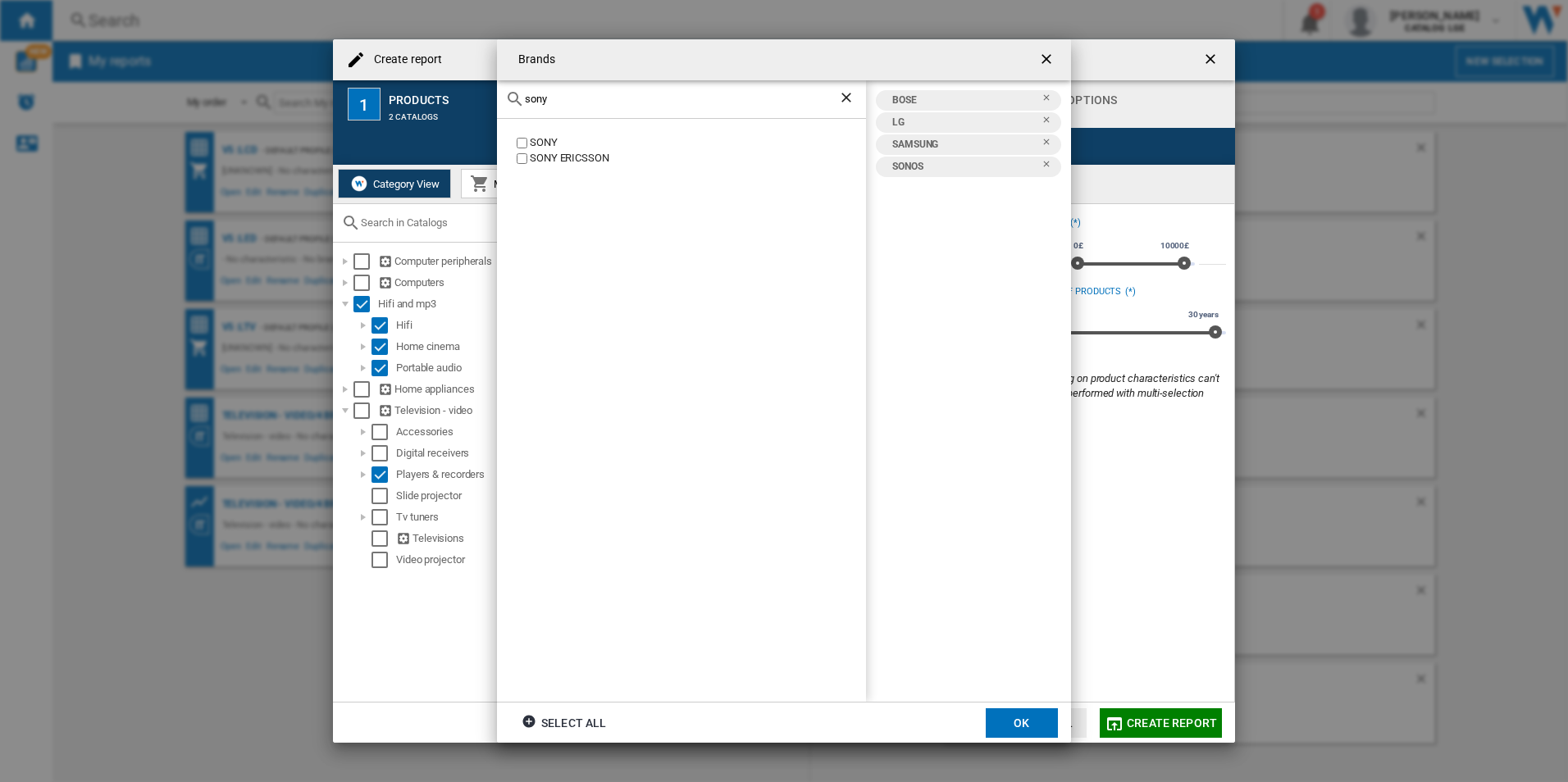
click at [536, 141] on div "SONY" at bounding box center [698, 143] width 336 height 16
click at [1021, 727] on button "OK" at bounding box center [1022, 722] width 72 height 29
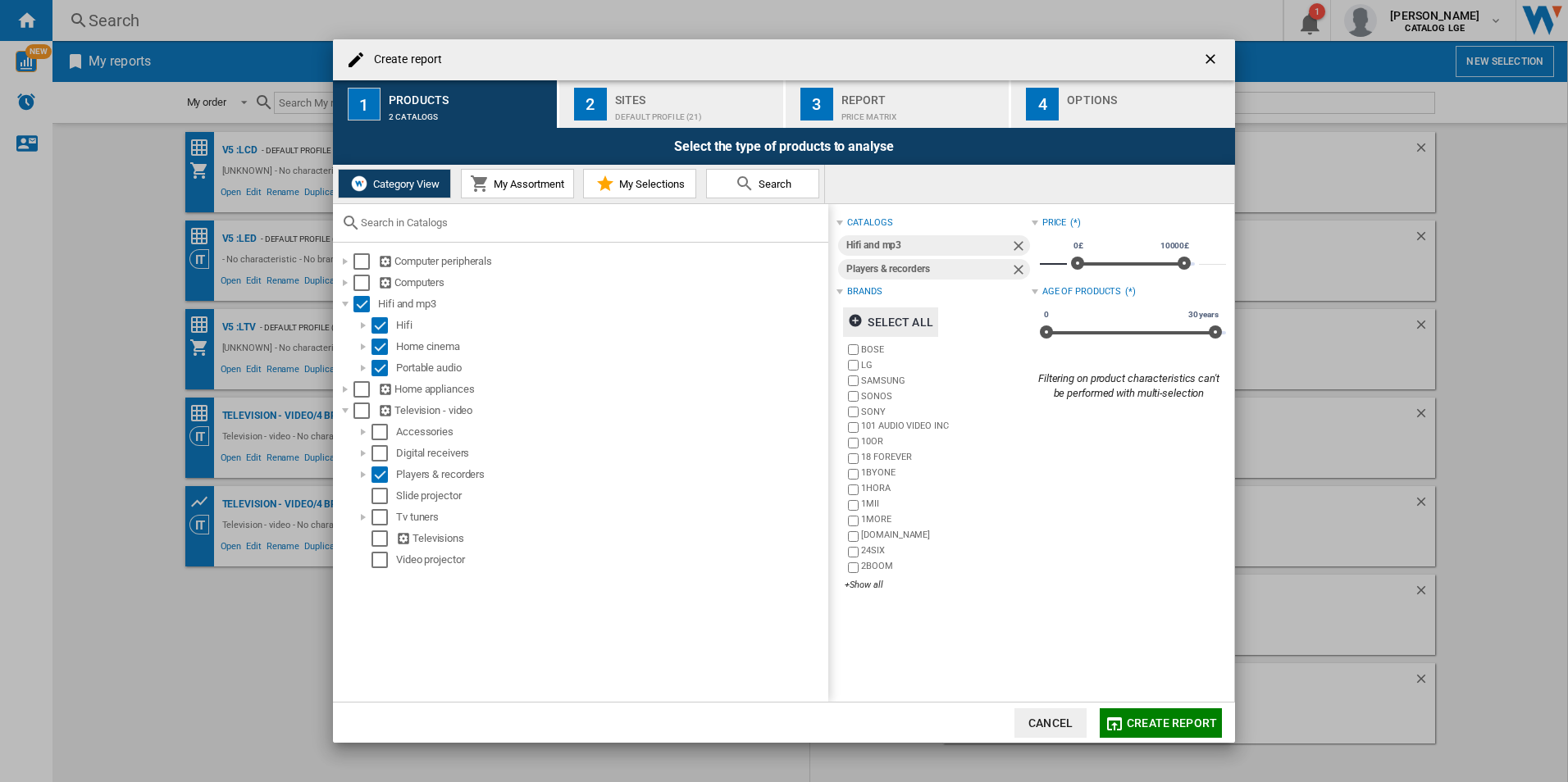
click at [1054, 263] on input "*" at bounding box center [1054, 256] width 27 height 16
type input "**"
drag, startPoint x: 1216, startPoint y: 329, endPoint x: 1102, endPoint y: 335, distance: 114.2
click at [1102, 335] on span "Create report ..." at bounding box center [1106, 332] width 13 height 13
click at [674, 111] on div "Default profile (21)" at bounding box center [696, 112] width 162 height 17
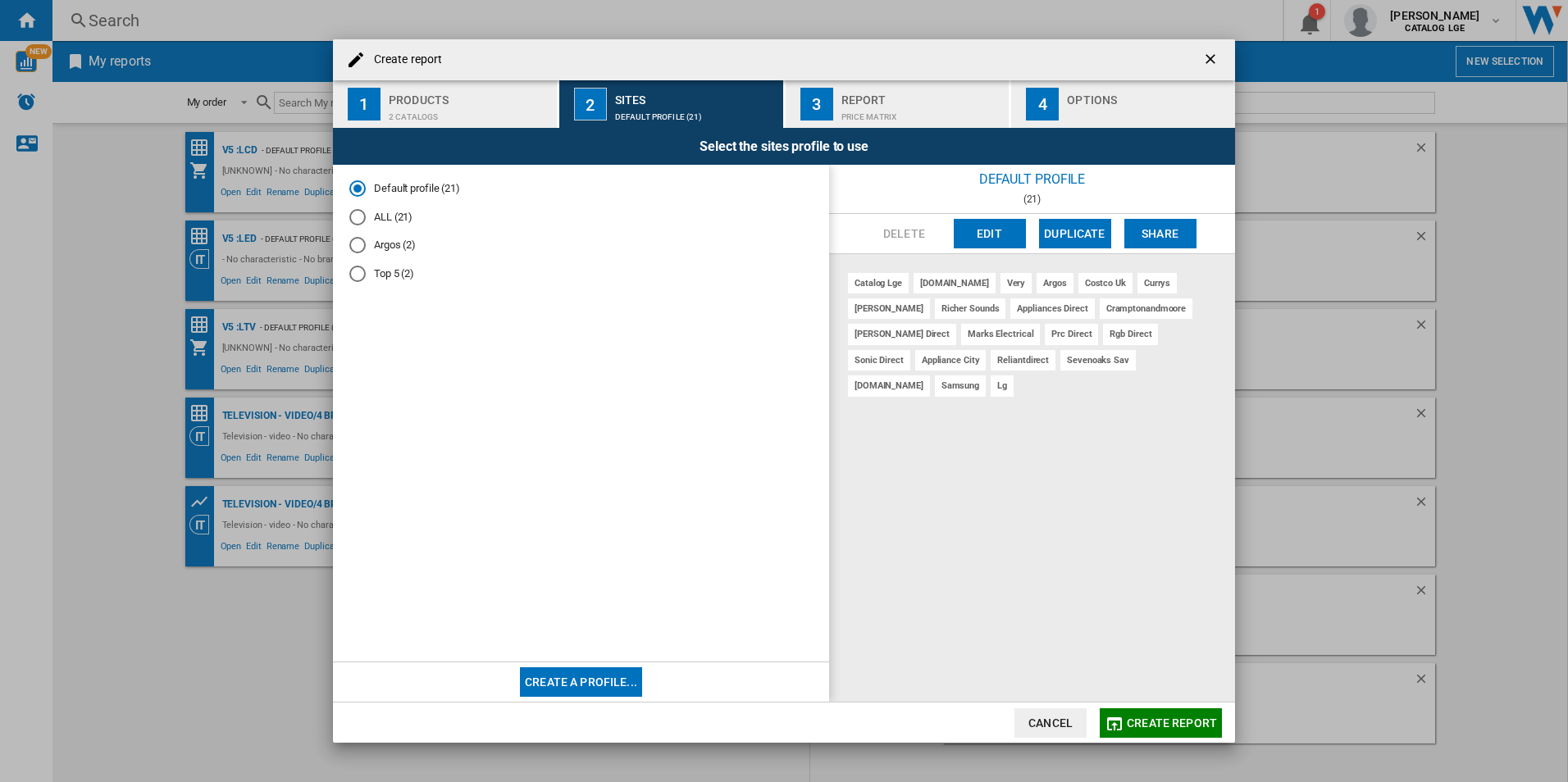
click at [890, 114] on div "Price Matrix" at bounding box center [923, 112] width 162 height 17
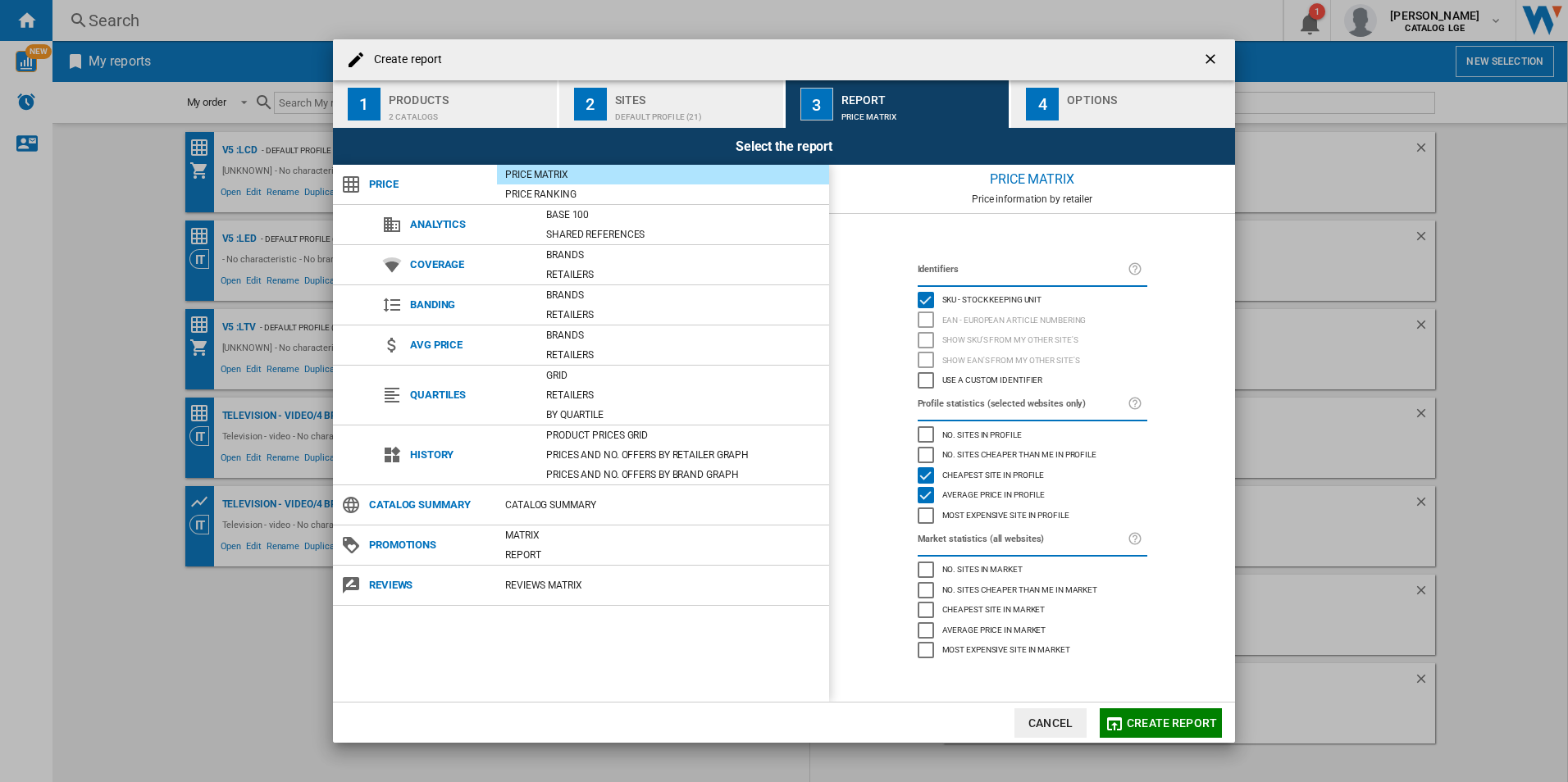
click at [1147, 126] on button "4 Options" at bounding box center [1123, 103] width 224 height 47
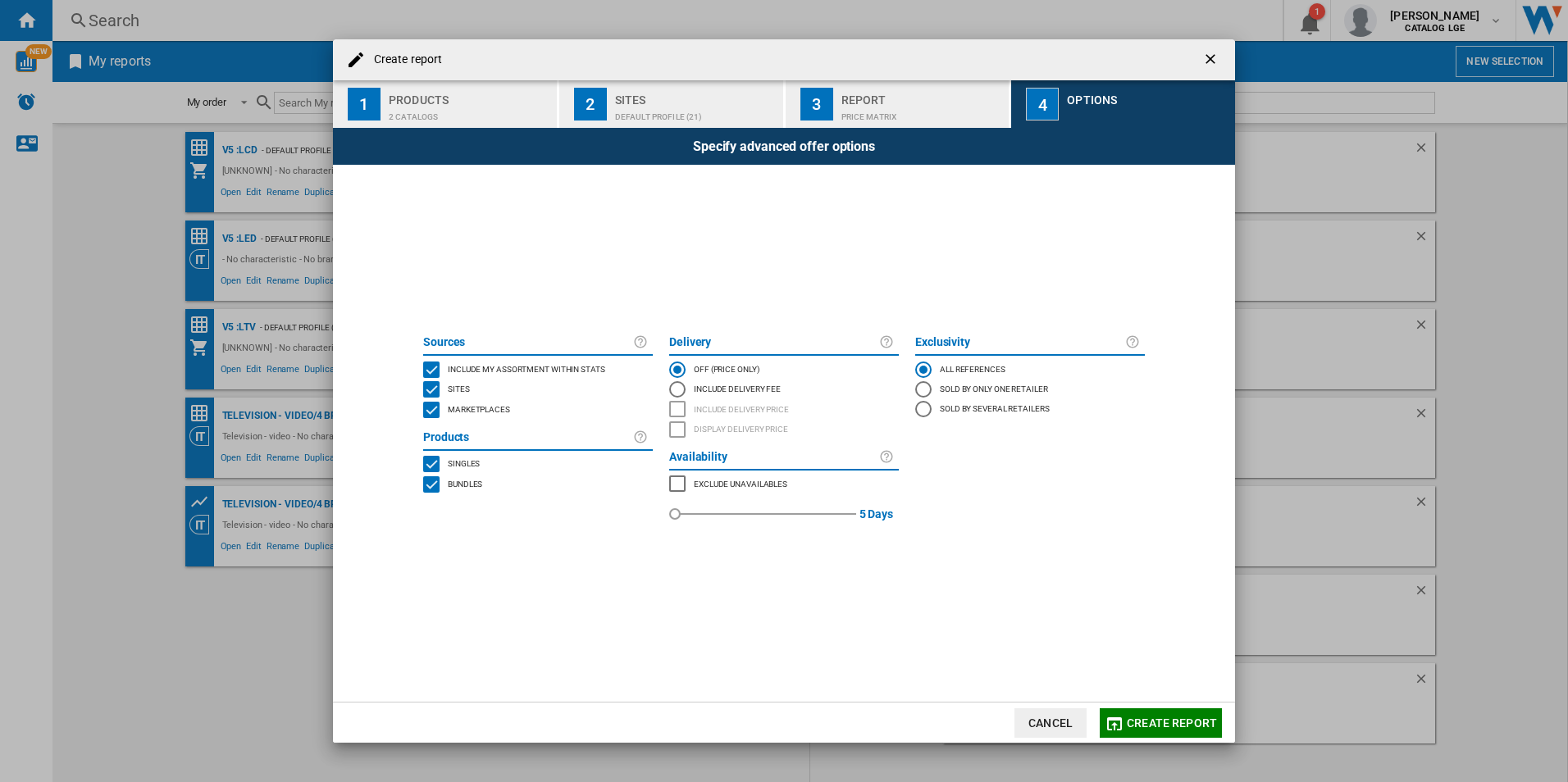
click at [1175, 727] on span "Create report" at bounding box center [1171, 722] width 90 height 13
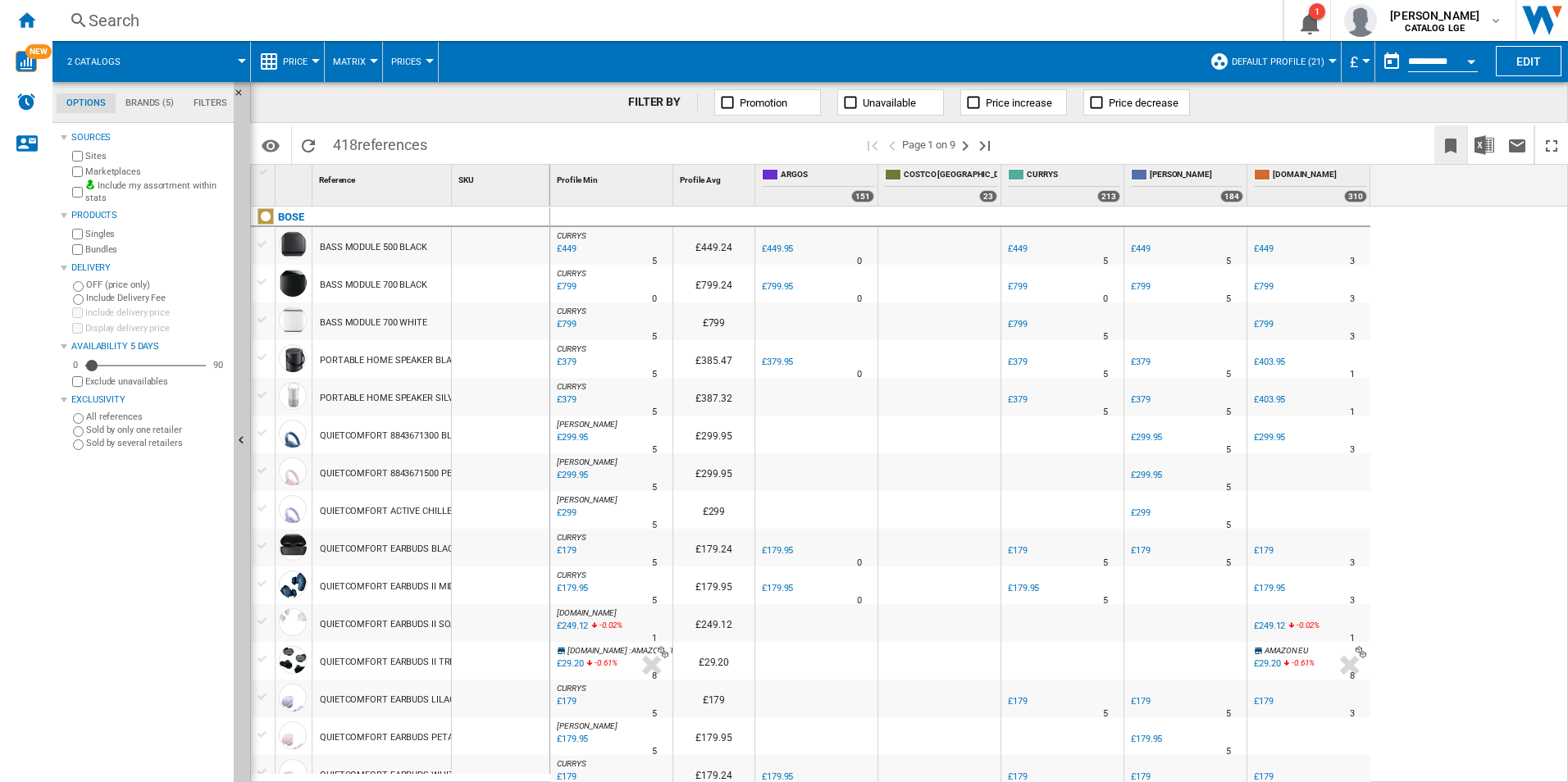
click at [1449, 151] on ng-md-icon "Bookmark this report" at bounding box center [1451, 146] width 20 height 20
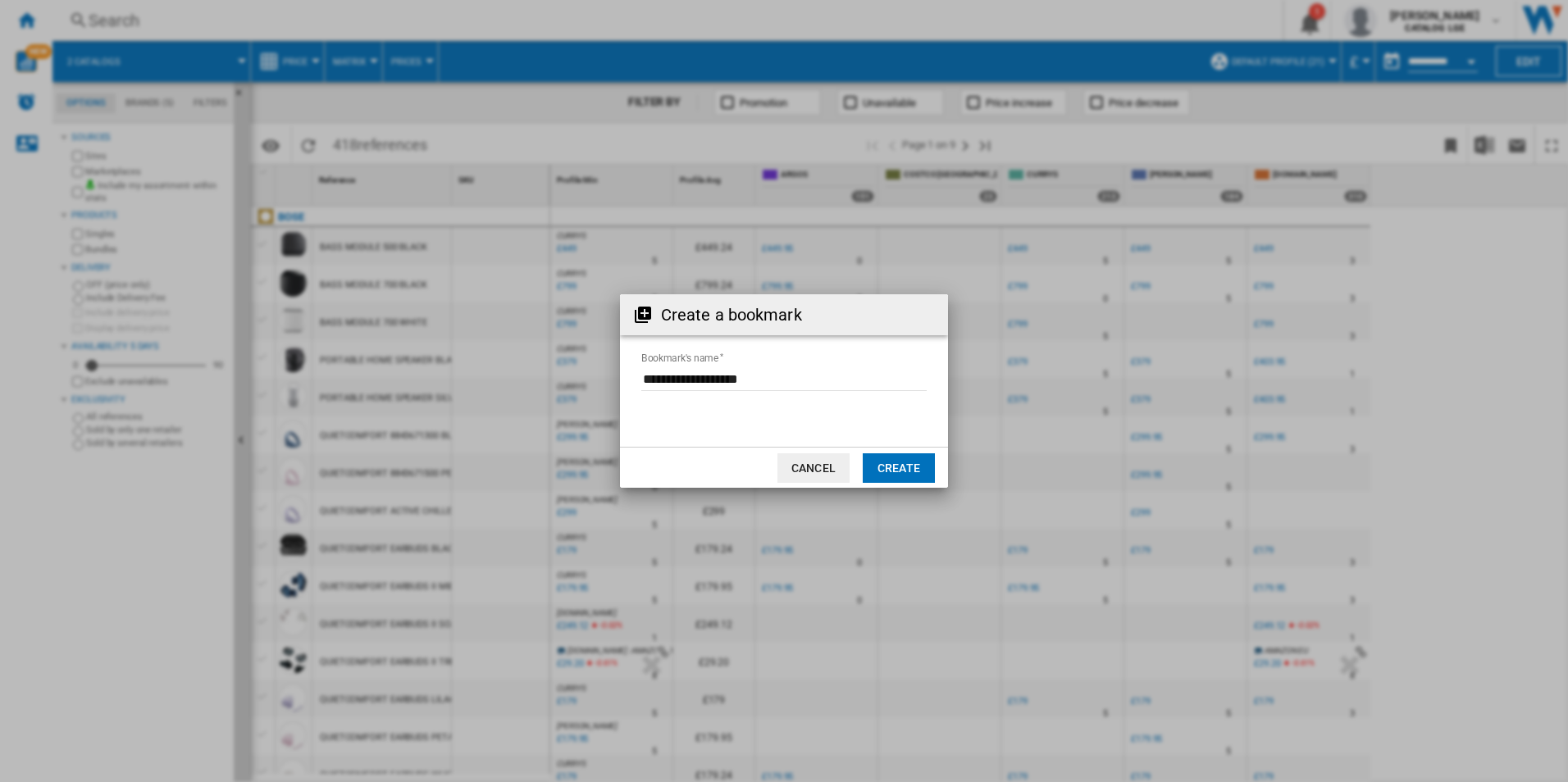
click at [910, 452] on md-dialog-actions "Cancel Create" at bounding box center [784, 467] width 328 height 41
click at [778, 375] on input "Bookmark's name" at bounding box center [784, 379] width 286 height 25
type input "*"
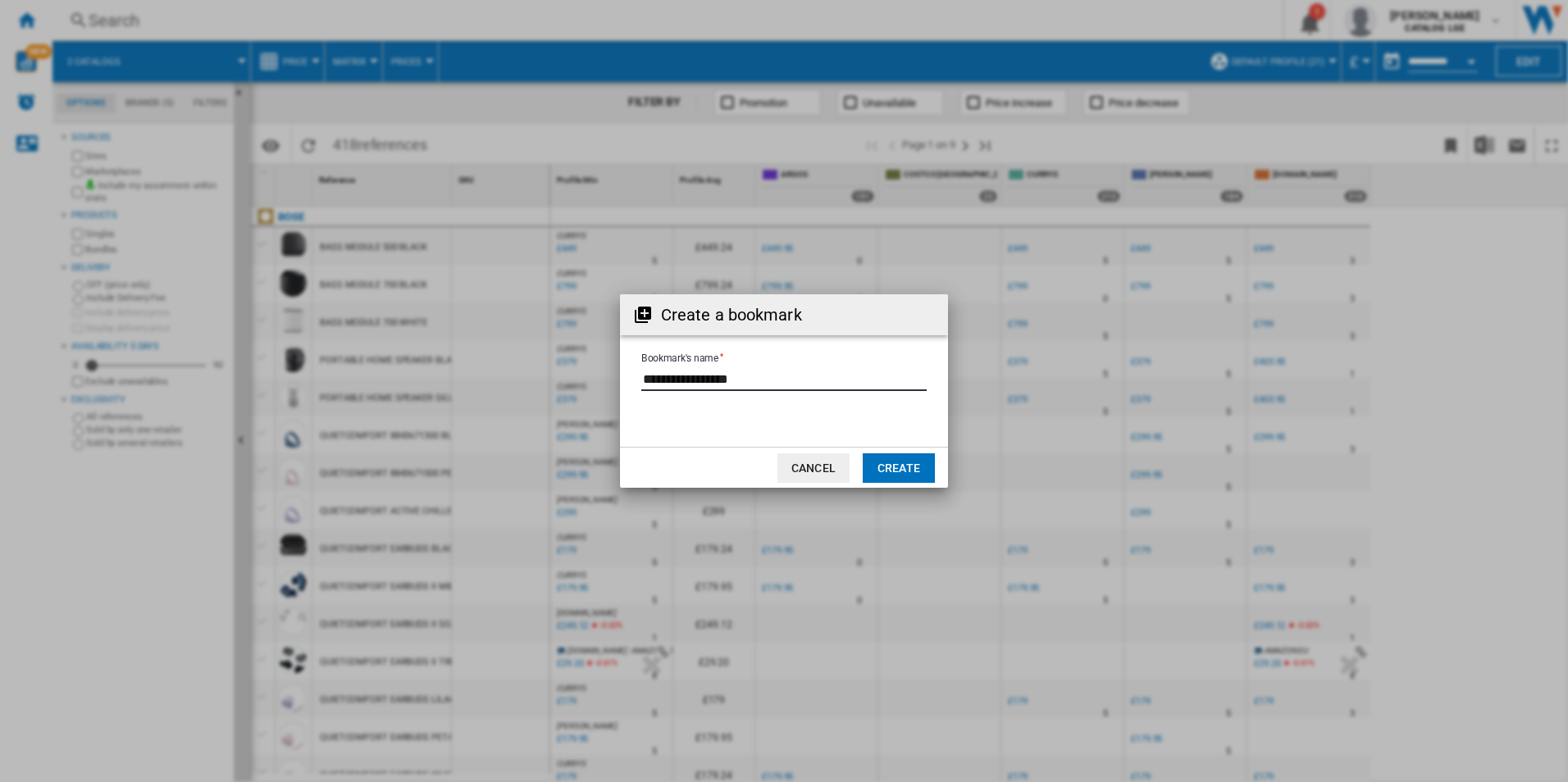
type input "**********"
click at [948, 472] on div "Create a bookmark Bookmark's name Cancel Create" at bounding box center [784, 391] width 1568 height 782
click at [934, 469] on button "Create" at bounding box center [899, 468] width 72 height 29
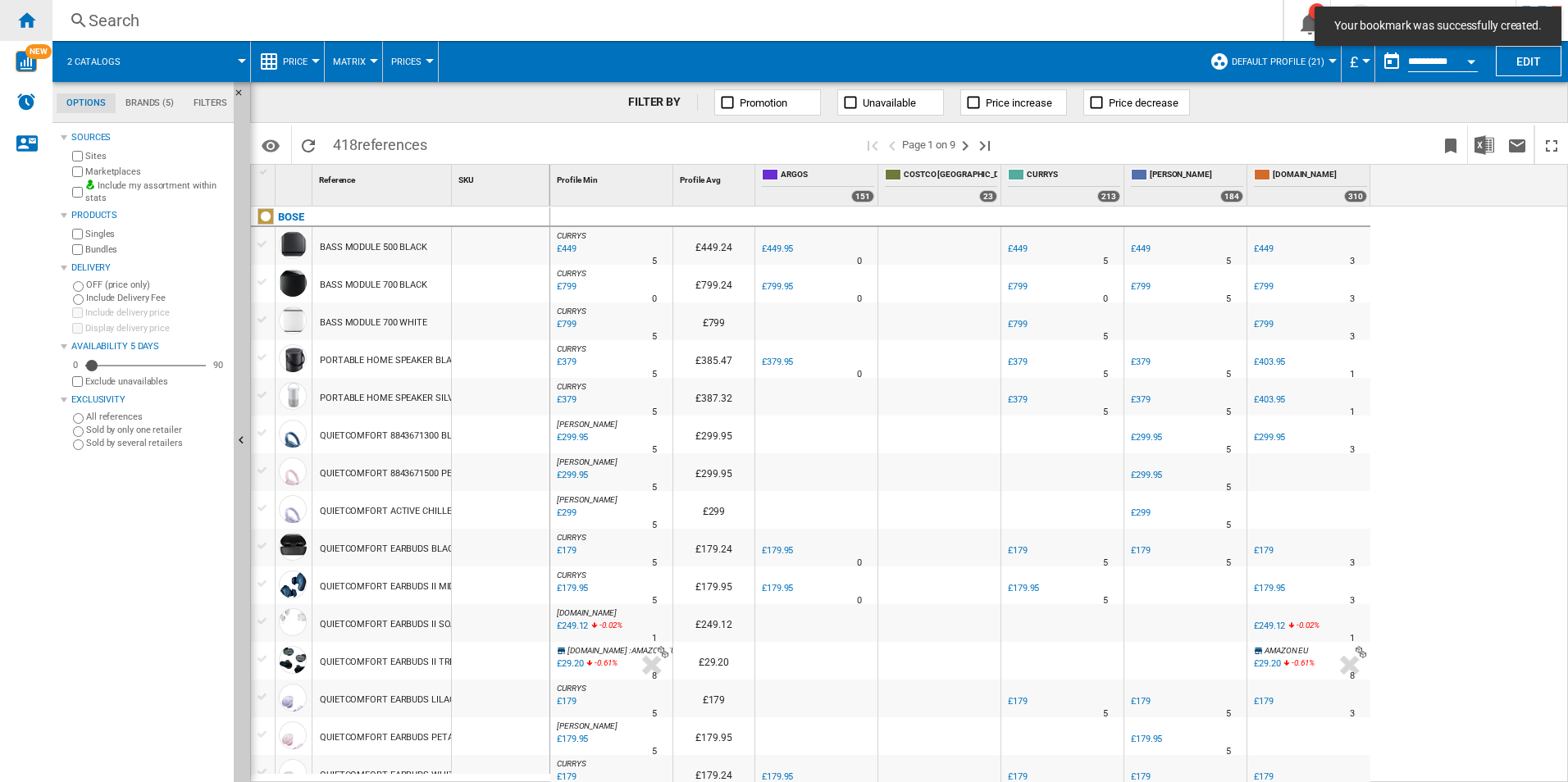
click at [44, 16] on div "Home" at bounding box center [26, 20] width 53 height 41
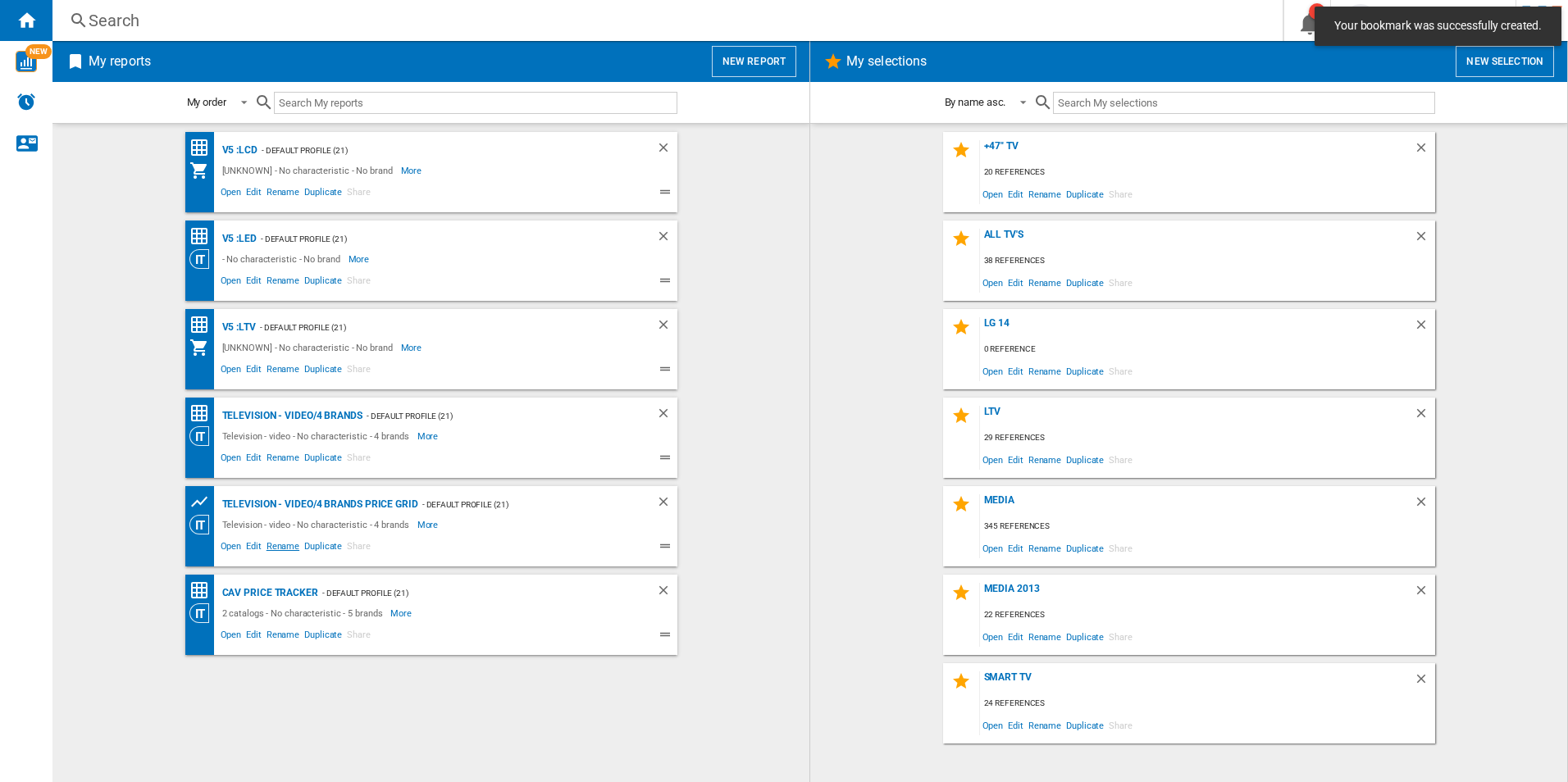
click at [292, 548] on span "Rename" at bounding box center [283, 548] width 37 height 20
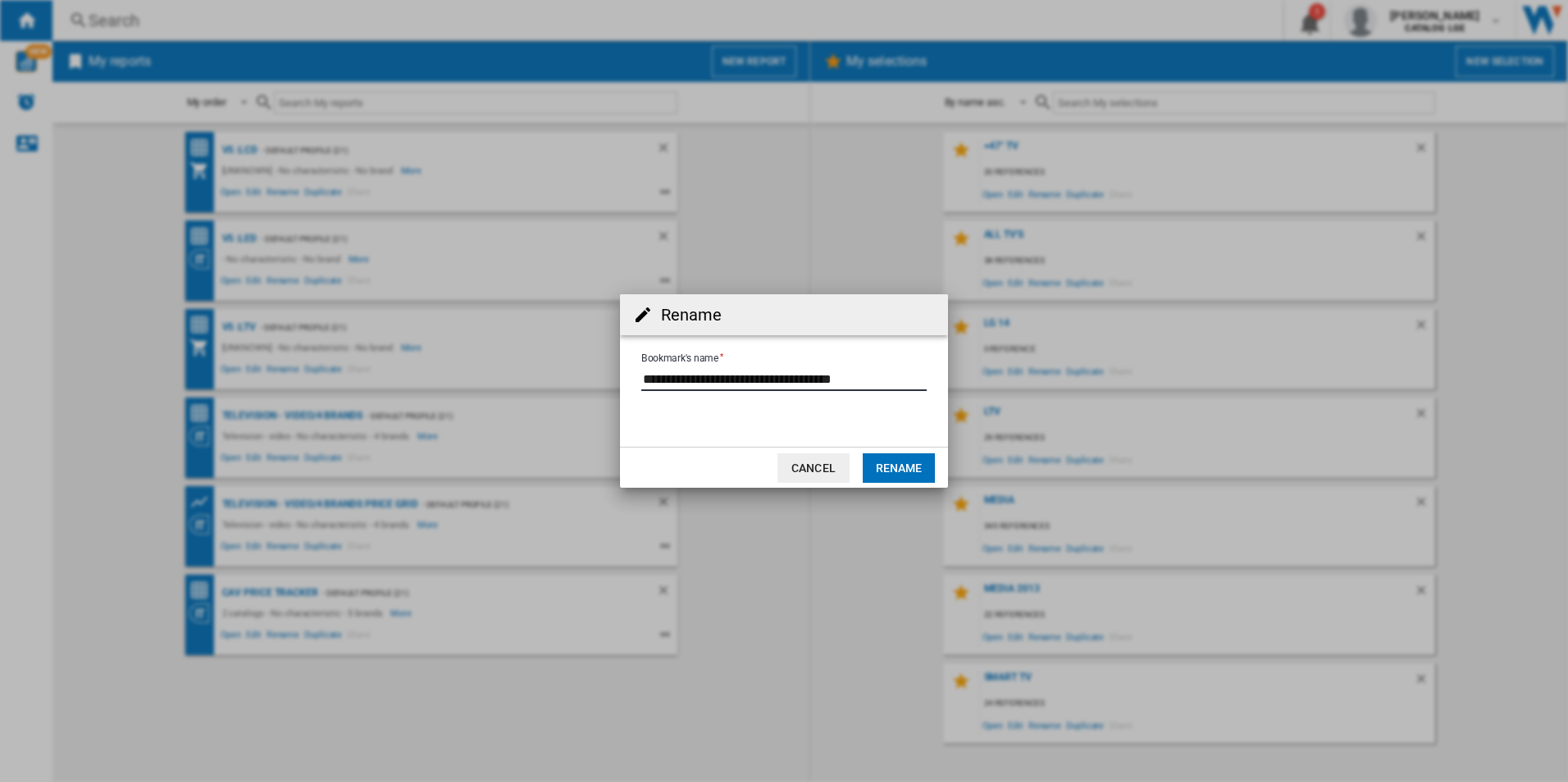
drag, startPoint x: 883, startPoint y: 380, endPoint x: 436, endPoint y: 375, distance: 447.0
click at [437, 376] on div "Rename Bookmark's name Cancel Rename" at bounding box center [784, 391] width 1568 height 782
type input "**********"
click at [893, 460] on button "Rename" at bounding box center [899, 468] width 72 height 29
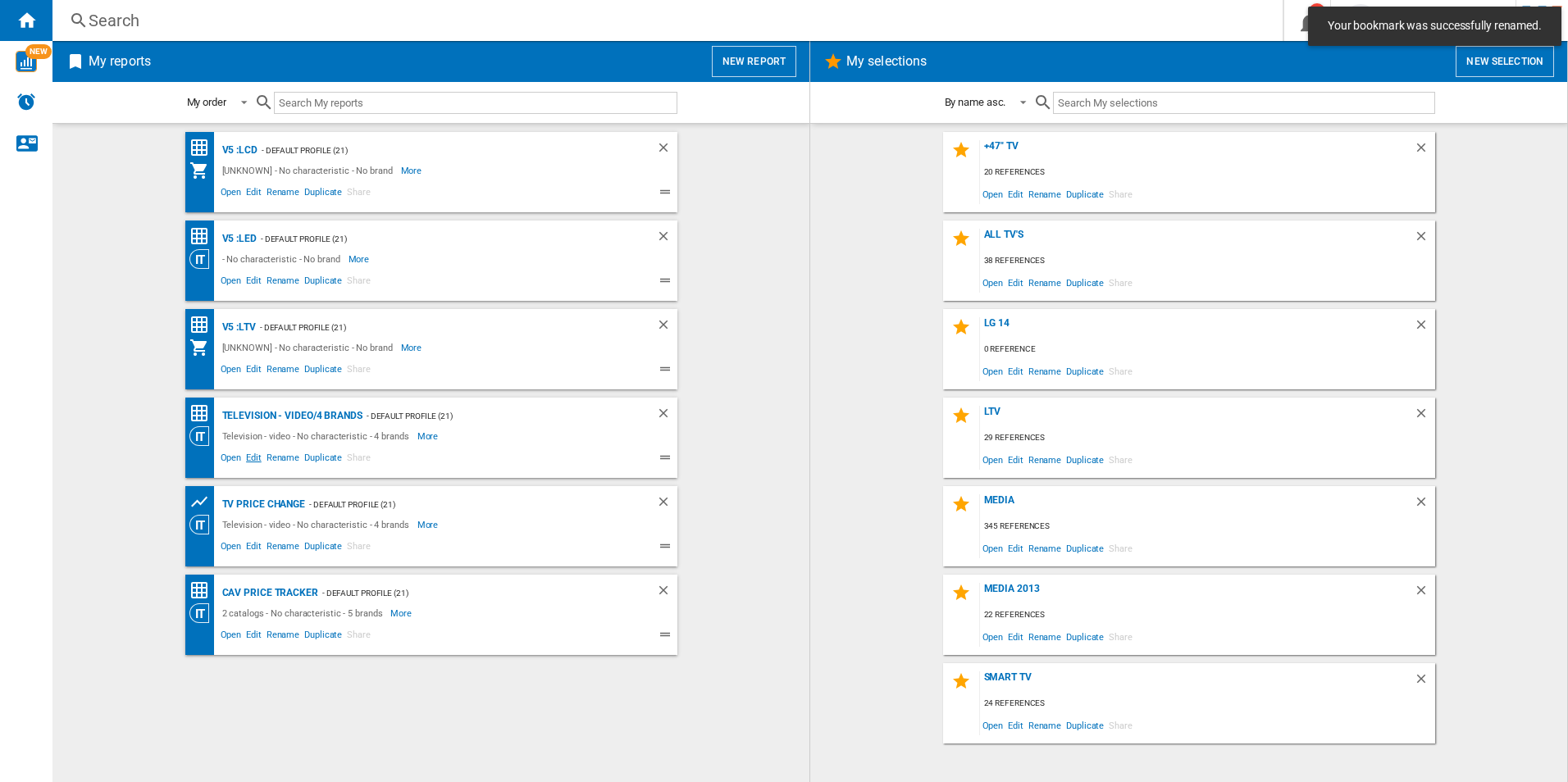
click at [259, 456] on span "Edit" at bounding box center [254, 460] width 20 height 20
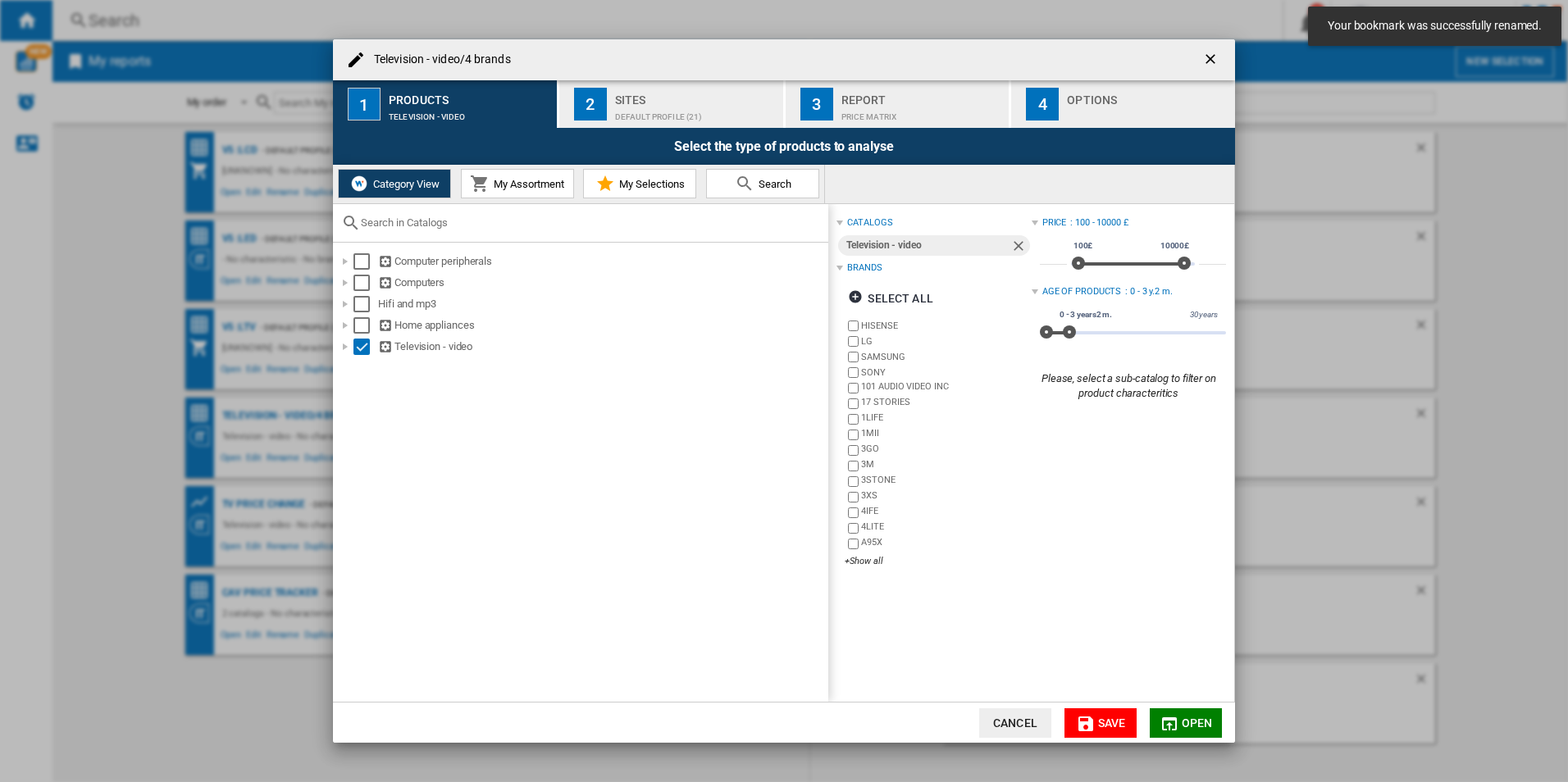
click at [1215, 66] on ng-md-icon "getI18NText('BUTTONS.CLOSE_DIALOG')" at bounding box center [1212, 60] width 20 height 20
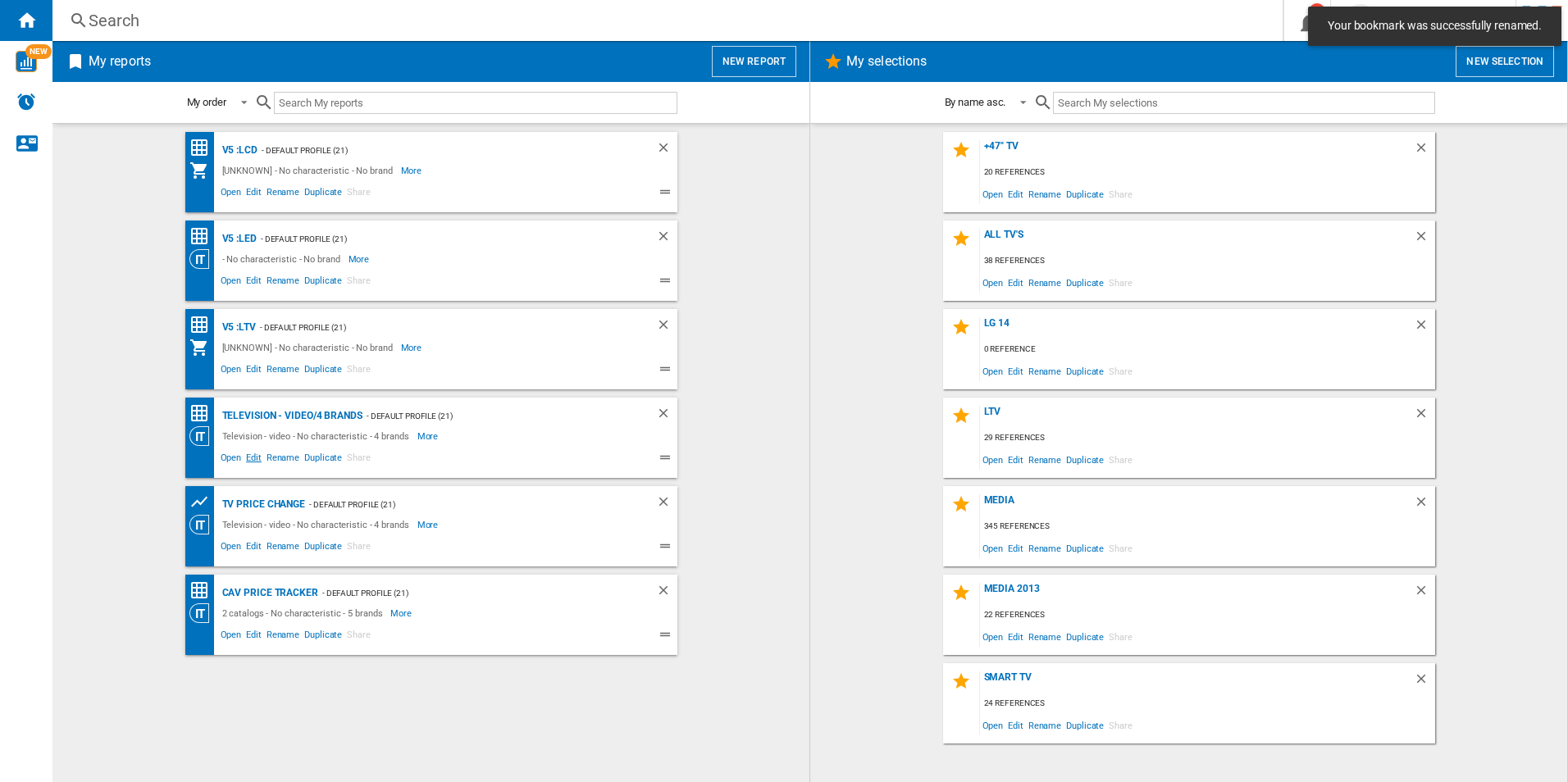
click at [255, 459] on span "Edit" at bounding box center [254, 460] width 20 height 20
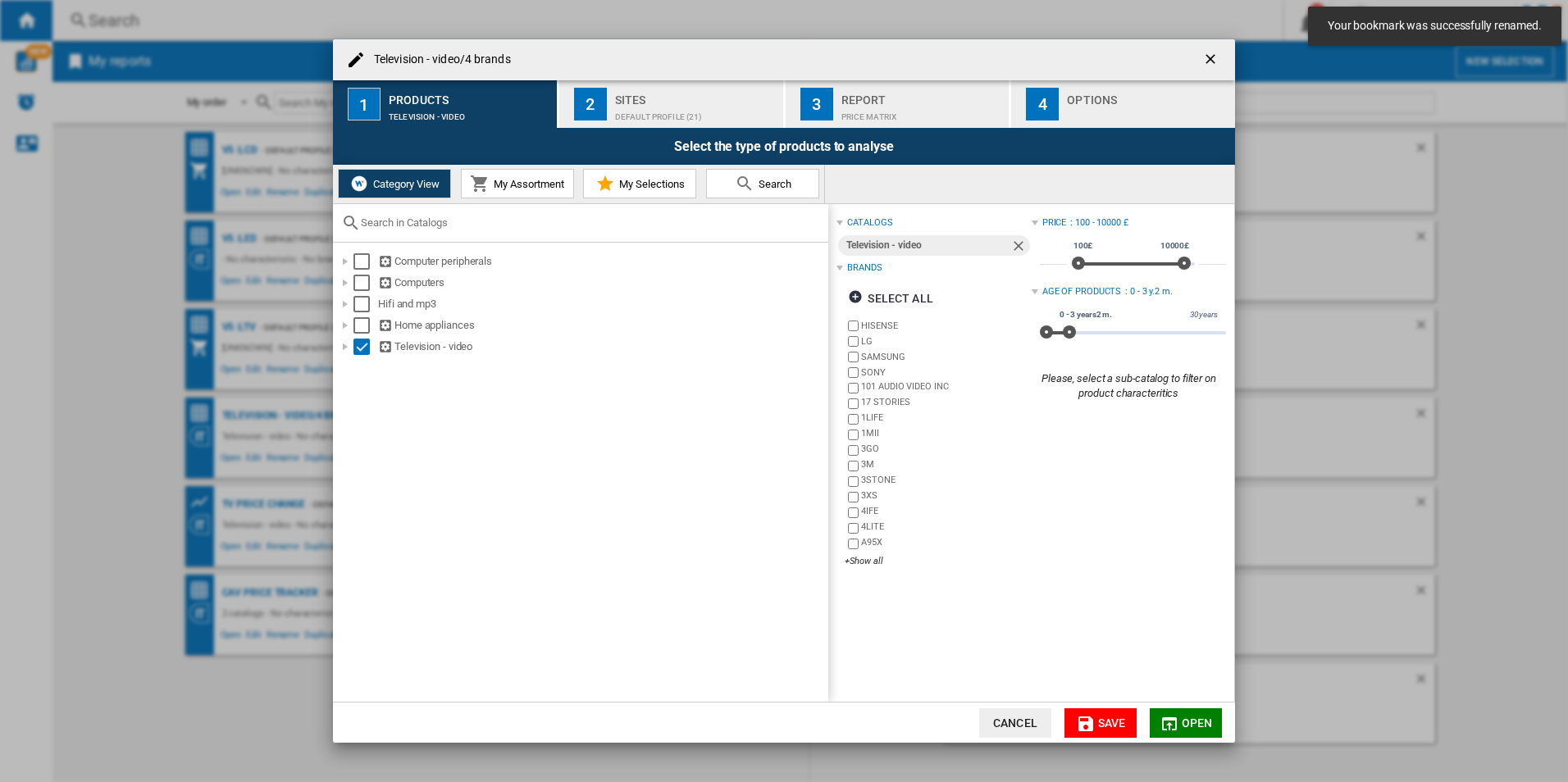
click at [1206, 64] on ng-md-icon "getI18NText('BUTTONS.CLOSE_DIALOG')" at bounding box center [1212, 60] width 20 height 20
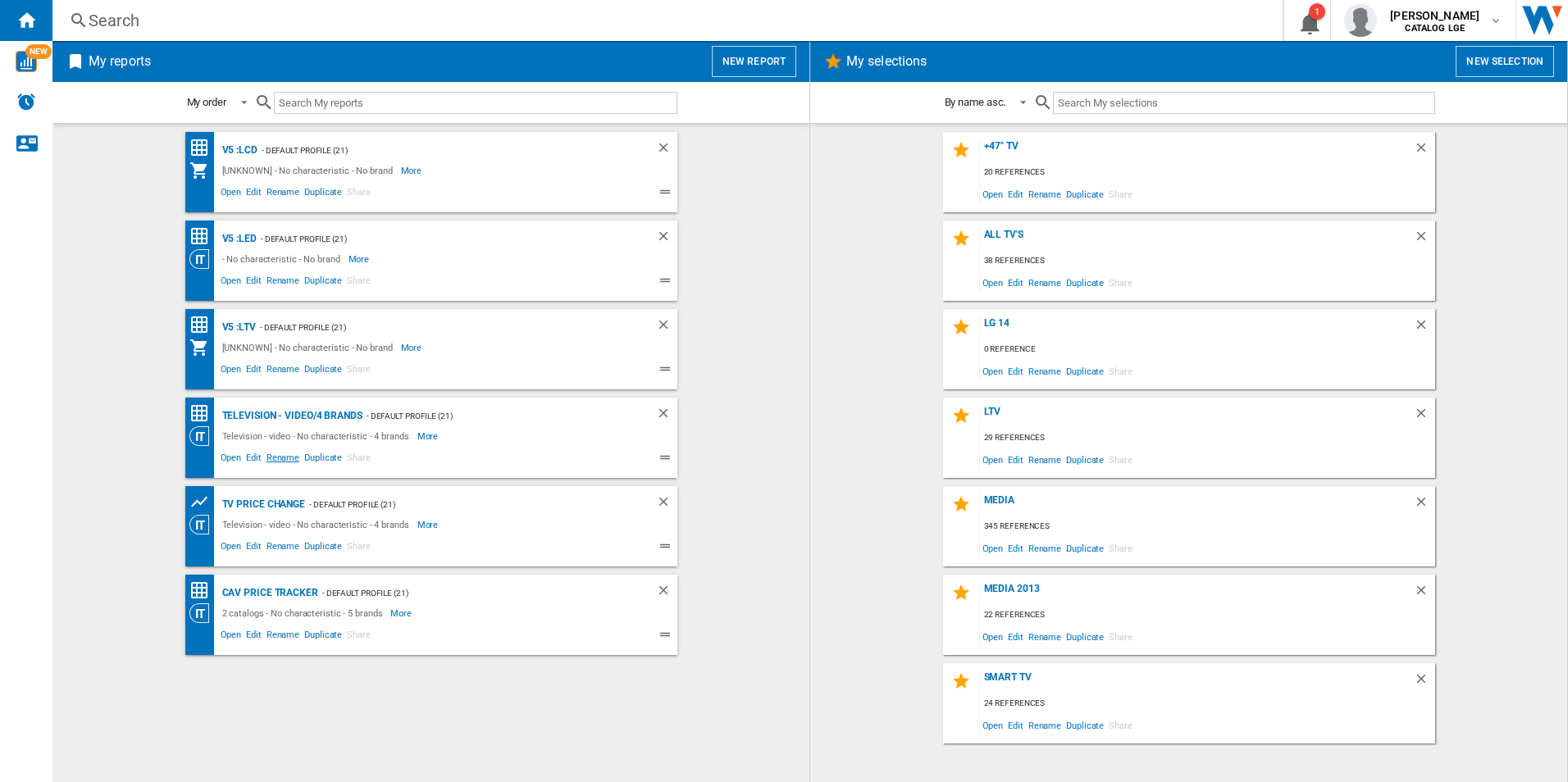
click at [281, 462] on span "Rename" at bounding box center [283, 460] width 37 height 20
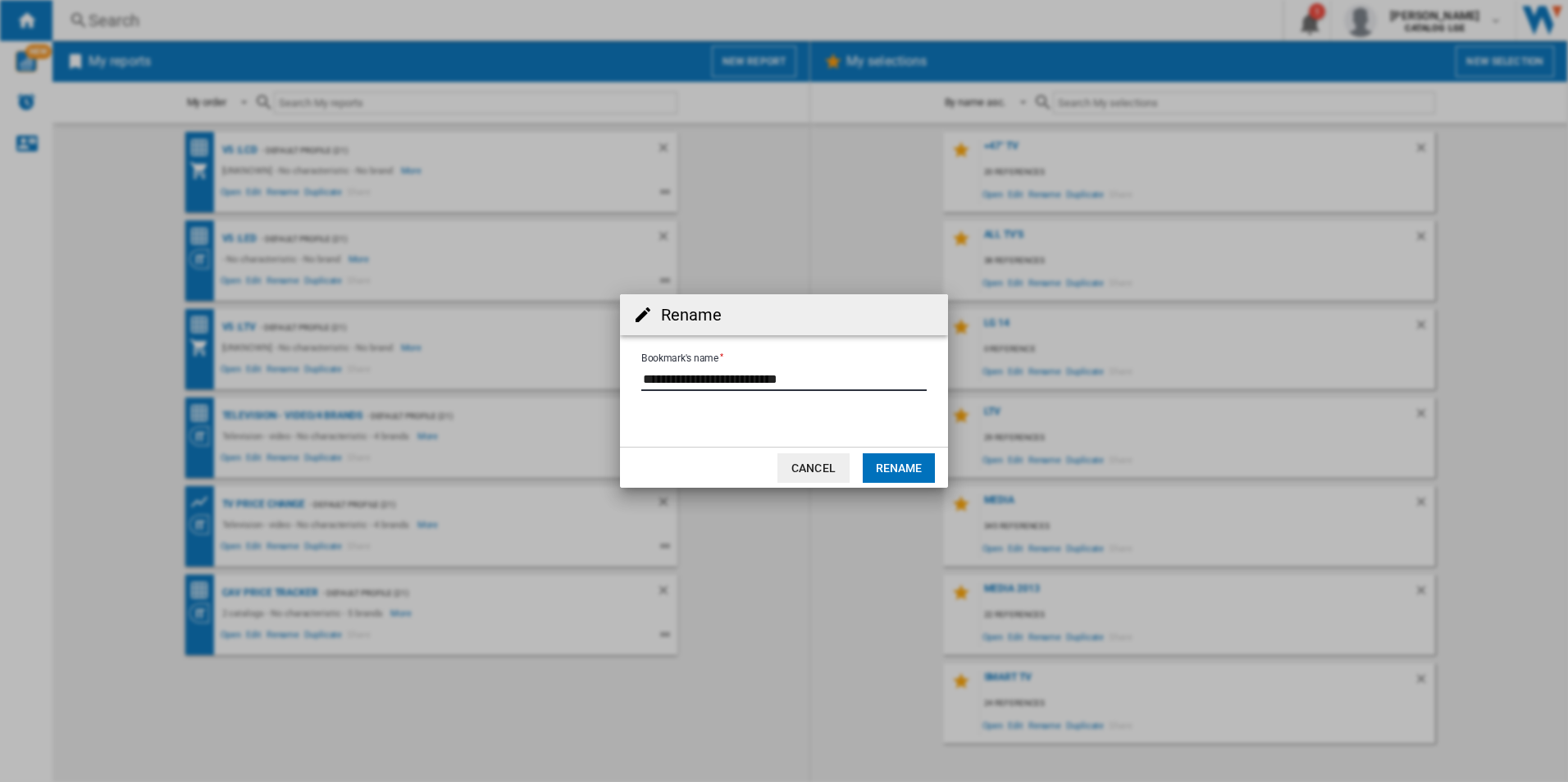
drag, startPoint x: 806, startPoint y: 375, endPoint x: 463, endPoint y: 375, distance: 343.0
click at [463, 375] on div "Rename Bookmark's name Cancel Rename" at bounding box center [784, 391] width 1568 height 782
type input "**********"
click at [901, 469] on button "Rename" at bounding box center [899, 468] width 72 height 29
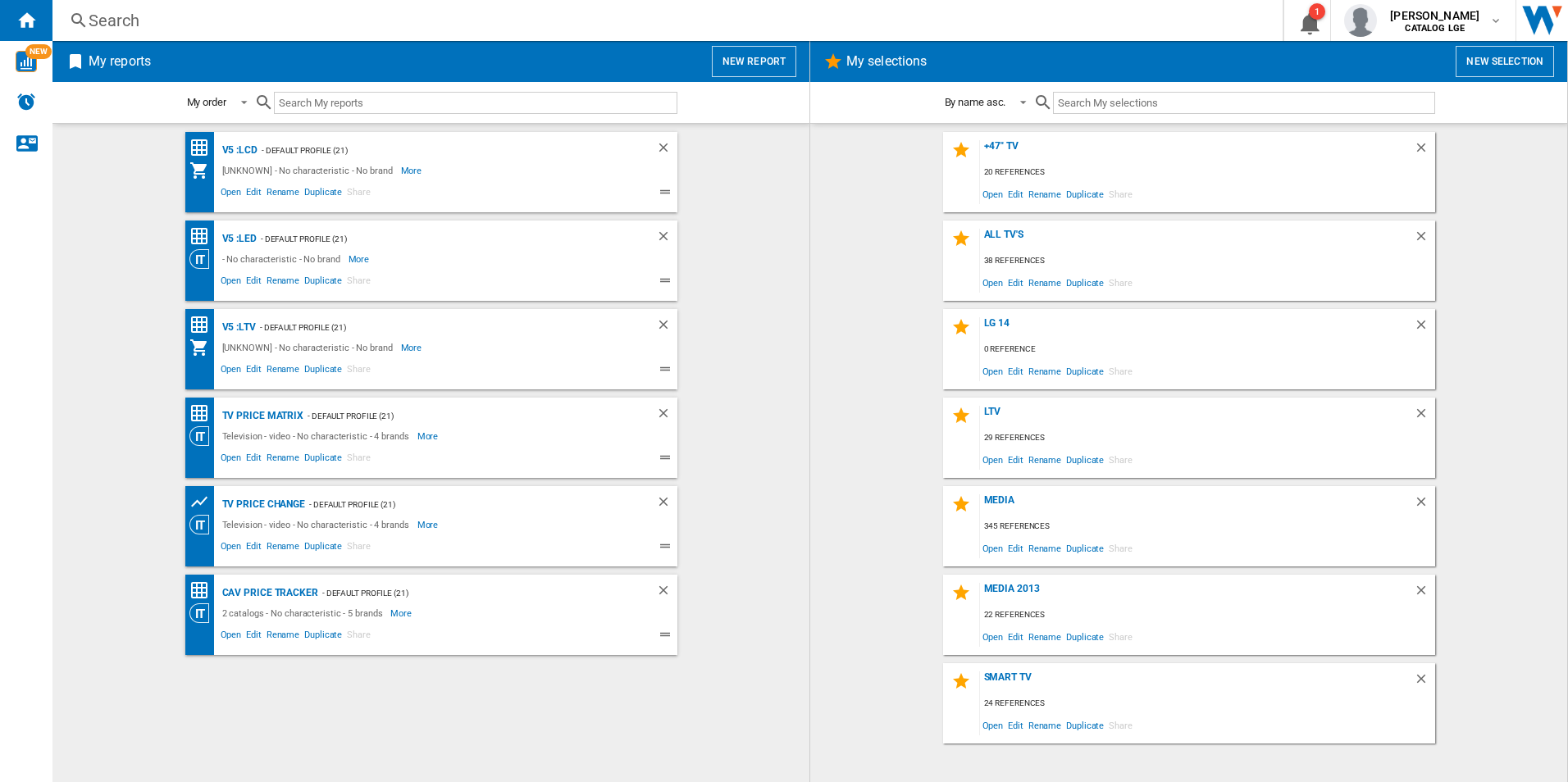
click at [754, 57] on button "New report" at bounding box center [754, 61] width 85 height 31
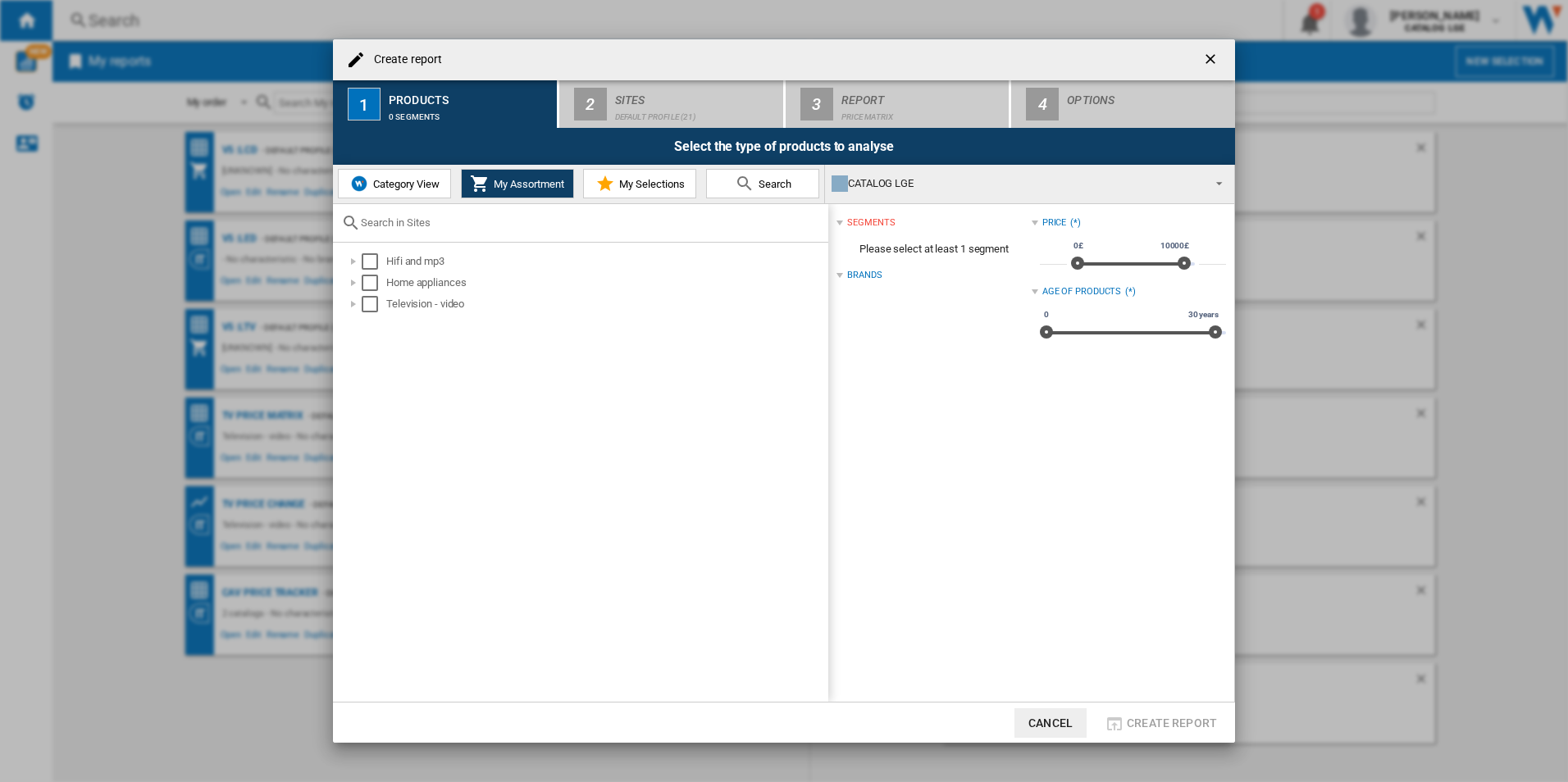
click at [411, 189] on span "Category View" at bounding box center [404, 184] width 70 height 12
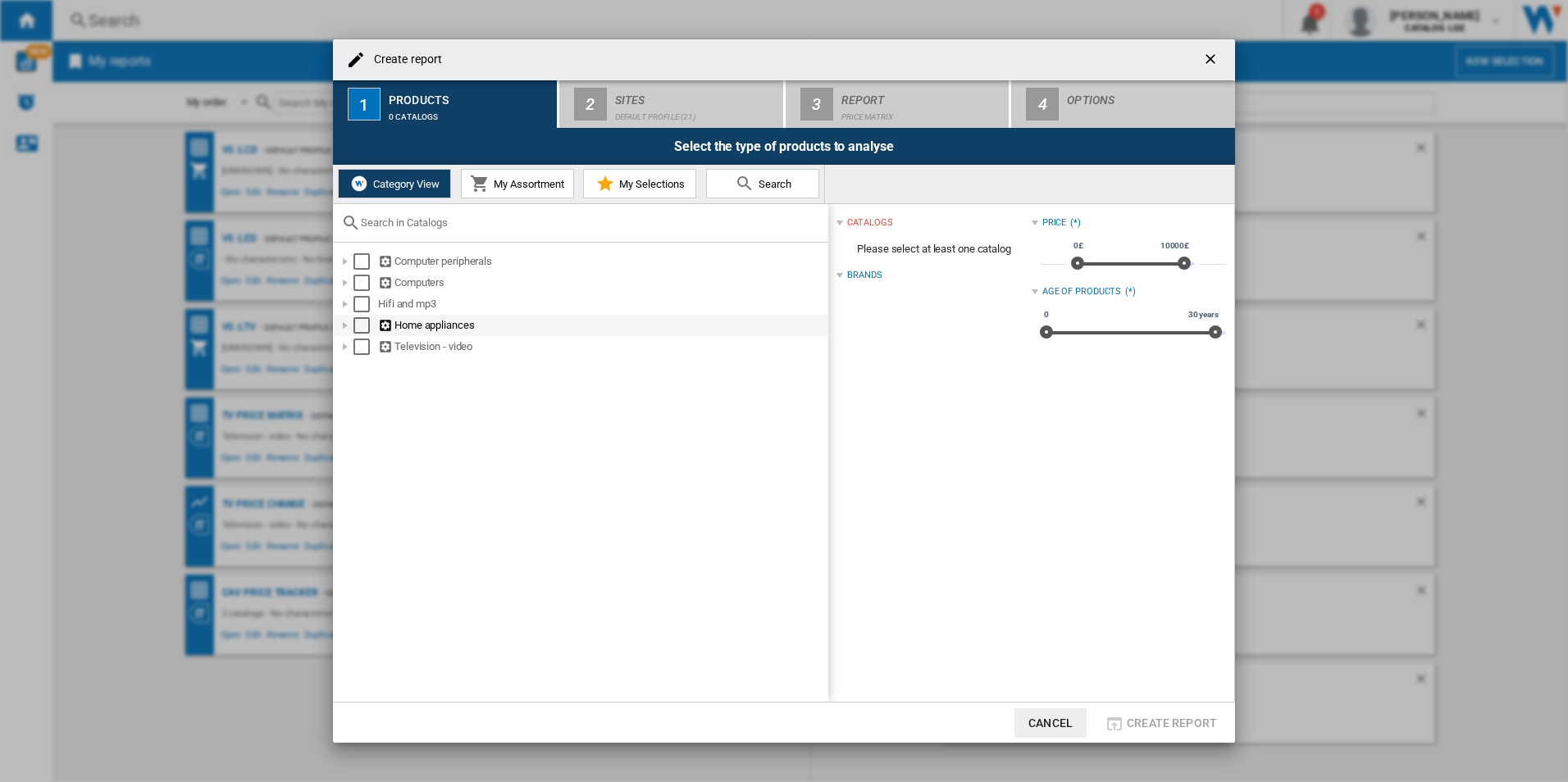
click at [364, 307] on div "Select" at bounding box center [361, 304] width 16 height 16
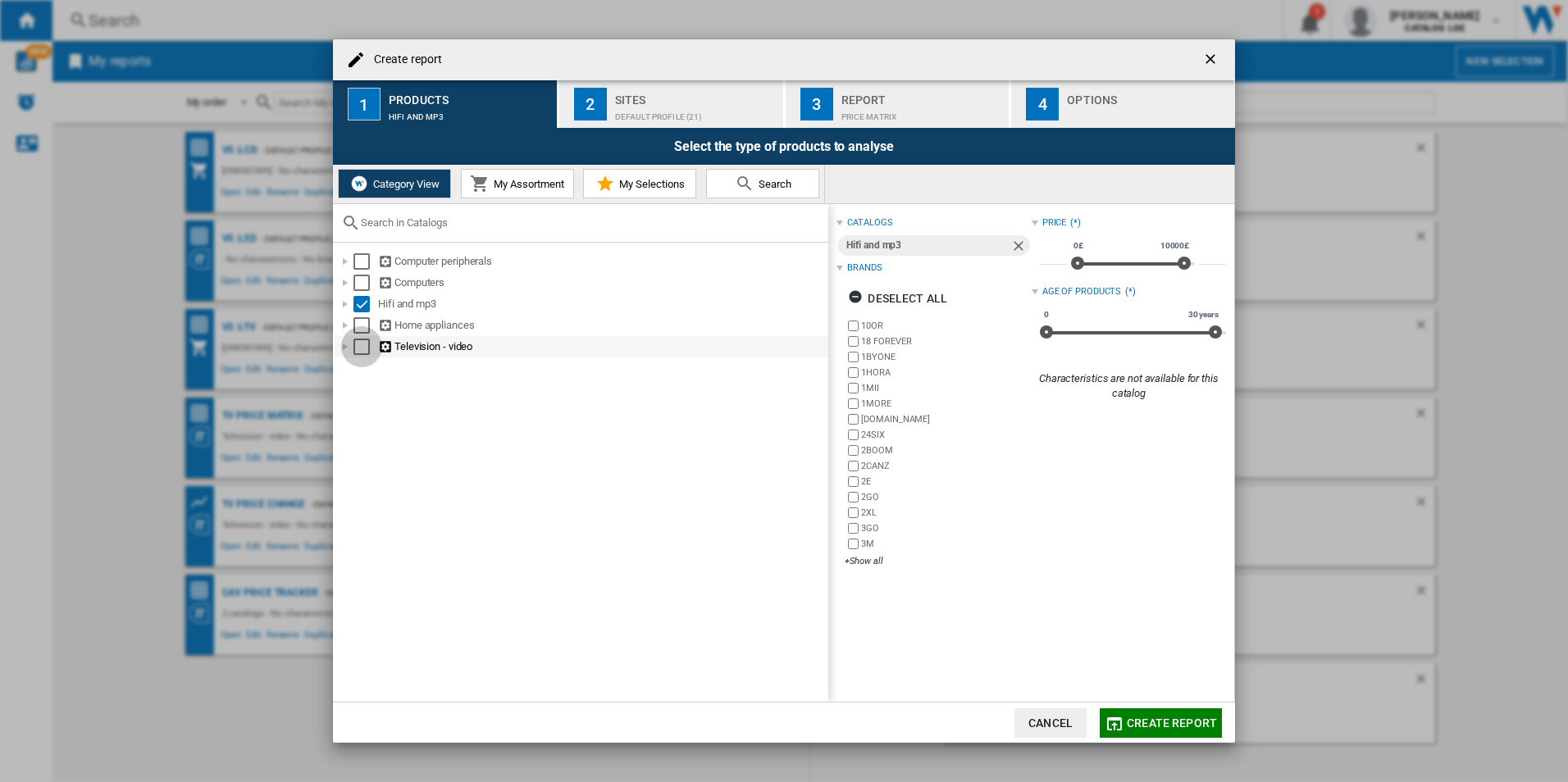
click at [360, 351] on div "Select" at bounding box center [361, 347] width 16 height 16
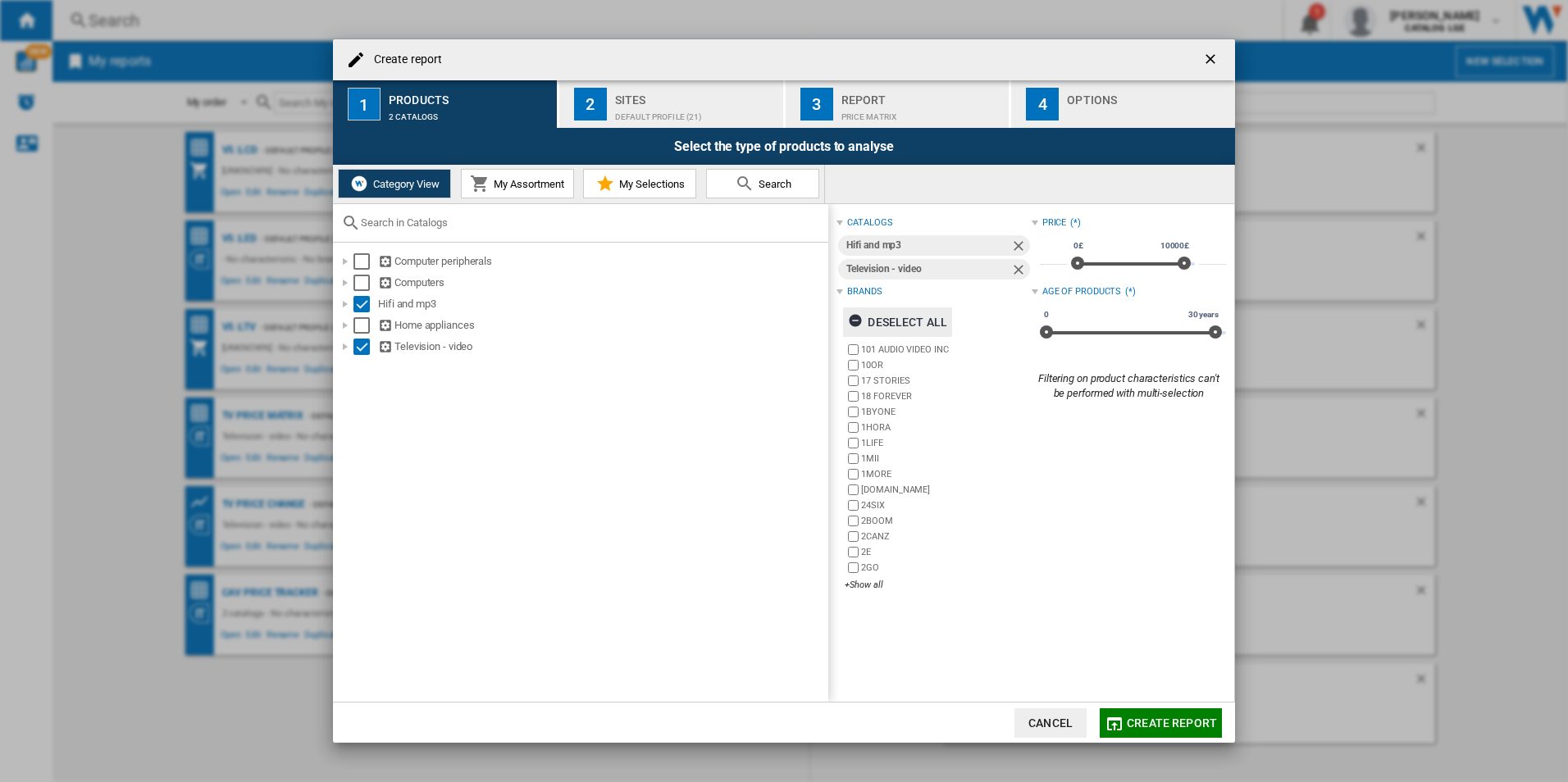
click at [917, 321] on div "Deselect all" at bounding box center [898, 322] width 100 height 29
click at [859, 593] on div "101 AUDIO VIDEO INC 10OR 17 STORIES 18 FOREVER 1BYONE 1HORA 1LIFE 1MII [GEOGRAP…" at bounding box center [937, 468] width 186 height 253
click at [859, 580] on div "+Show all" at bounding box center [937, 585] width 186 height 12
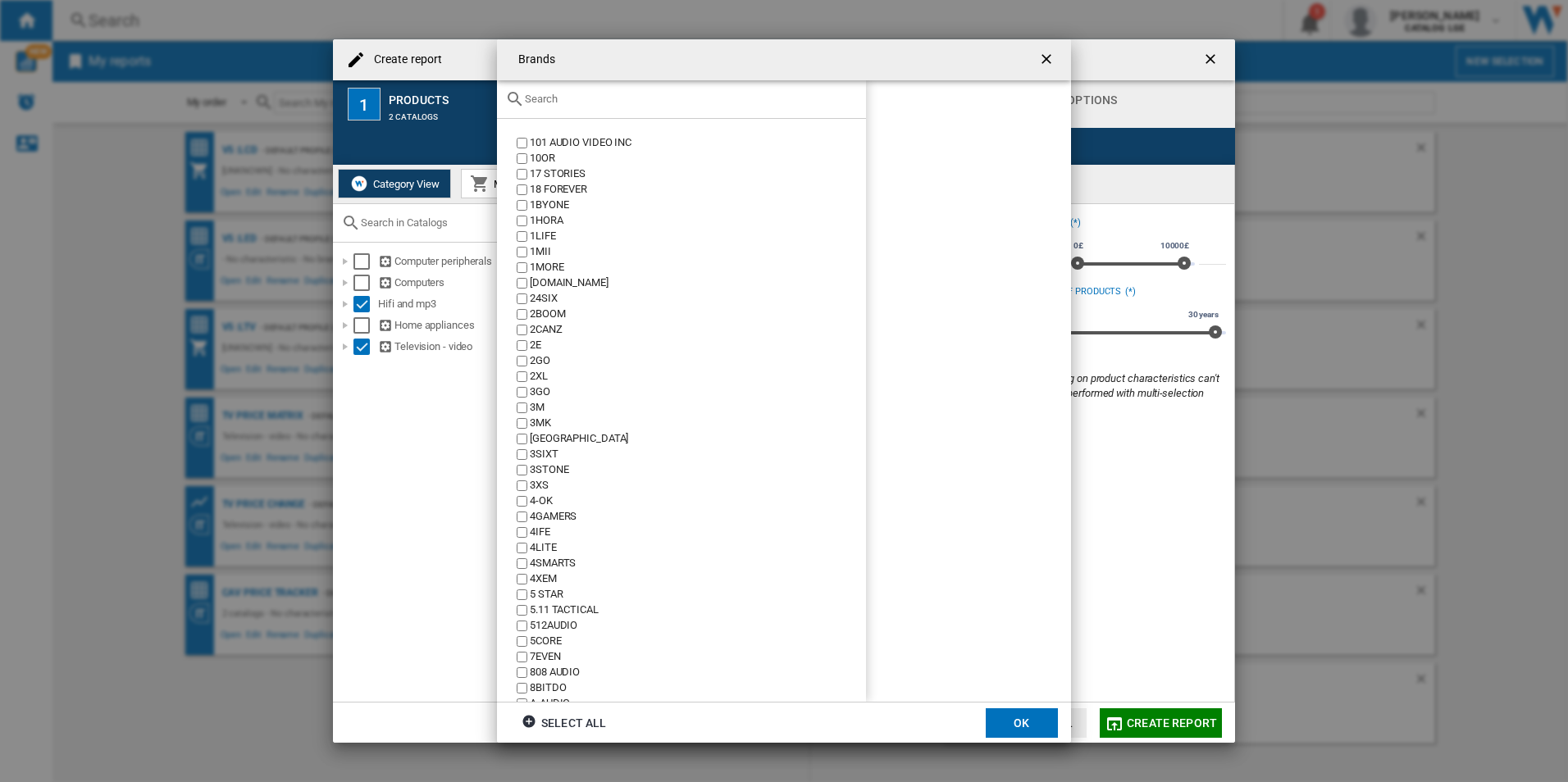
click at [559, 116] on div "101 AUDIO VIDEO INC 10OR 17 STORIES 18 FOREVER 1BYONE 1HORA 1LIFE 1MII [GEOGRAP…" at bounding box center [681, 391] width 369 height 622
drag, startPoint x: 562, startPoint y: 100, endPoint x: 543, endPoint y: 95, distance: 19.6
click at [543, 95] on input "Brands 101 ..." at bounding box center [691, 99] width 333 height 12
click at [547, 95] on input "Brands 101 ..." at bounding box center [691, 99] width 333 height 12
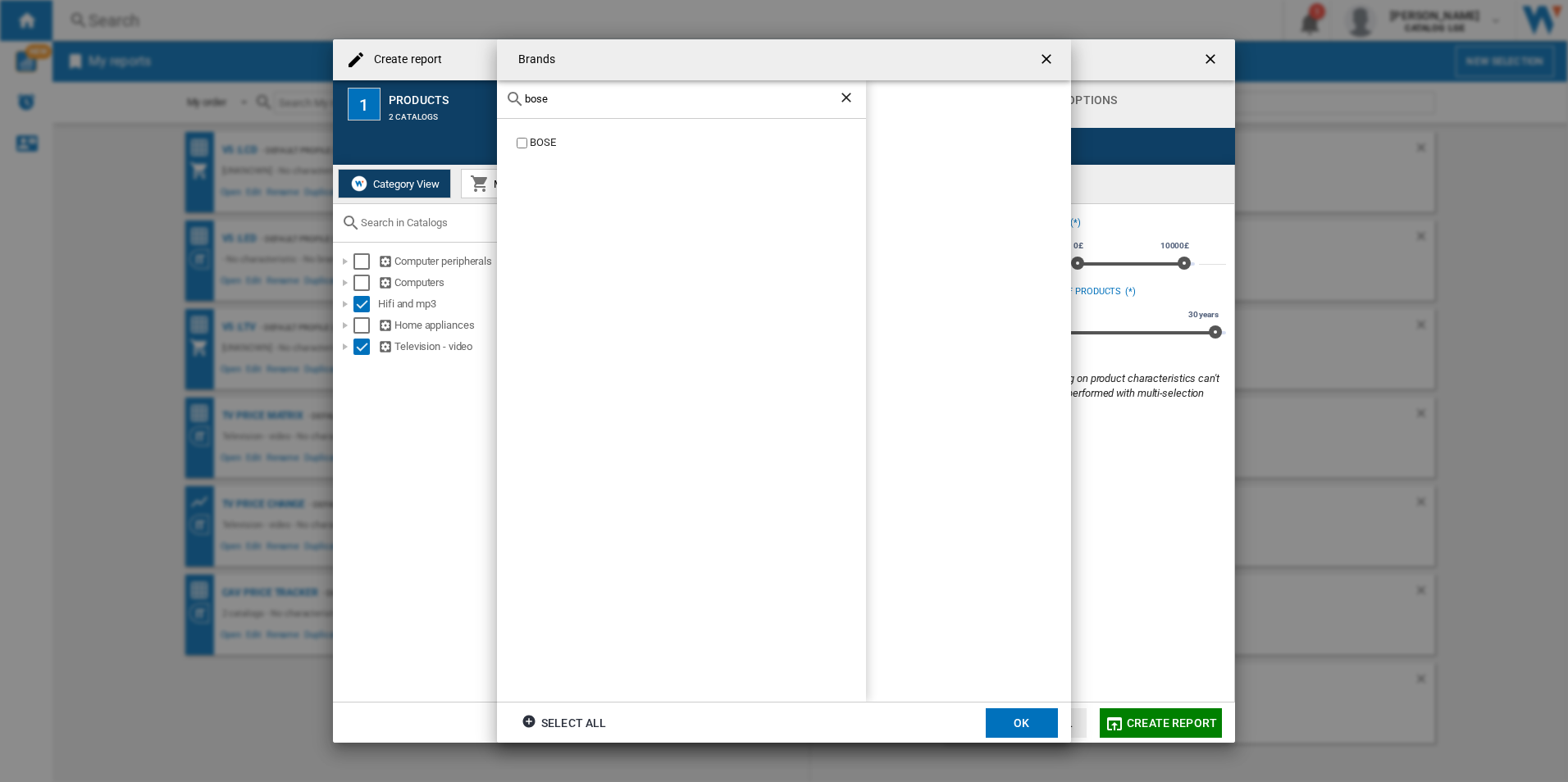
click at [546, 108] on div "bose" at bounding box center [681, 99] width 369 height 38
click at [541, 139] on div "BOSE" at bounding box center [698, 143] width 336 height 16
drag, startPoint x: 598, startPoint y: 98, endPoint x: 400, endPoint y: 101, distance: 198.0
click at [400, 101] on div "Brands bose BOSE BOSE Select all OK" at bounding box center [784, 391] width 1568 height 782
drag, startPoint x: 574, startPoint y: 97, endPoint x: 387, endPoint y: 76, distance: 188.2
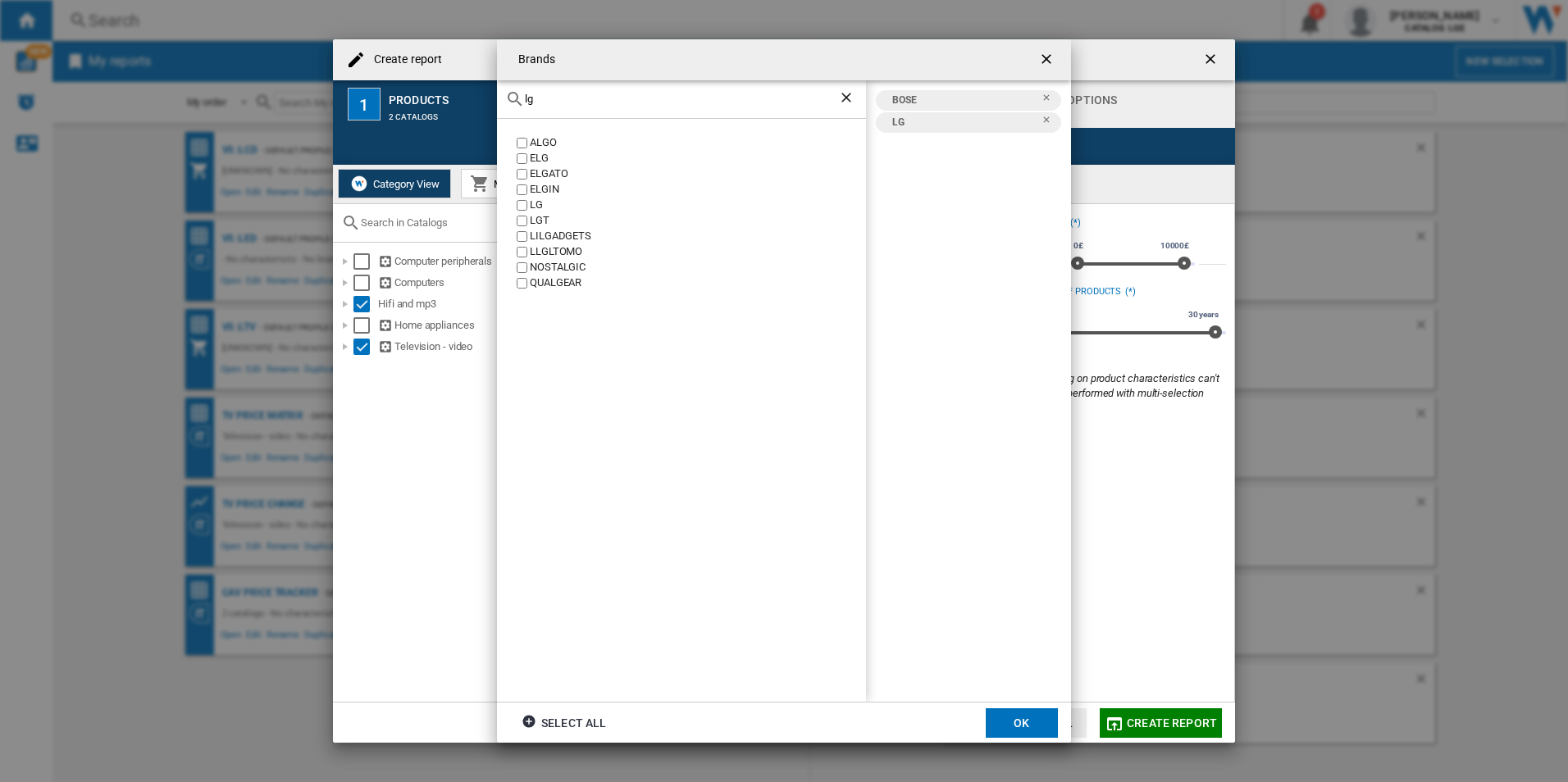
click at [387, 76] on div "Brands lg ALGO ELG ELGATO [GEOGRAPHIC_DATA] LG LGT [GEOGRAPHIC_DATA] LLGLTOMO N…" at bounding box center [784, 391] width 1568 height 782
click at [533, 158] on div "SAMSUNG" at bounding box center [698, 159] width 336 height 16
drag, startPoint x: 578, startPoint y: 101, endPoint x: 467, endPoint y: 102, distance: 111.0
click at [467, 102] on div "Brands [PERSON_NAME] SAMSUNG [GEOGRAPHIC_DATA] BOSE LG SAMSUNG Select all OK" at bounding box center [784, 391] width 1568 height 782
click at [535, 133] on div "SONOS" at bounding box center [681, 411] width 369 height 584
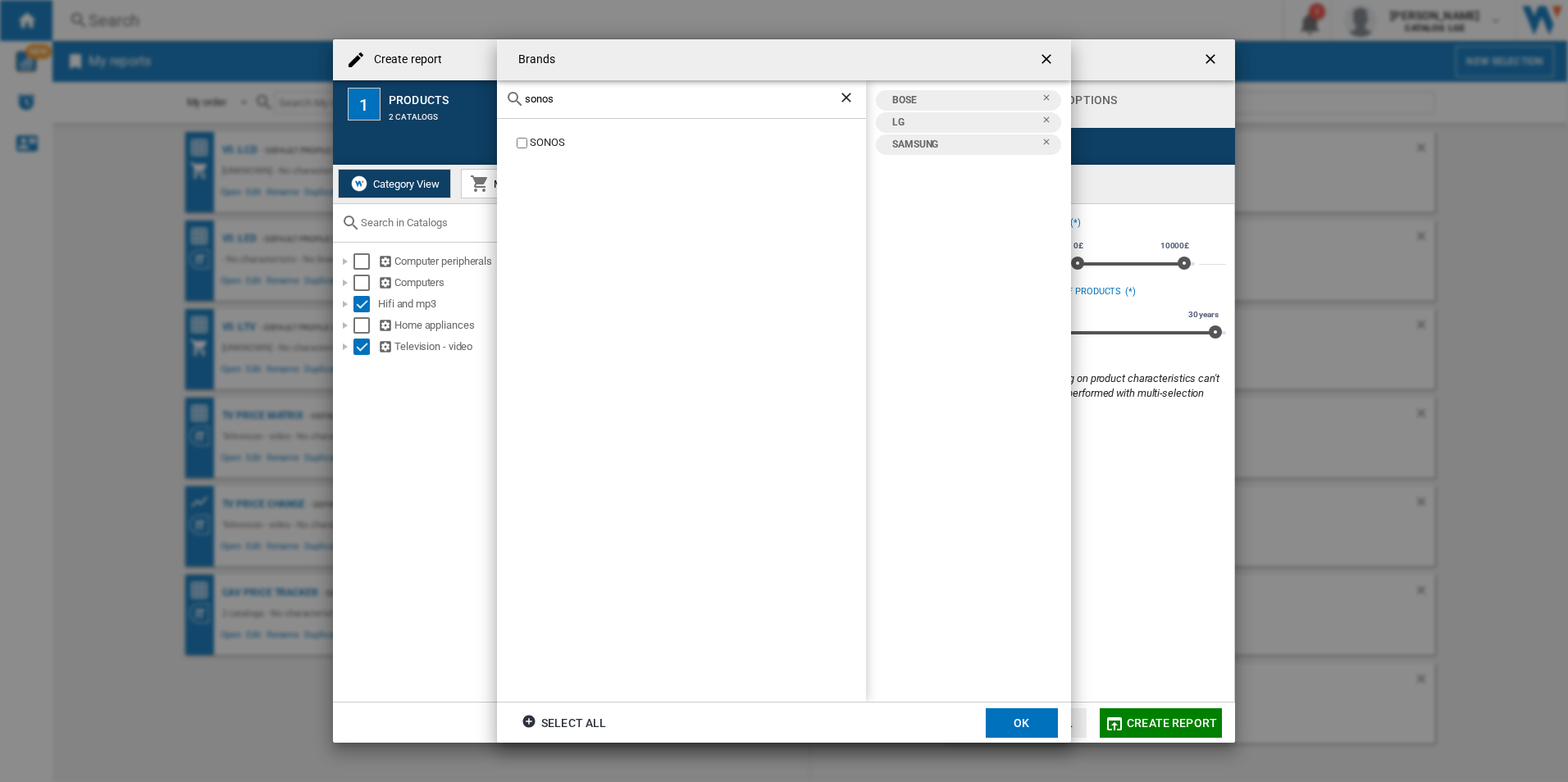
click at [538, 140] on div "SONOS" at bounding box center [698, 143] width 336 height 16
drag, startPoint x: 582, startPoint y: 94, endPoint x: 465, endPoint y: 93, distance: 117.0
click at [465, 93] on div "Brands sonos SONOS BOSE LG SAMSUNG SONOS Select all OK" at bounding box center [784, 391] width 1568 height 782
type input "sony"
click at [529, 138] on label "SONY" at bounding box center [690, 143] width 352 height 16
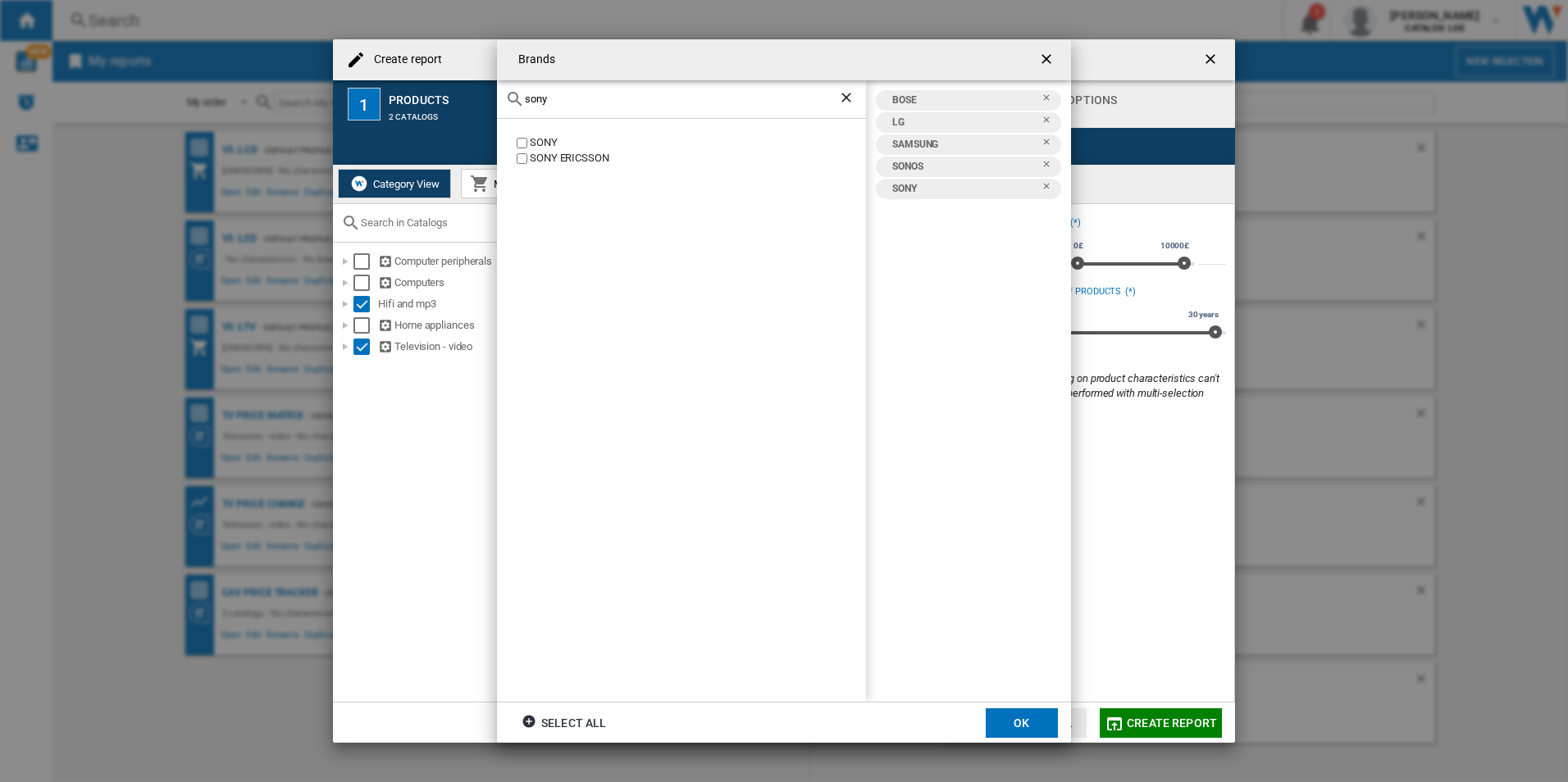
click at [1029, 732] on button "OK" at bounding box center [1022, 722] width 72 height 29
click at [1055, 256] on input "*" at bounding box center [1054, 256] width 27 height 16
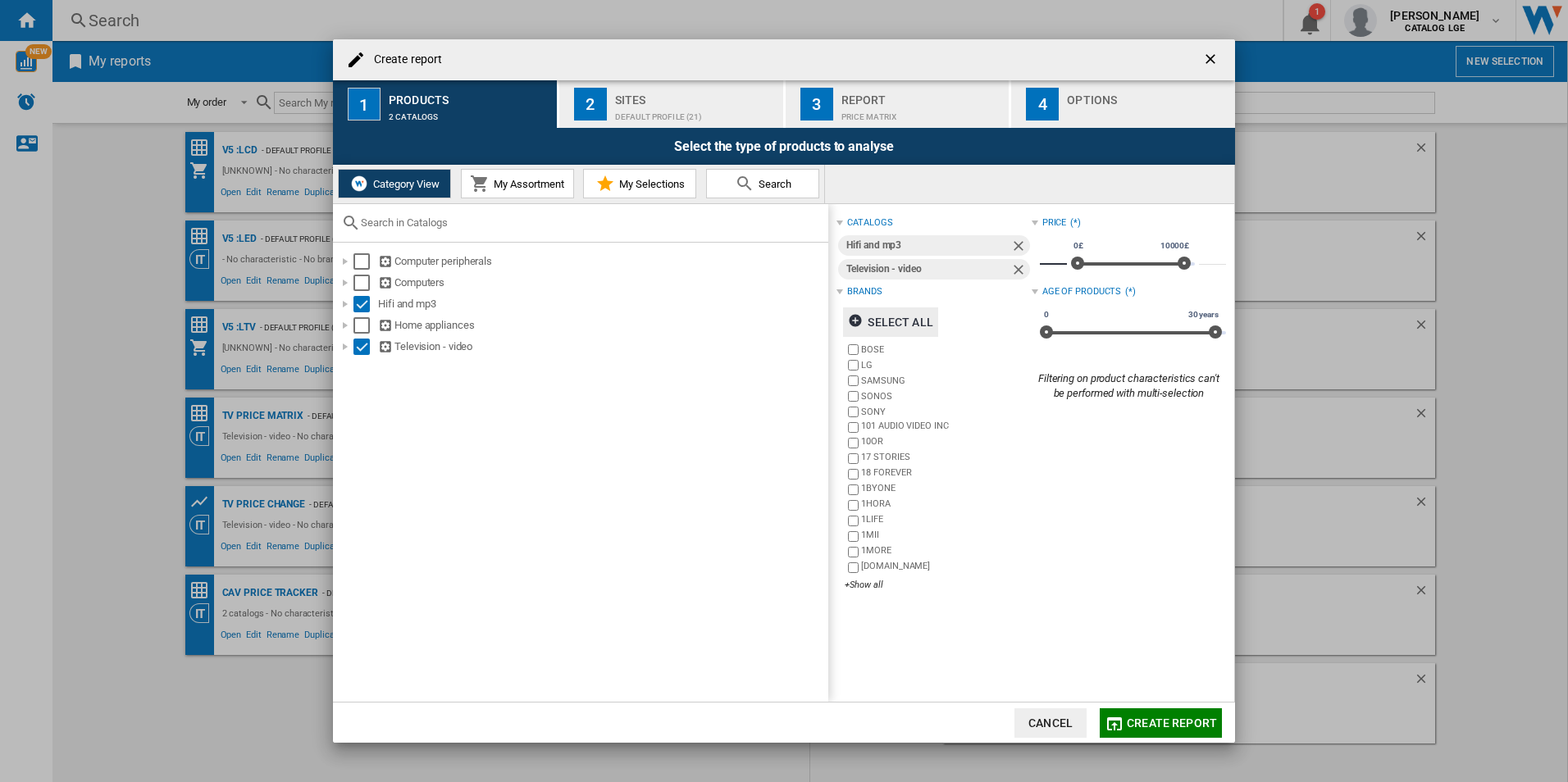
type input "***"
drag, startPoint x: 1208, startPoint y: 327, endPoint x: 1102, endPoint y: 334, distance: 106.2
click at [1102, 334] on span "Create report ..." at bounding box center [1106, 332] width 13 height 13
click at [699, 97] on div "Sites" at bounding box center [696, 95] width 162 height 17
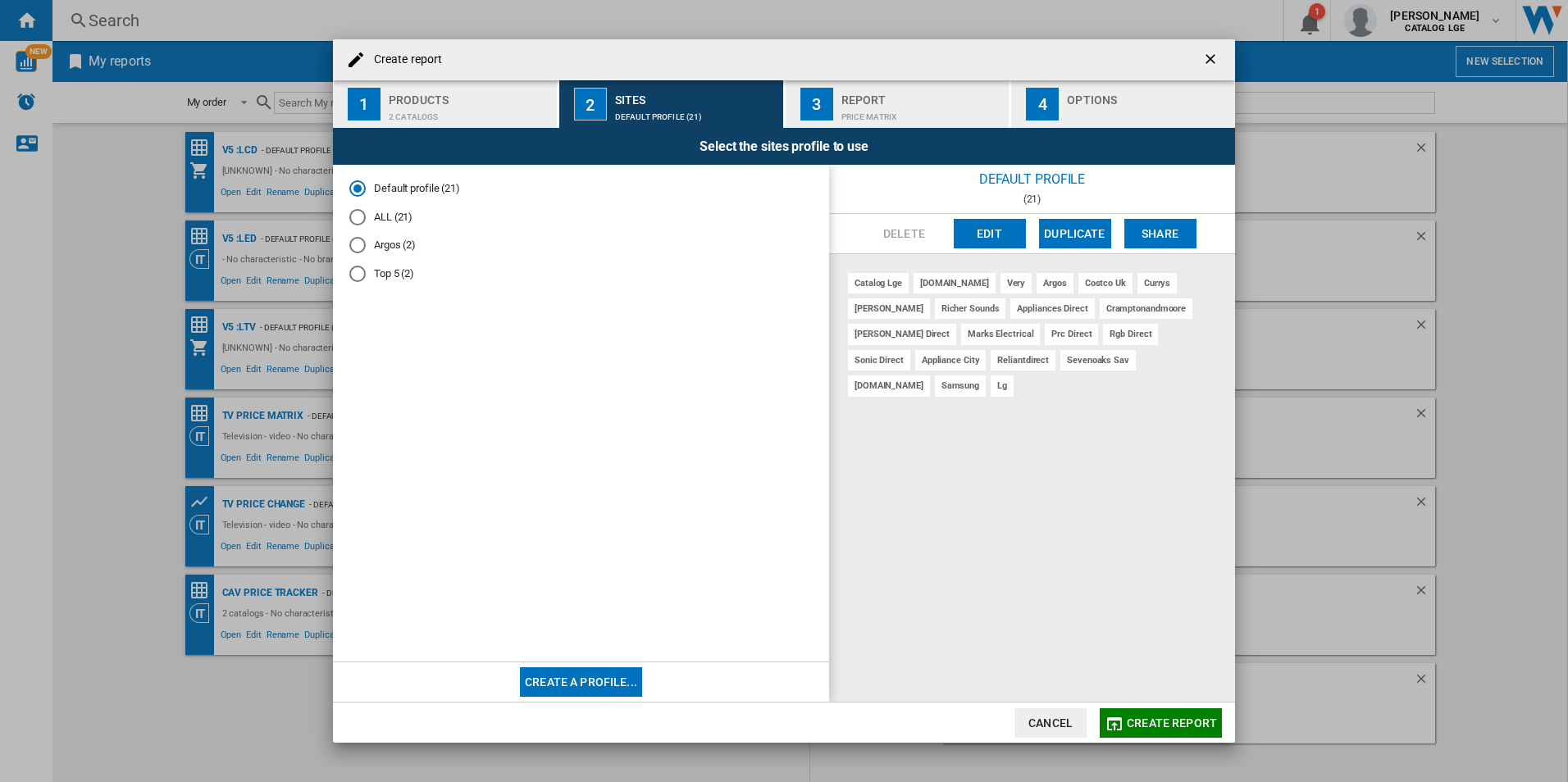
click at [574, 679] on button "Create a profile..." at bounding box center [580, 681] width 122 height 29
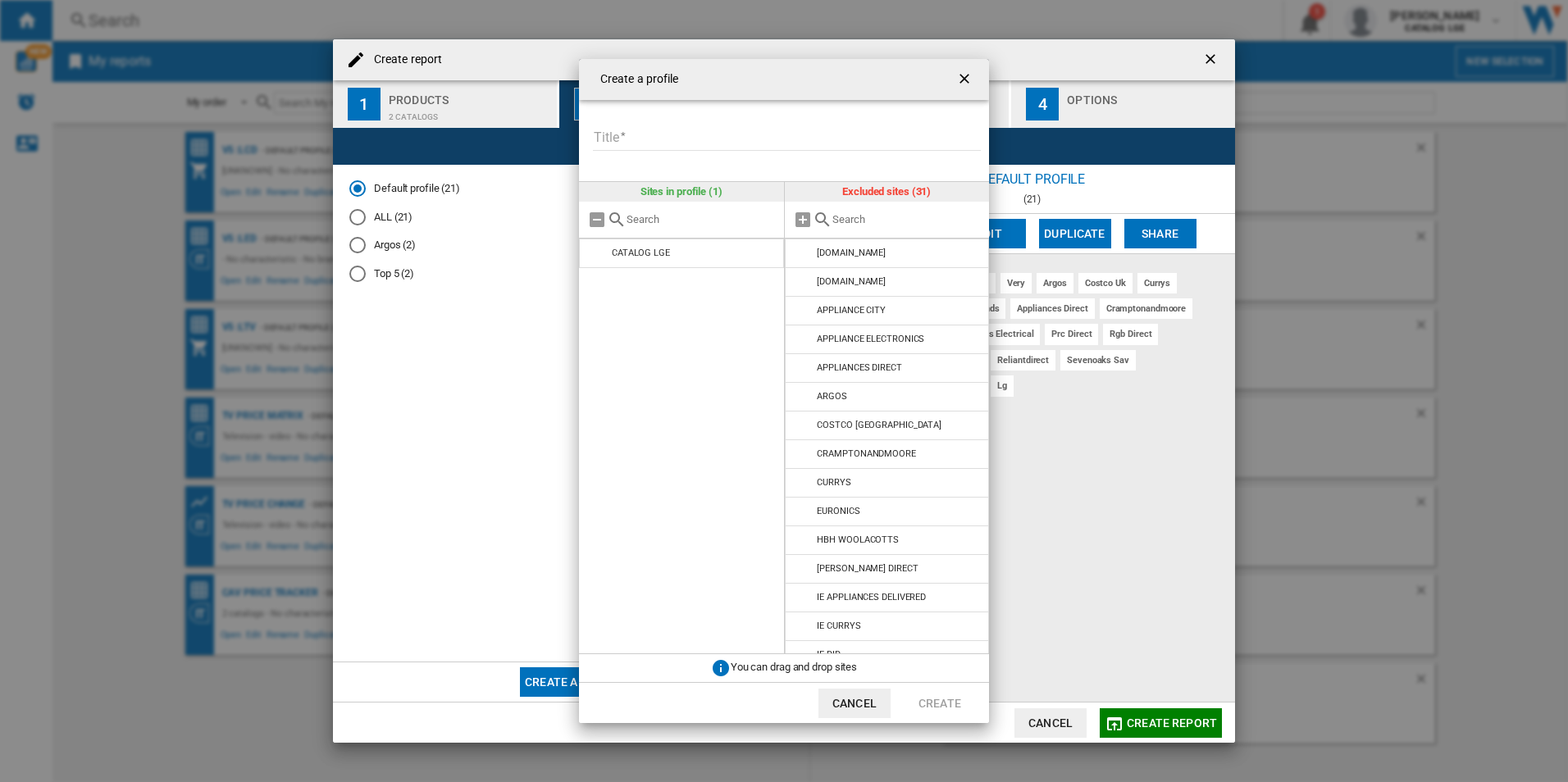
click at [659, 132] on input "Title" at bounding box center [787, 139] width 388 height 25
type input "*******"
click at [877, 215] on input "Create a ..." at bounding box center [907, 220] width 150 height 12
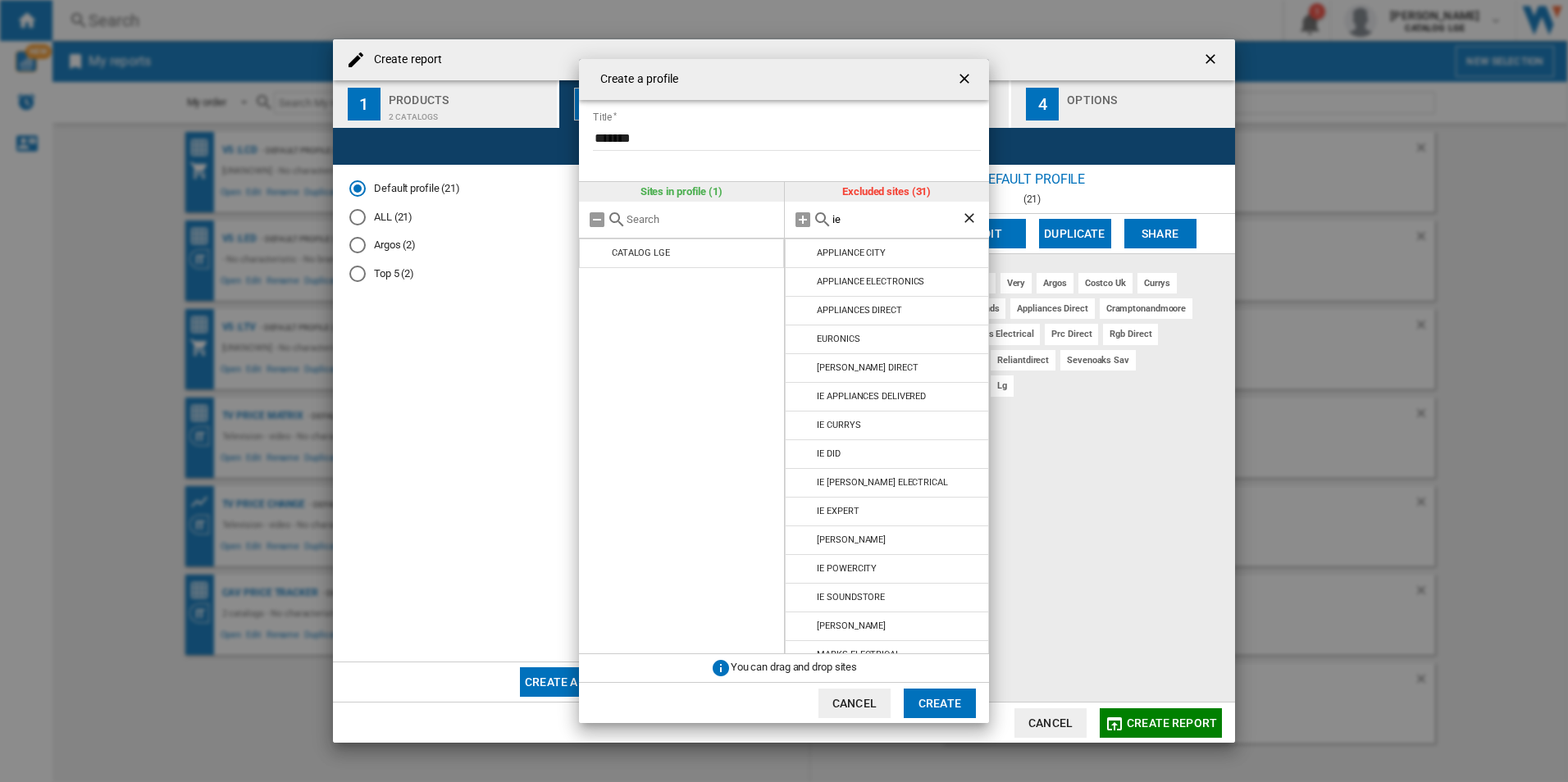
type input "ie"
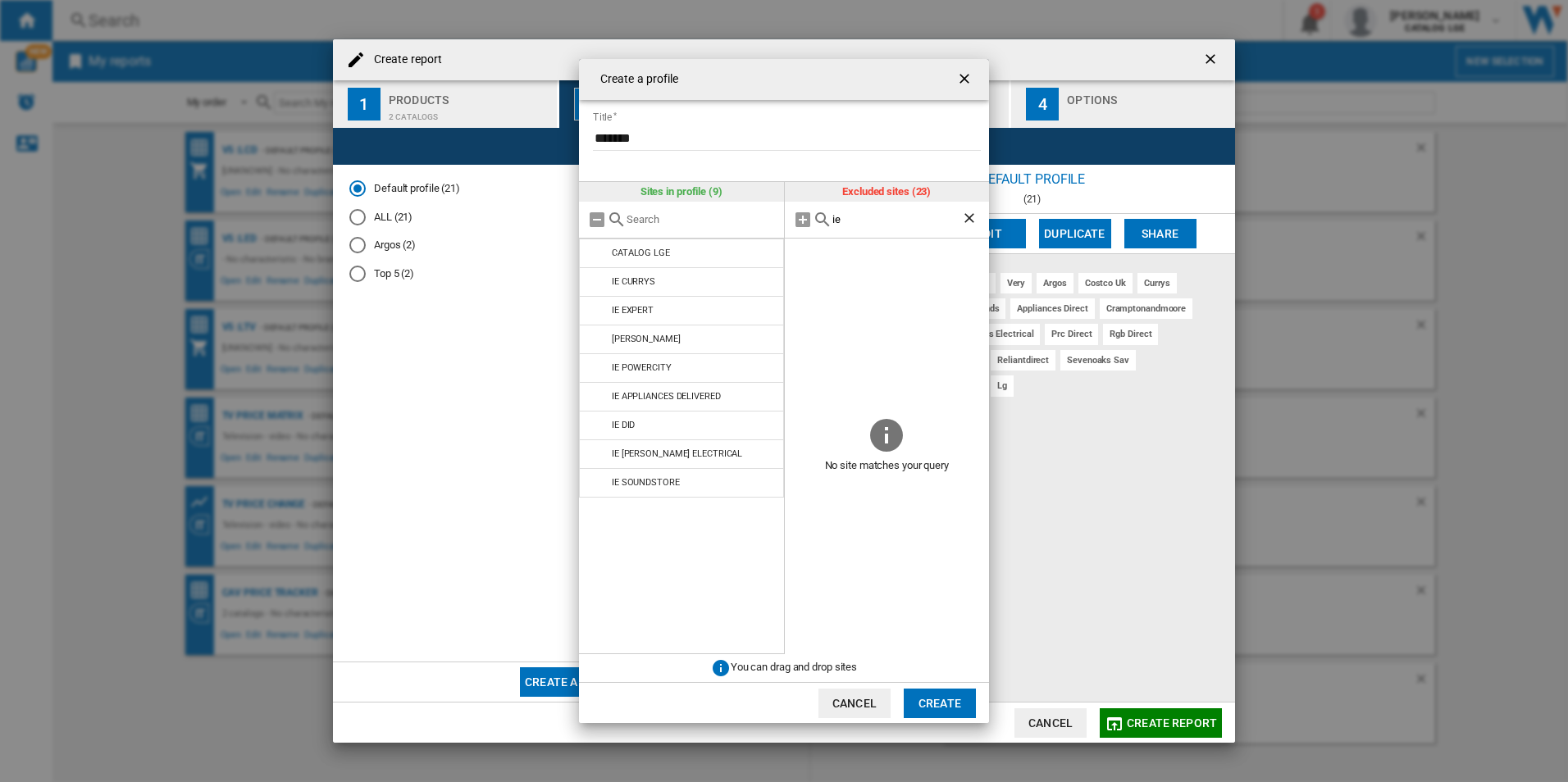
click at [966, 705] on button "Create" at bounding box center [940, 703] width 72 height 29
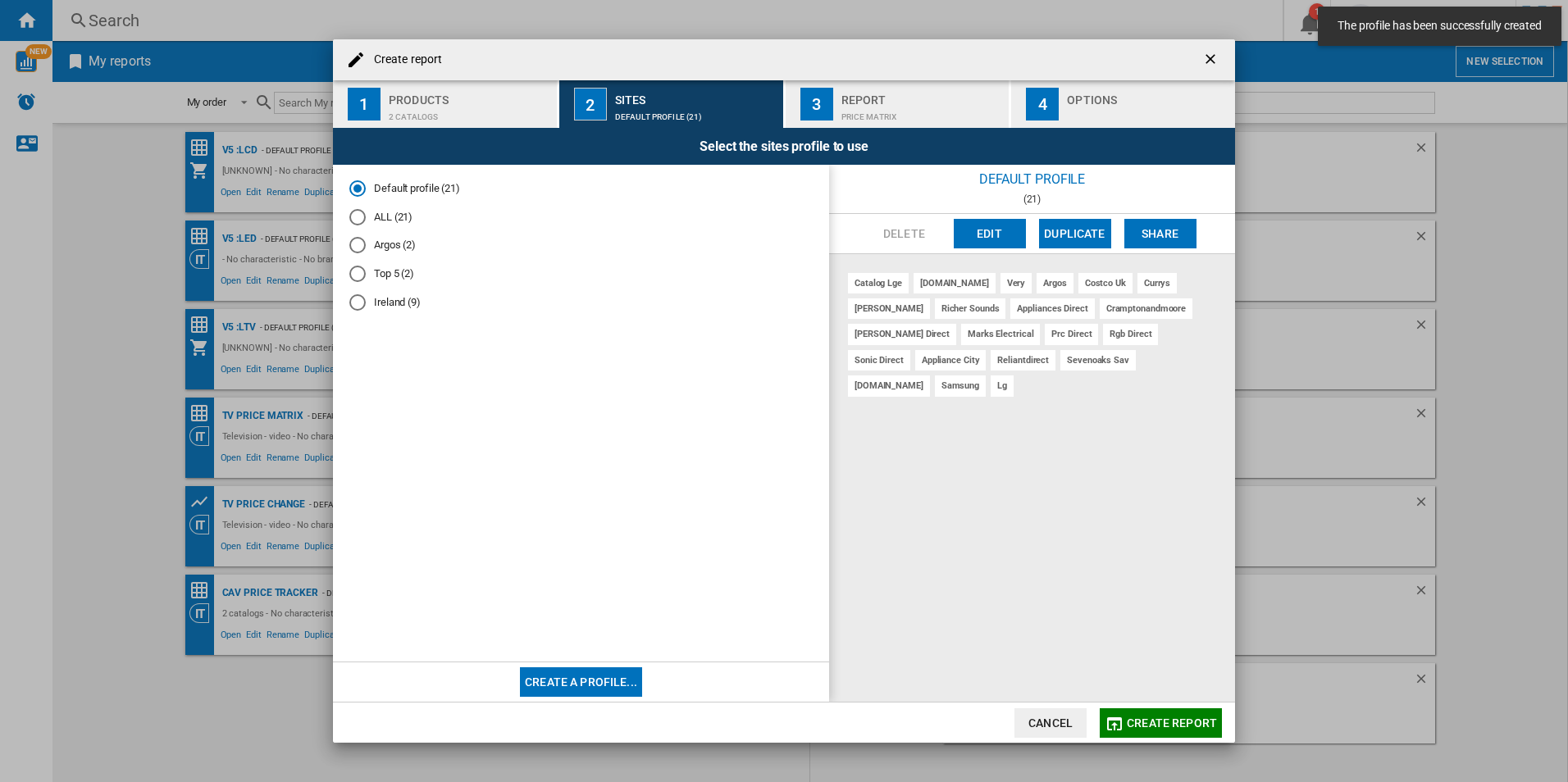
click at [381, 324] on span "Create report ..." at bounding box center [581, 484] width 464 height 322
drag, startPoint x: 393, startPoint y: 309, endPoint x: 440, endPoint y: 307, distance: 47.0
click at [394, 309] on md-radio-button "Ireland (9)" at bounding box center [581, 302] width 464 height 16
click at [852, 98] on div "Report" at bounding box center [923, 95] width 162 height 17
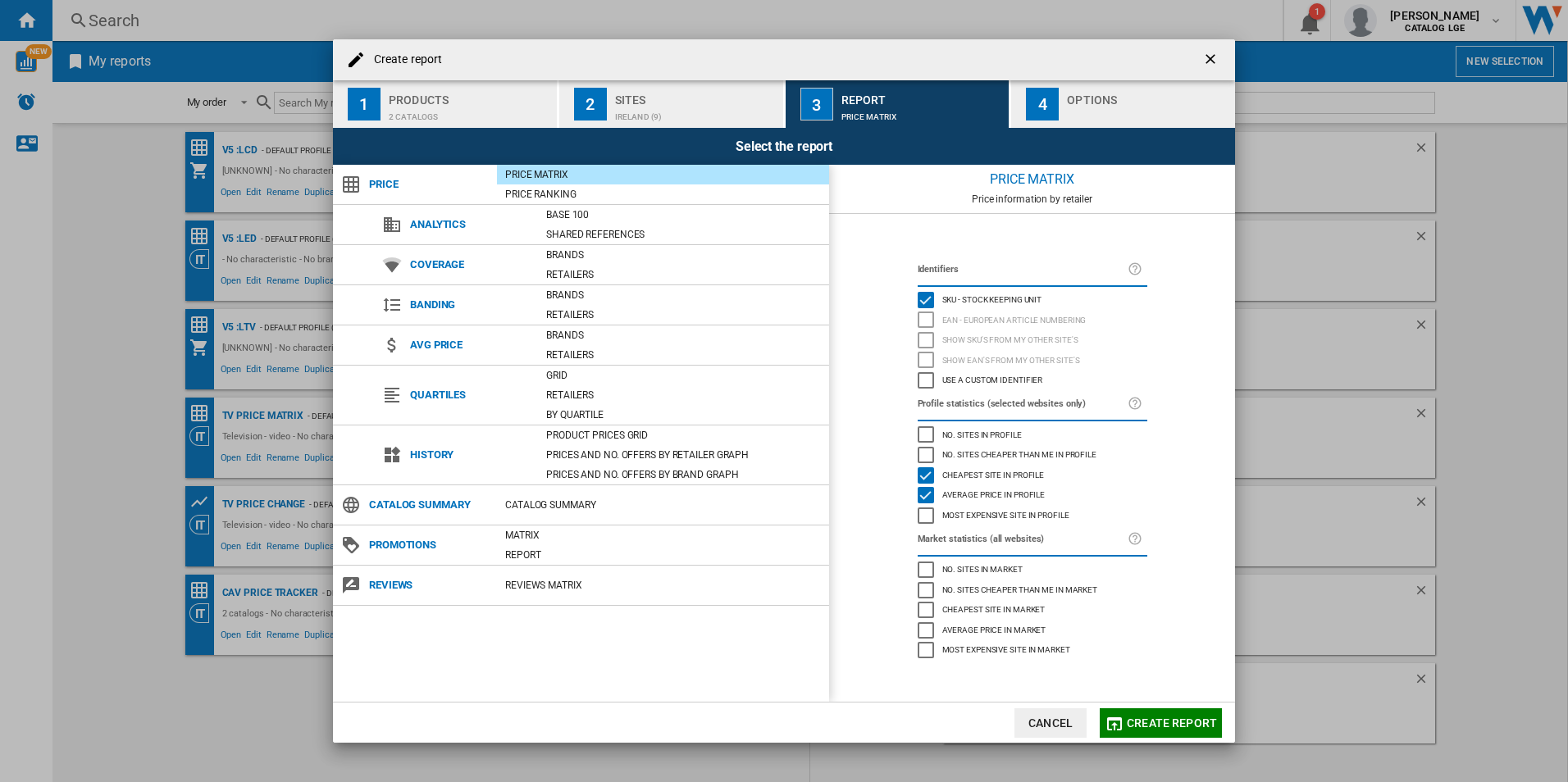
click at [1101, 111] on div "Create report ..." at bounding box center [1148, 112] width 162 height 17
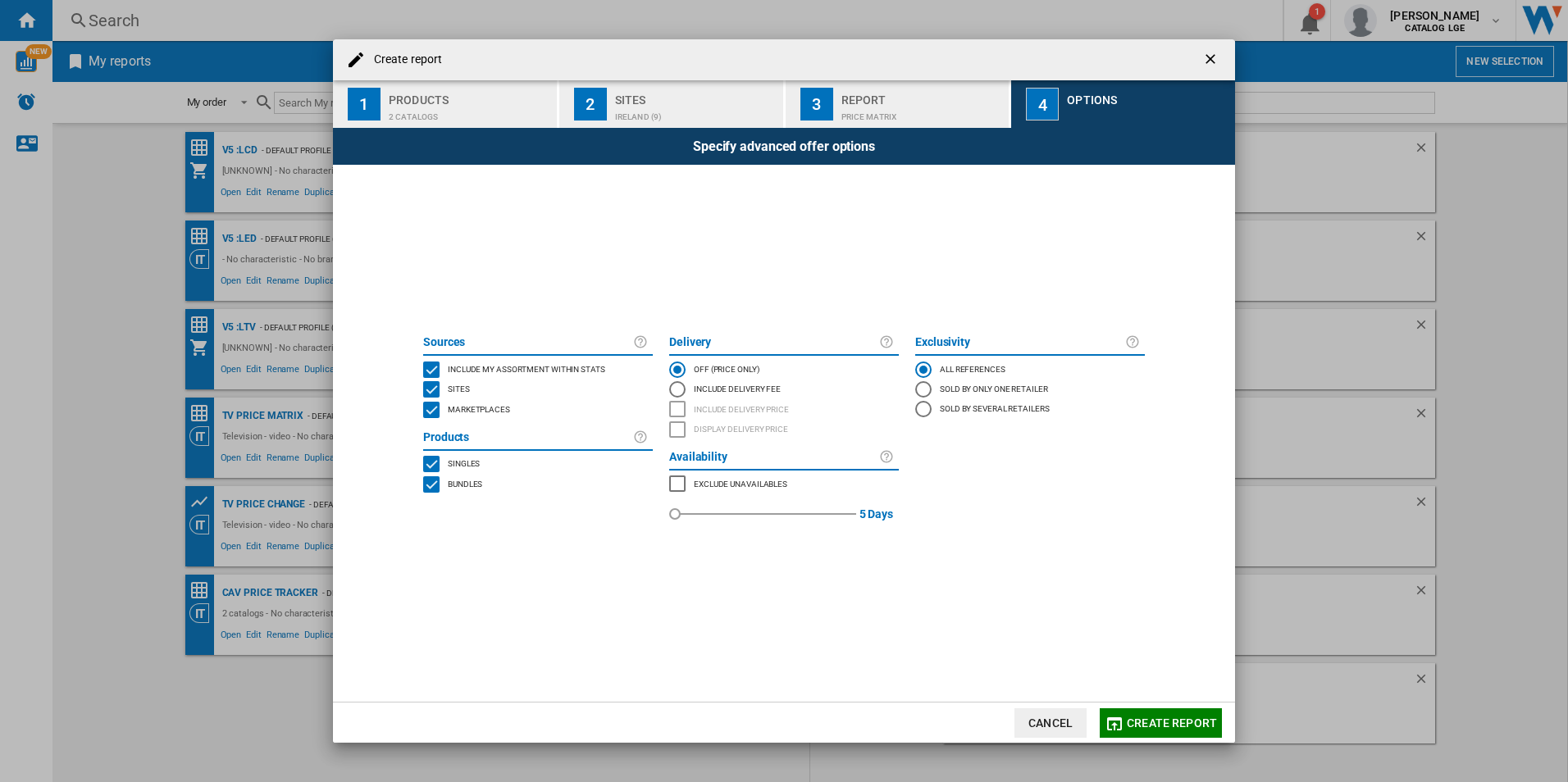
click at [445, 484] on div "Bundles" at bounding box center [463, 484] width 38 height 16
click at [1193, 722] on span "Create report" at bounding box center [1171, 722] width 90 height 13
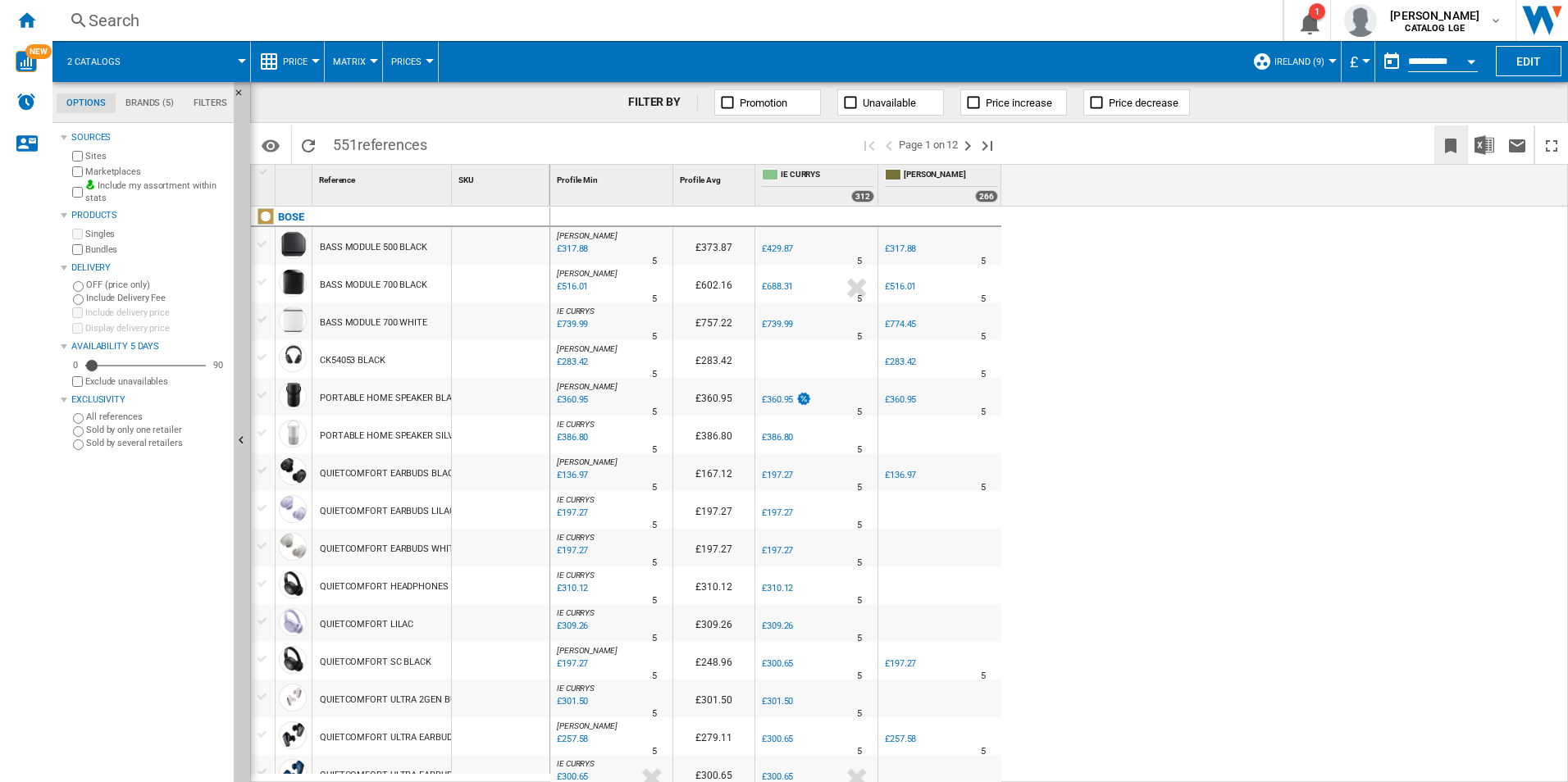
click at [1449, 145] on ng-md-icon "Bookmark this report" at bounding box center [1451, 146] width 20 height 20
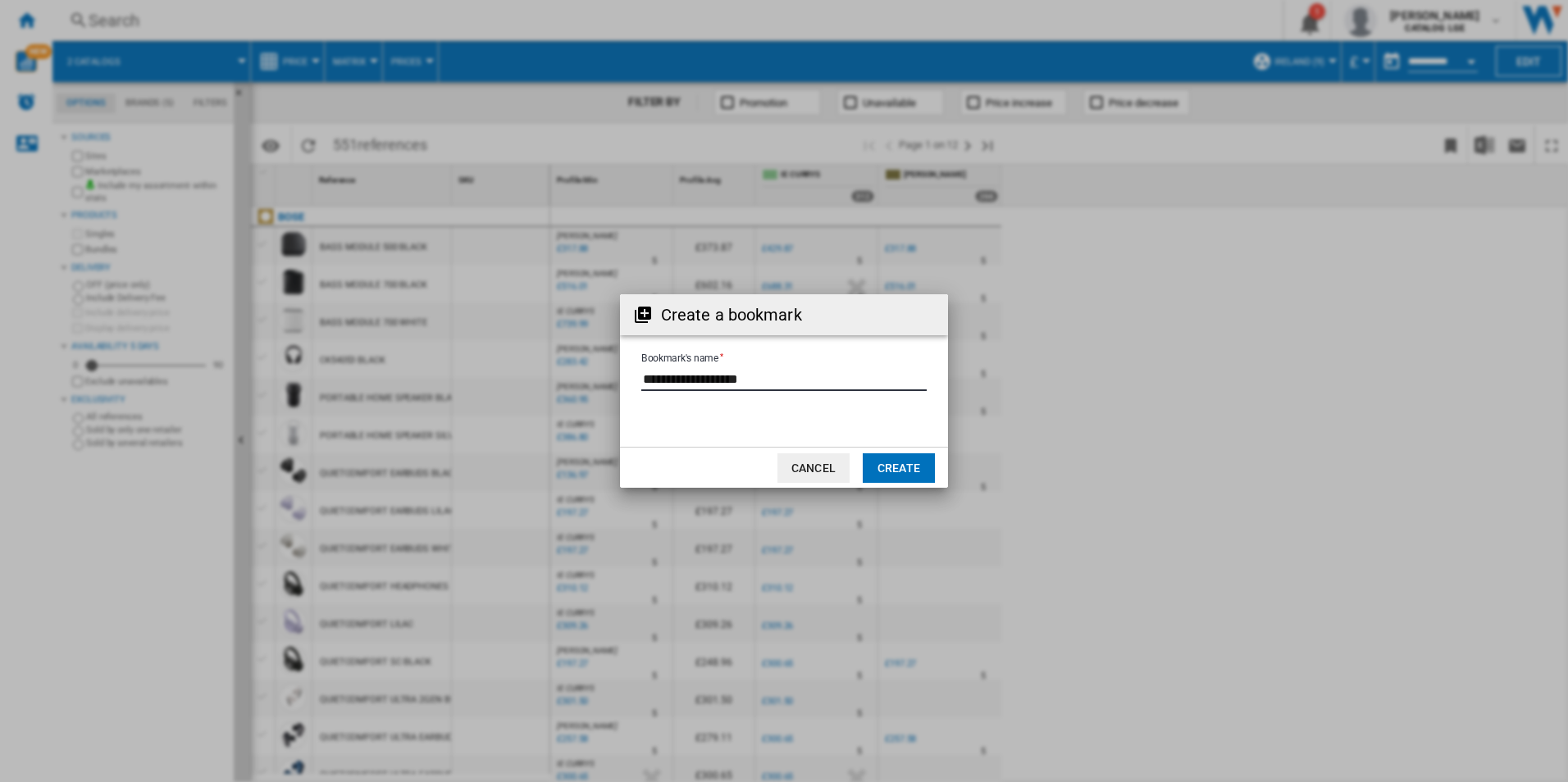
drag, startPoint x: 627, startPoint y: 393, endPoint x: 492, endPoint y: 387, distance: 135.1
click at [492, 387] on div "Create a bookmark Bookmark's name Cancel Create" at bounding box center [784, 391] width 1568 height 782
type input "**********"
click at [920, 448] on md-dialog-actions "Cancel Create" at bounding box center [784, 467] width 328 height 41
click at [918, 449] on md-dialog-actions "Cancel Create" at bounding box center [784, 467] width 328 height 41
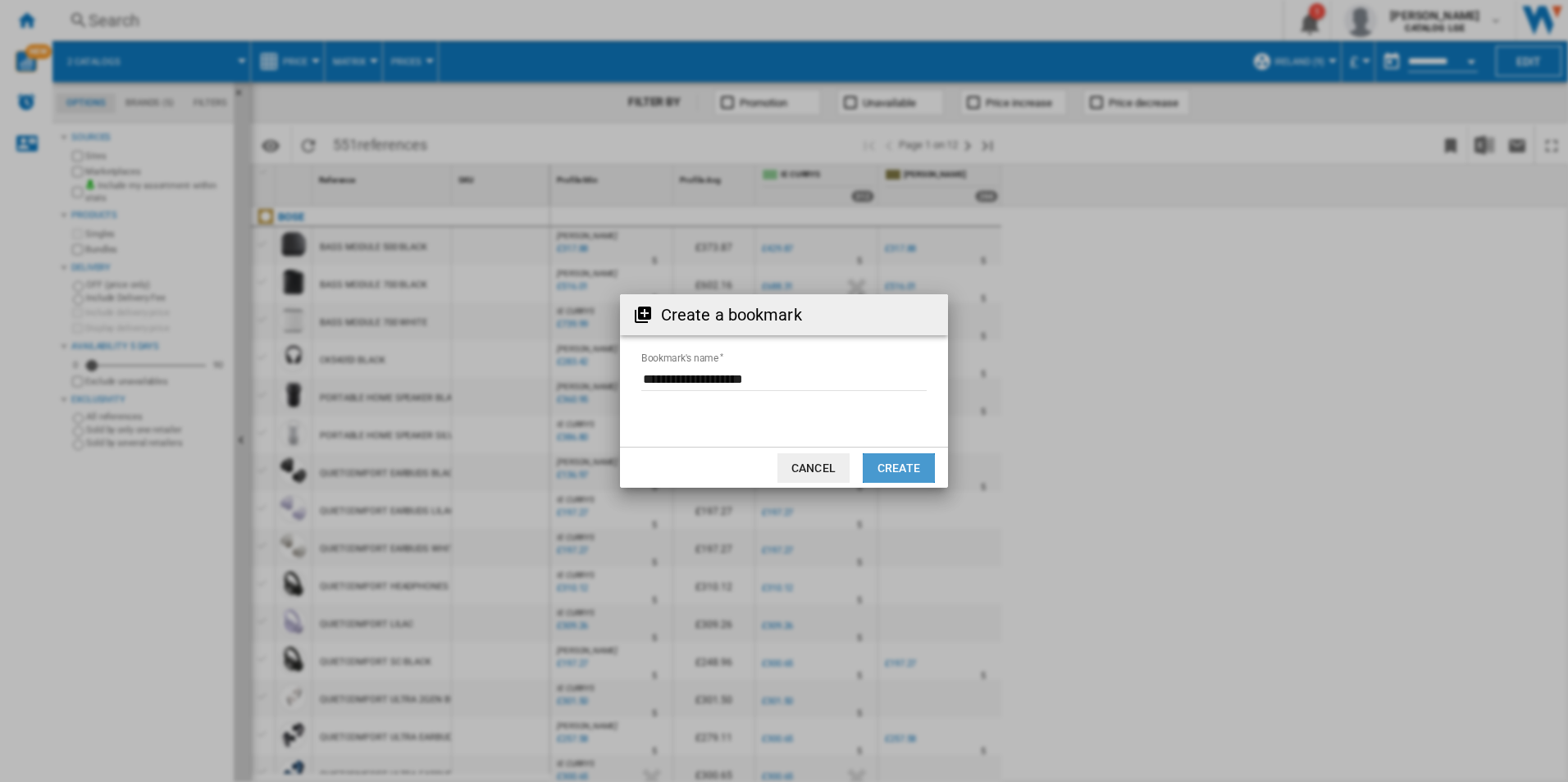
click at [917, 454] on button "Create" at bounding box center [899, 468] width 72 height 29
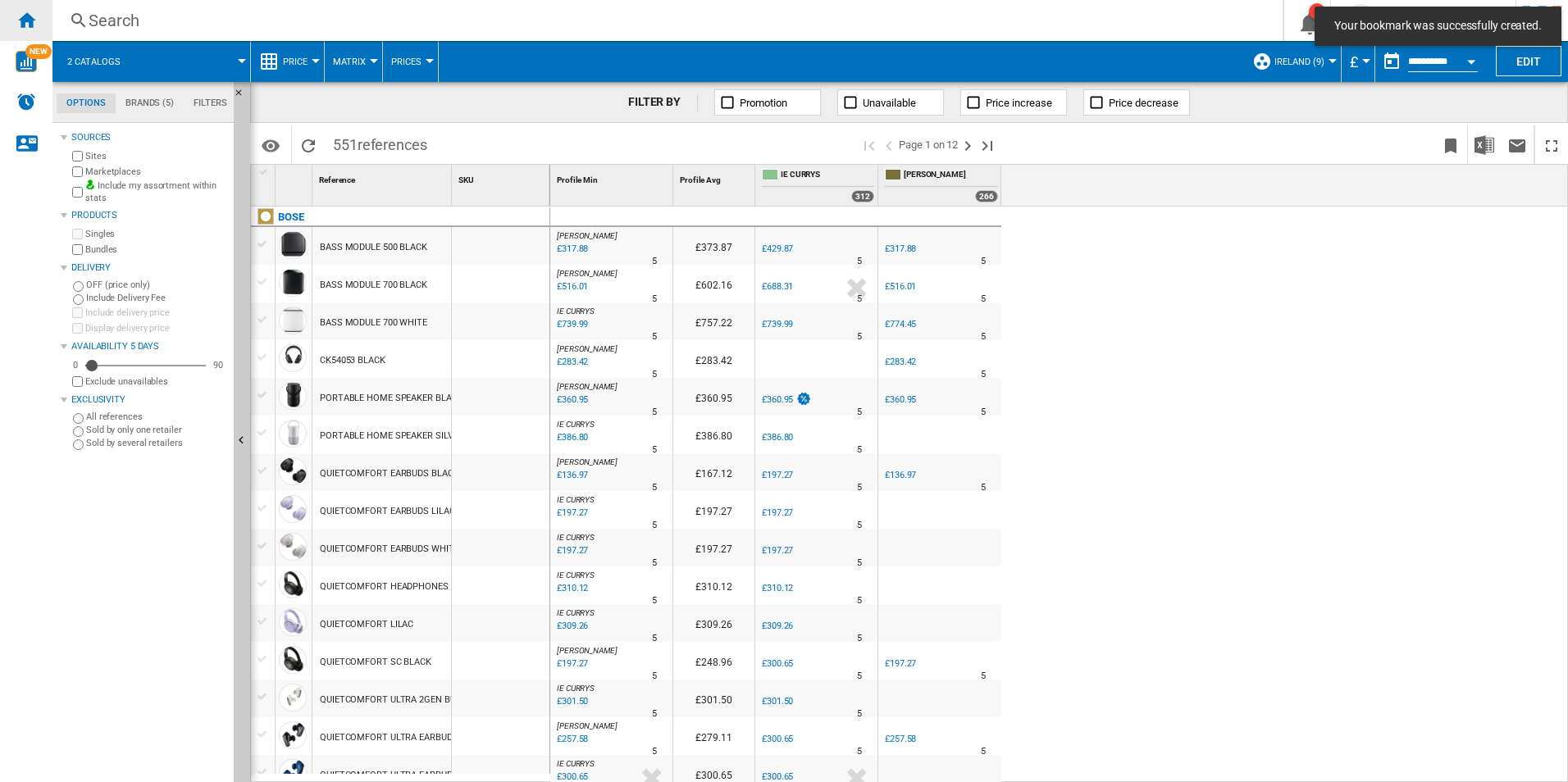
click at [27, 24] on ng-md-icon "Home" at bounding box center [26, 20] width 20 height 20
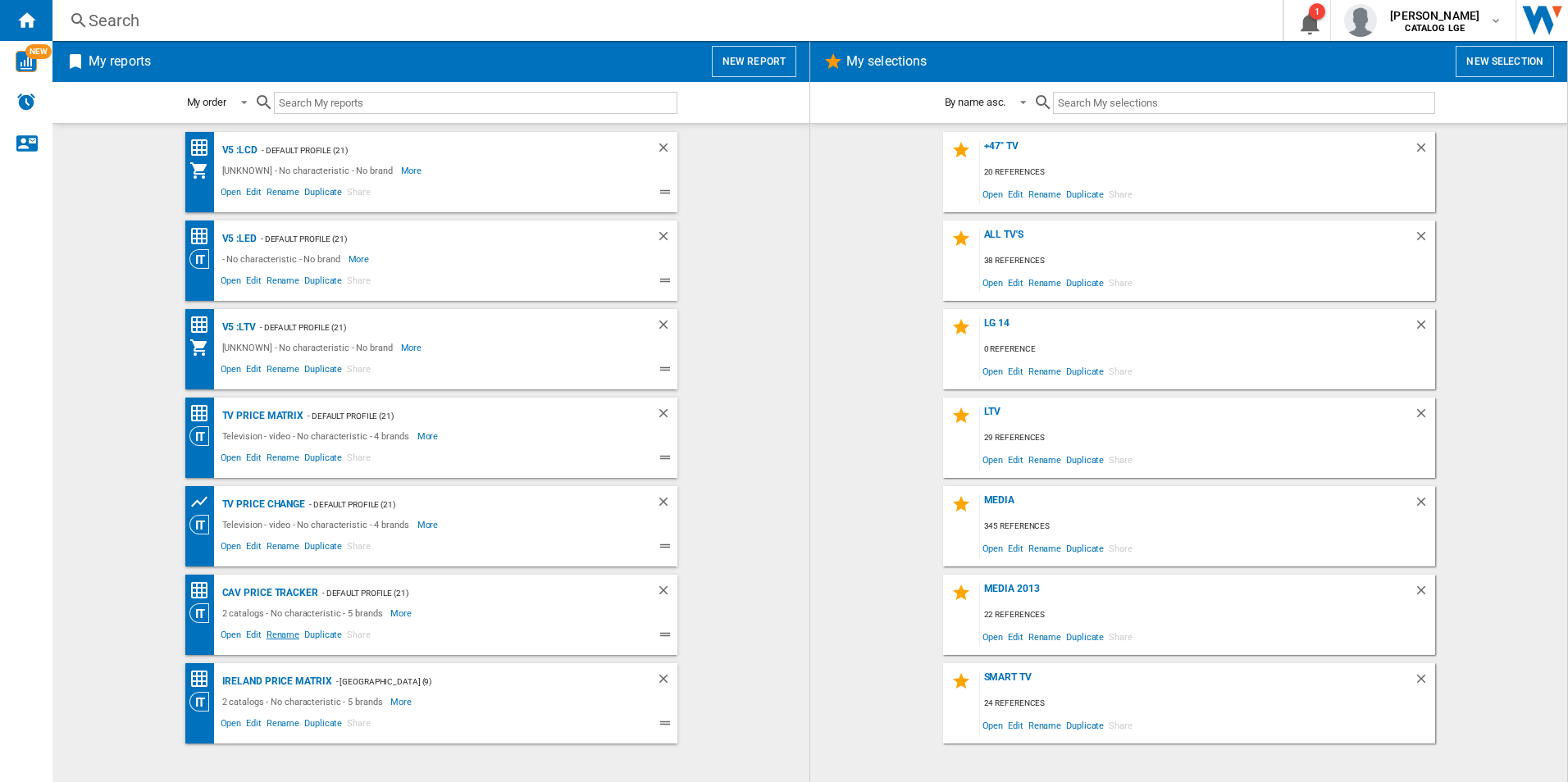
click at [286, 640] on span "Rename" at bounding box center [283, 637] width 37 height 20
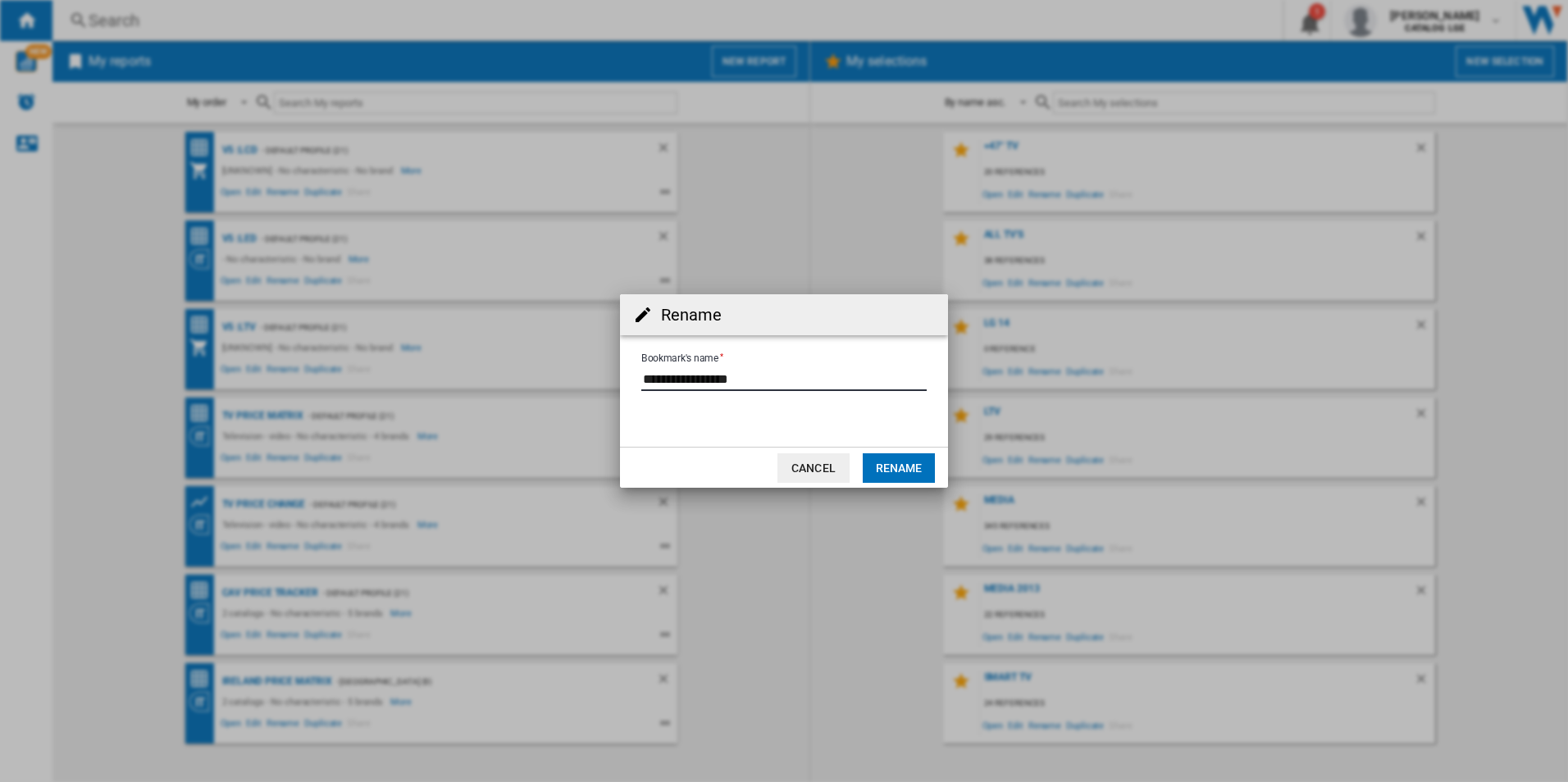
drag, startPoint x: 703, startPoint y: 382, endPoint x: 886, endPoint y: 383, distance: 183.0
click at [885, 383] on input "Bookmark's name" at bounding box center [784, 379] width 286 height 25
type input "**********"
click at [901, 469] on button "Rename" at bounding box center [899, 468] width 72 height 29
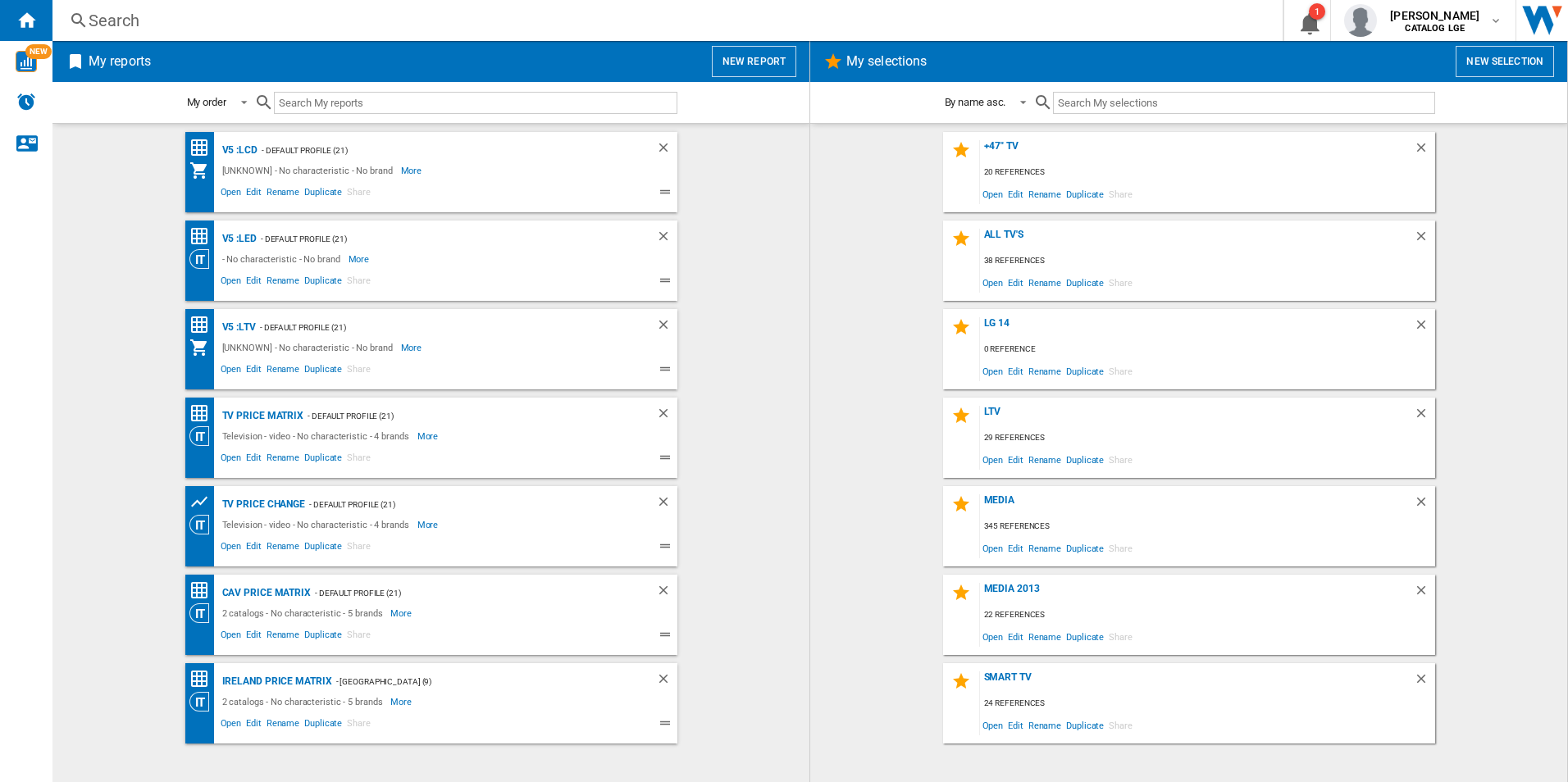
click at [757, 452] on wk-bookmarked-report "TV price matrix - Default profile (21) Television - video - No characteristic -…" at bounding box center [431, 438] width 724 height 80
click at [222, 461] on span "Open" at bounding box center [230, 460] width 26 height 20
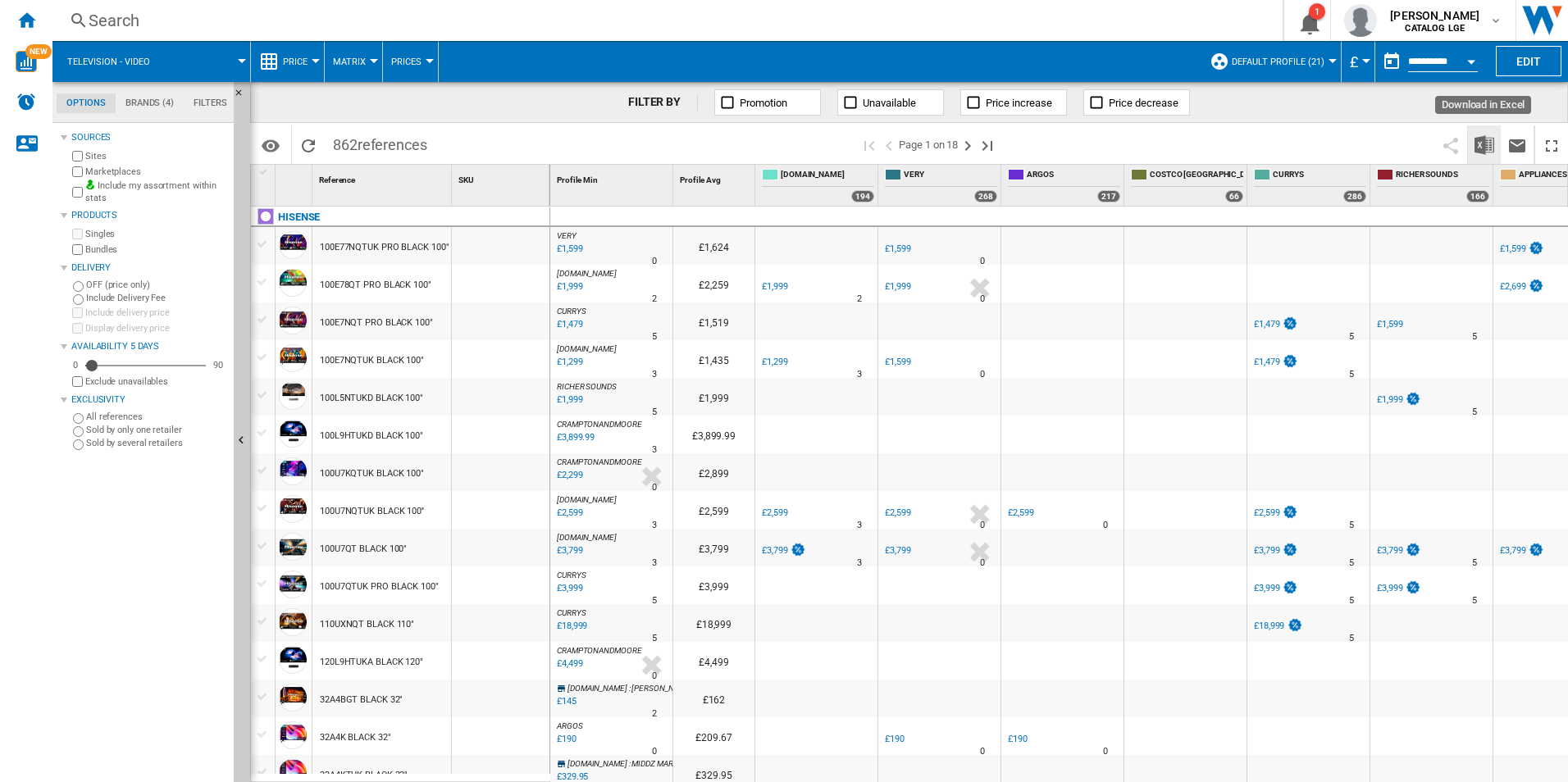
click at [1487, 141] on img "Download in Excel" at bounding box center [1484, 145] width 20 height 20
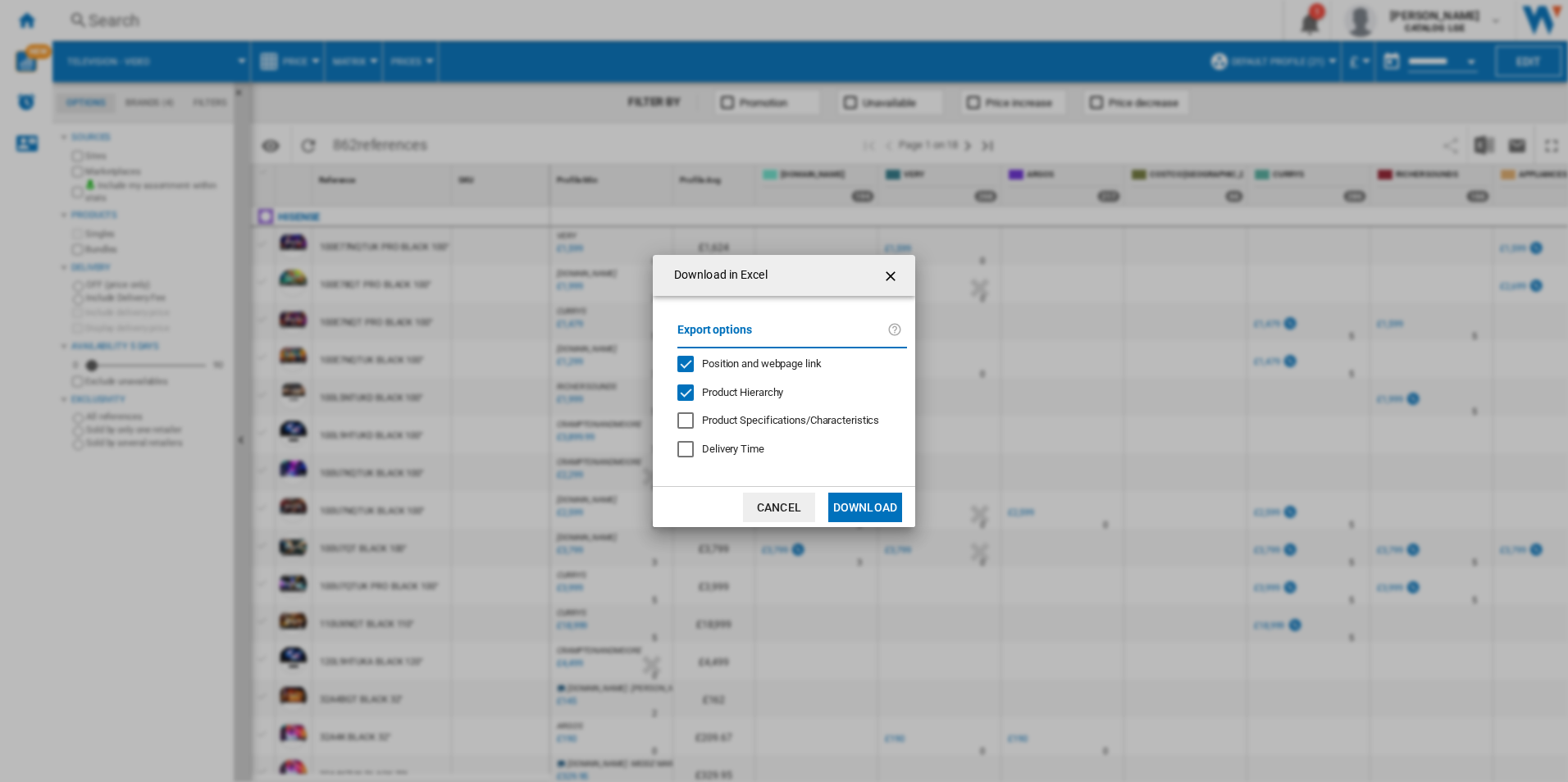
click at [773, 371] on div "Position and webpage link" at bounding box center [762, 364] width 120 height 15
click at [727, 392] on span "Product Hierarchy" at bounding box center [742, 392] width 81 height 12
click at [853, 501] on button "Download" at bounding box center [865, 507] width 74 height 29
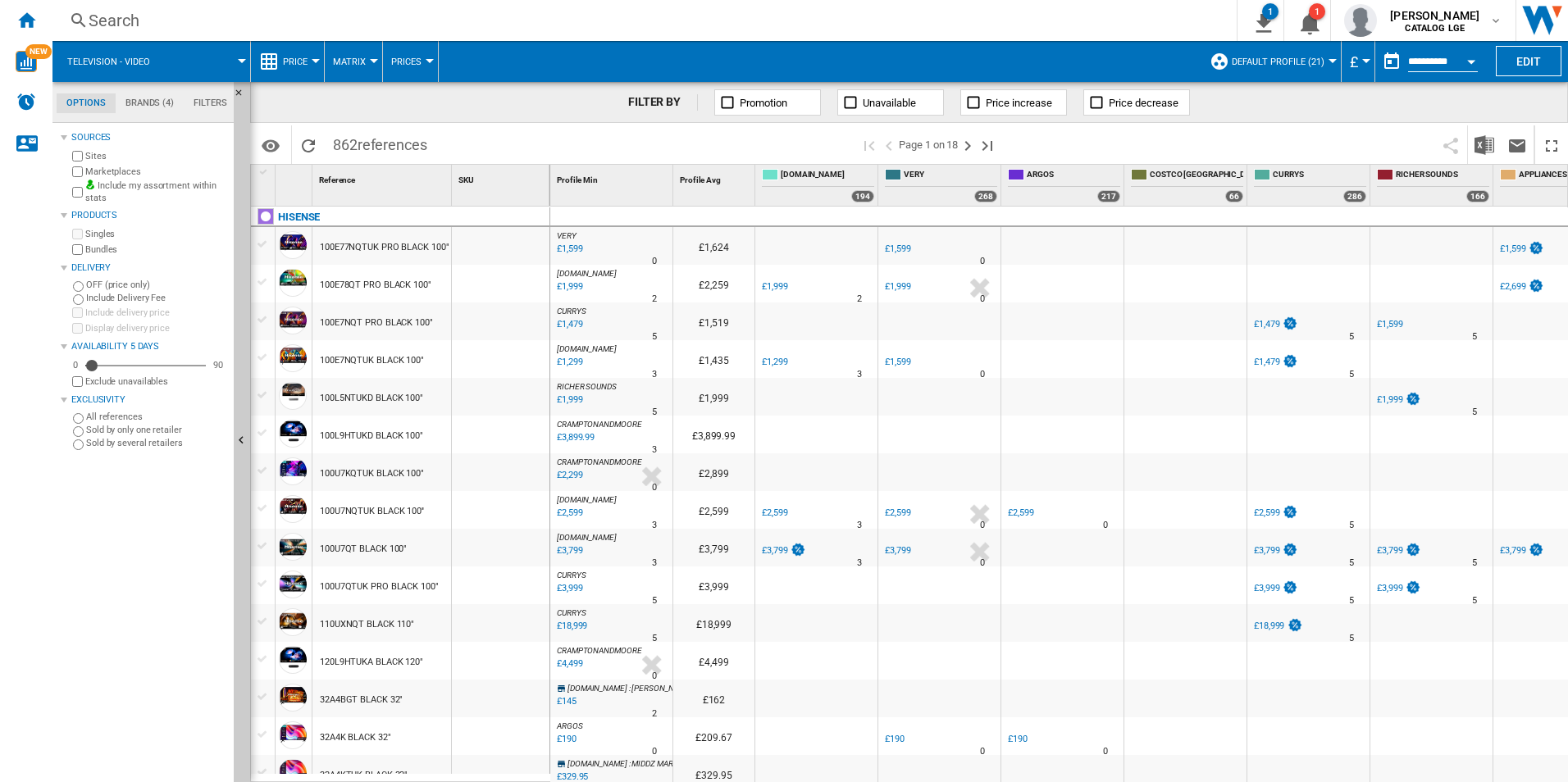
click at [30, 35] on div "Home" at bounding box center [26, 20] width 53 height 41
